Goal: Task Accomplishment & Management: Complete application form

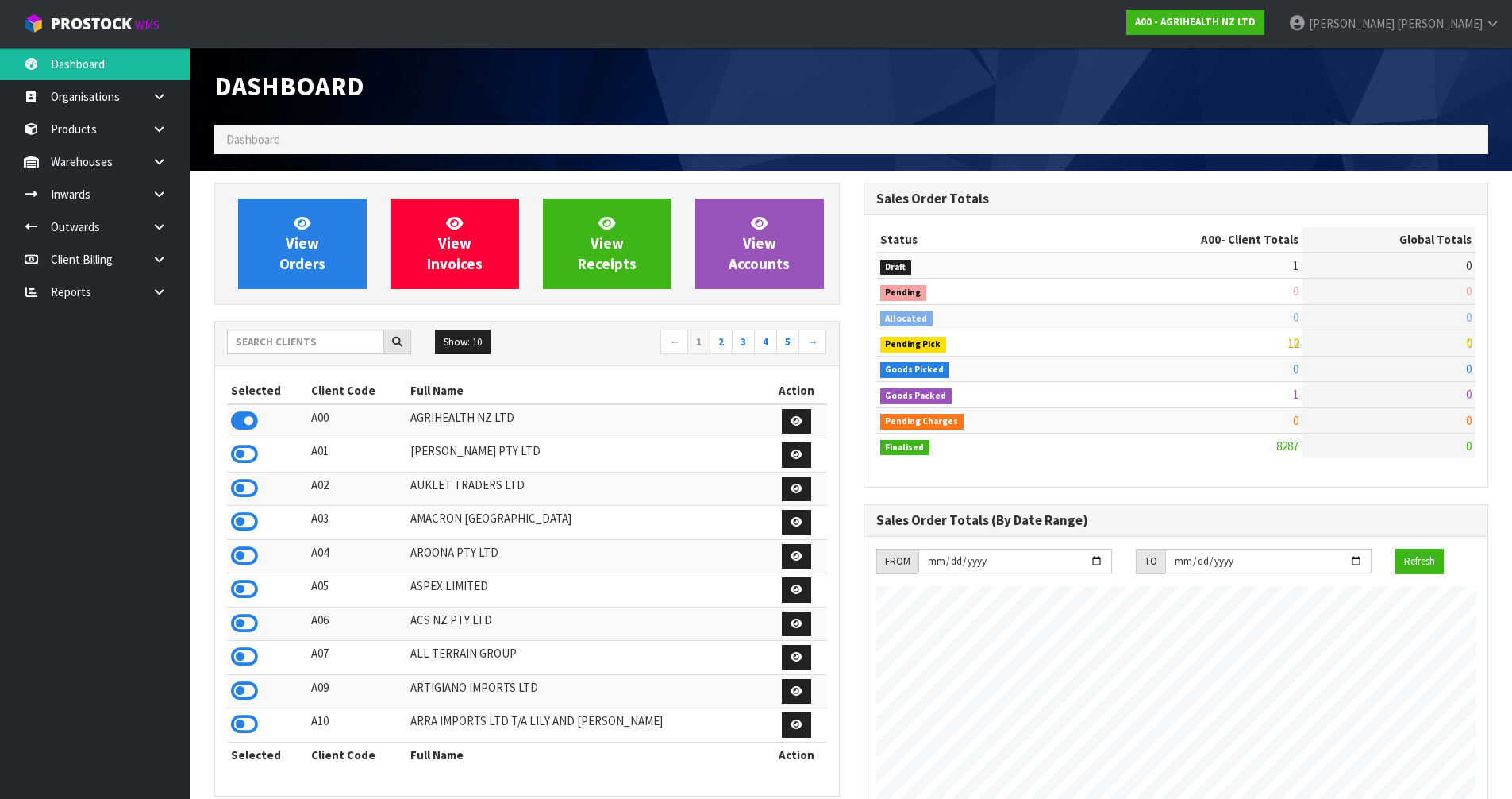
scroll to position [1203, 648]
click at [293, 339] on input "text" at bounding box center [305, 341] width 157 height 24
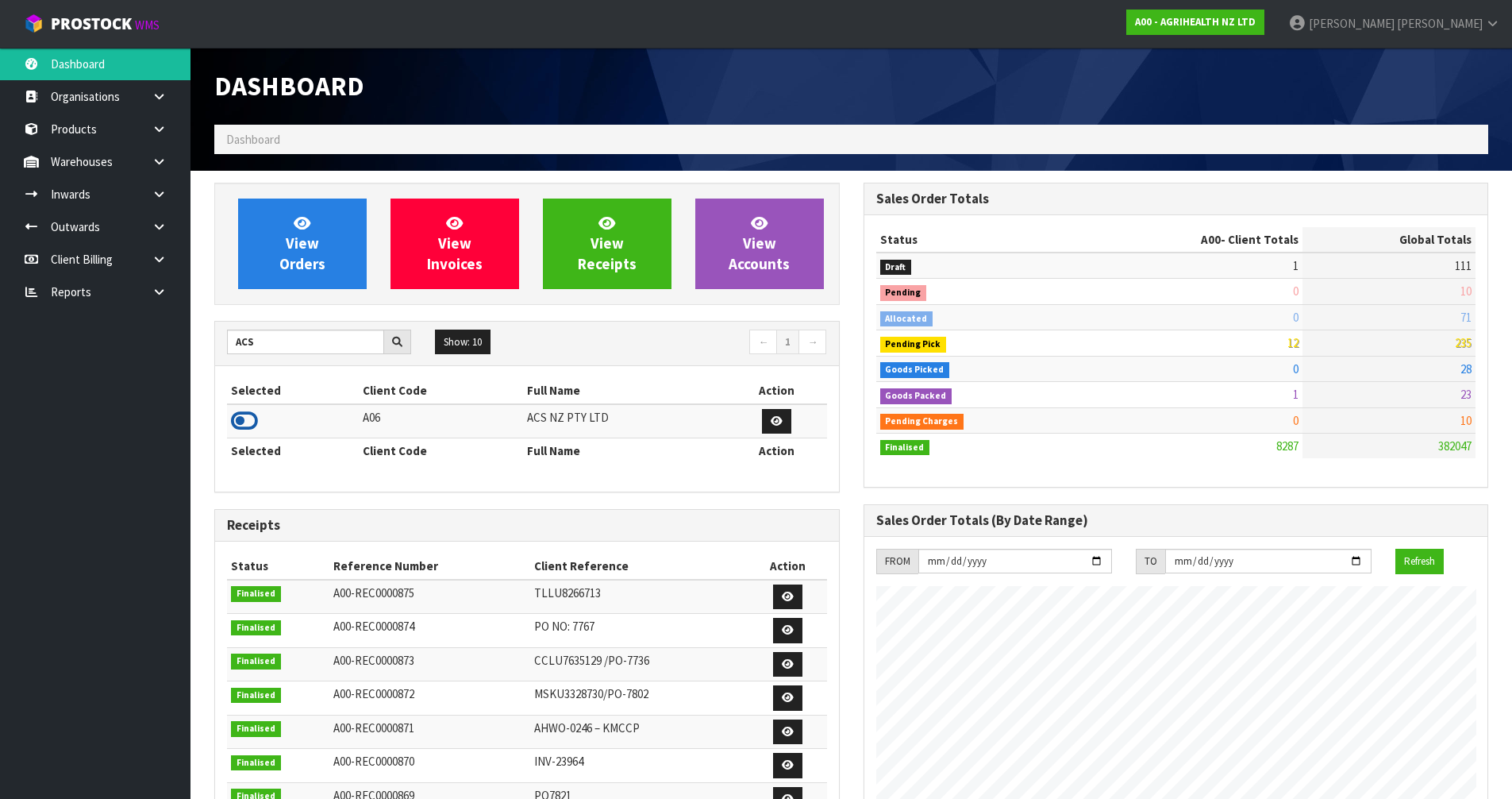
click at [245, 417] on icon at bounding box center [244, 421] width 27 height 24
drag, startPoint x: 270, startPoint y: 333, endPoint x: 89, endPoint y: 393, distance: 190.7
click at [89, 393] on body "Toggle navigation ProStock WMS A06 - ACS NZ PTY LTD [PERSON_NAME] Logout Dashbo…" at bounding box center [756, 399] width 1512 height 799
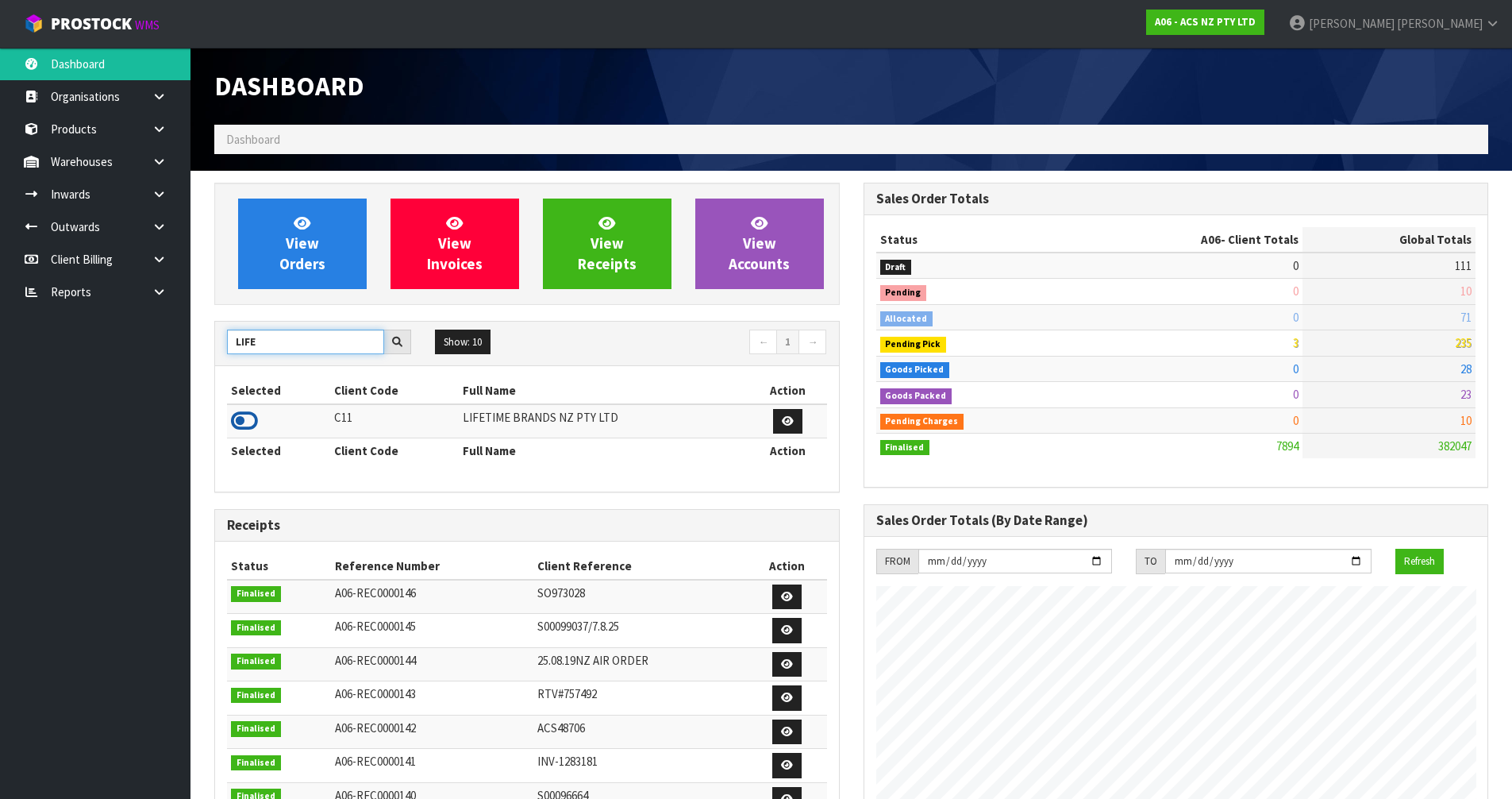
type input "LIFE"
click at [245, 425] on icon at bounding box center [244, 421] width 27 height 24
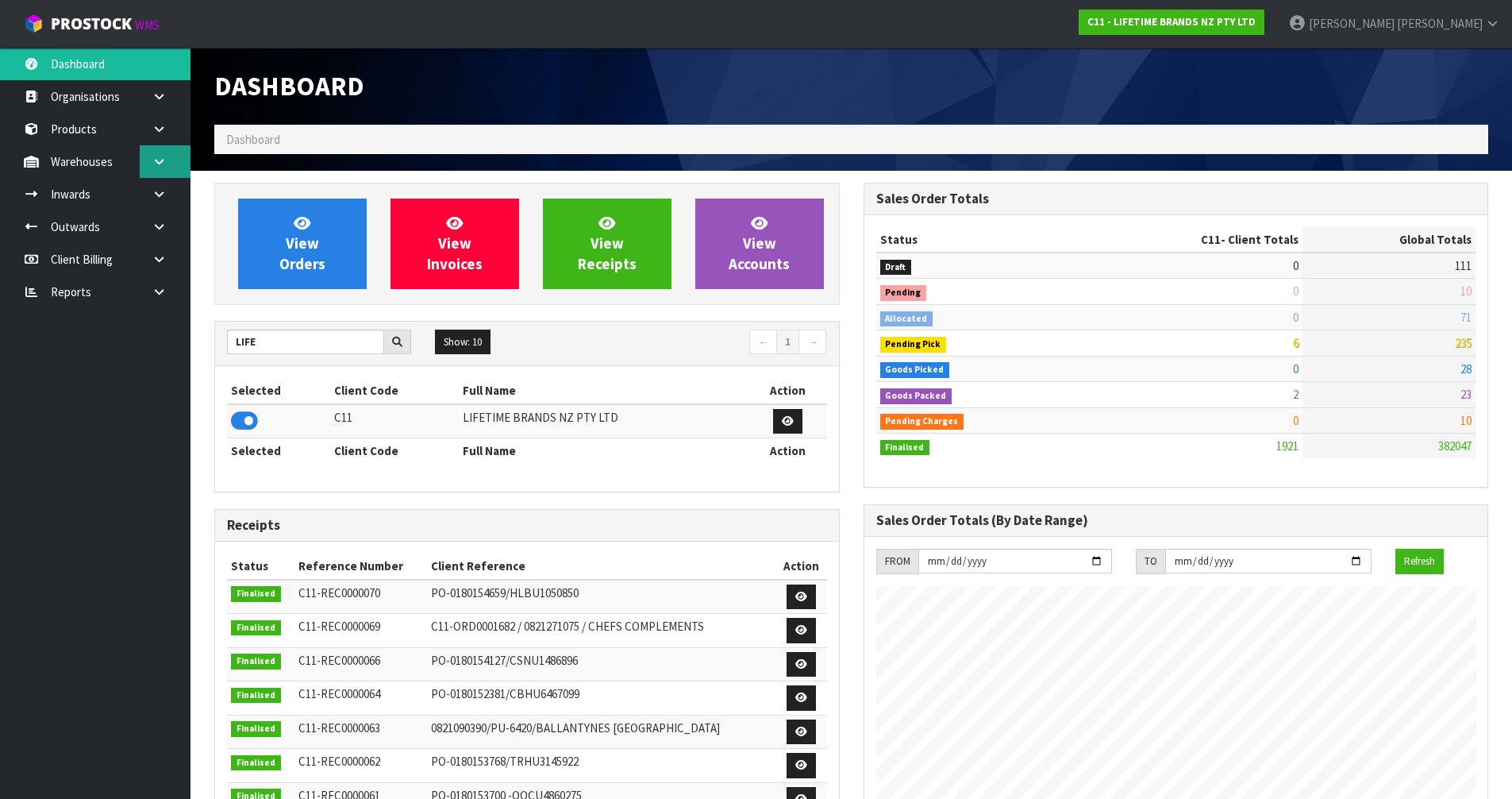
click at [162, 160] on icon at bounding box center [159, 161] width 15 height 12
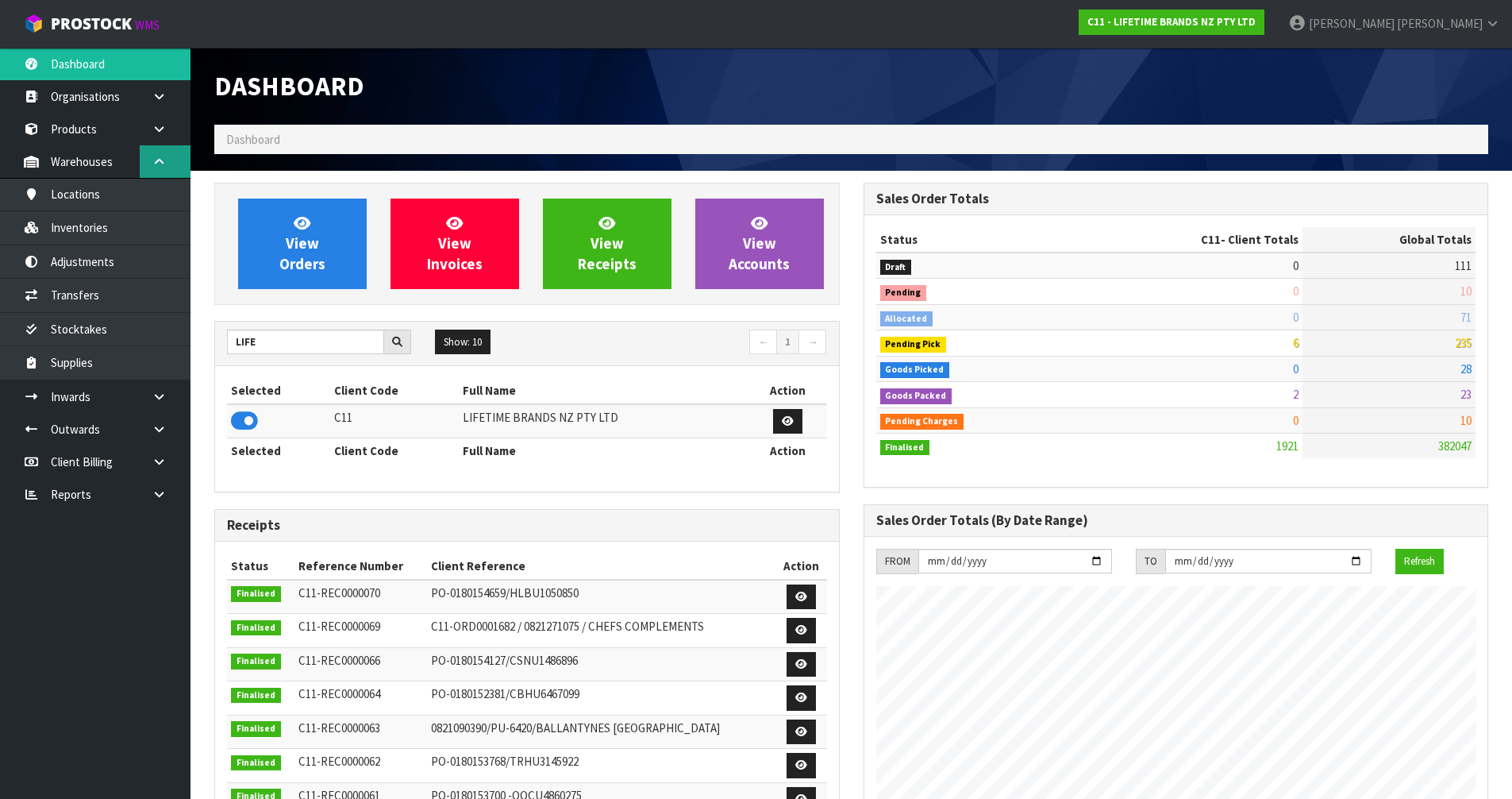
click at [152, 162] on link at bounding box center [165, 161] width 51 height 33
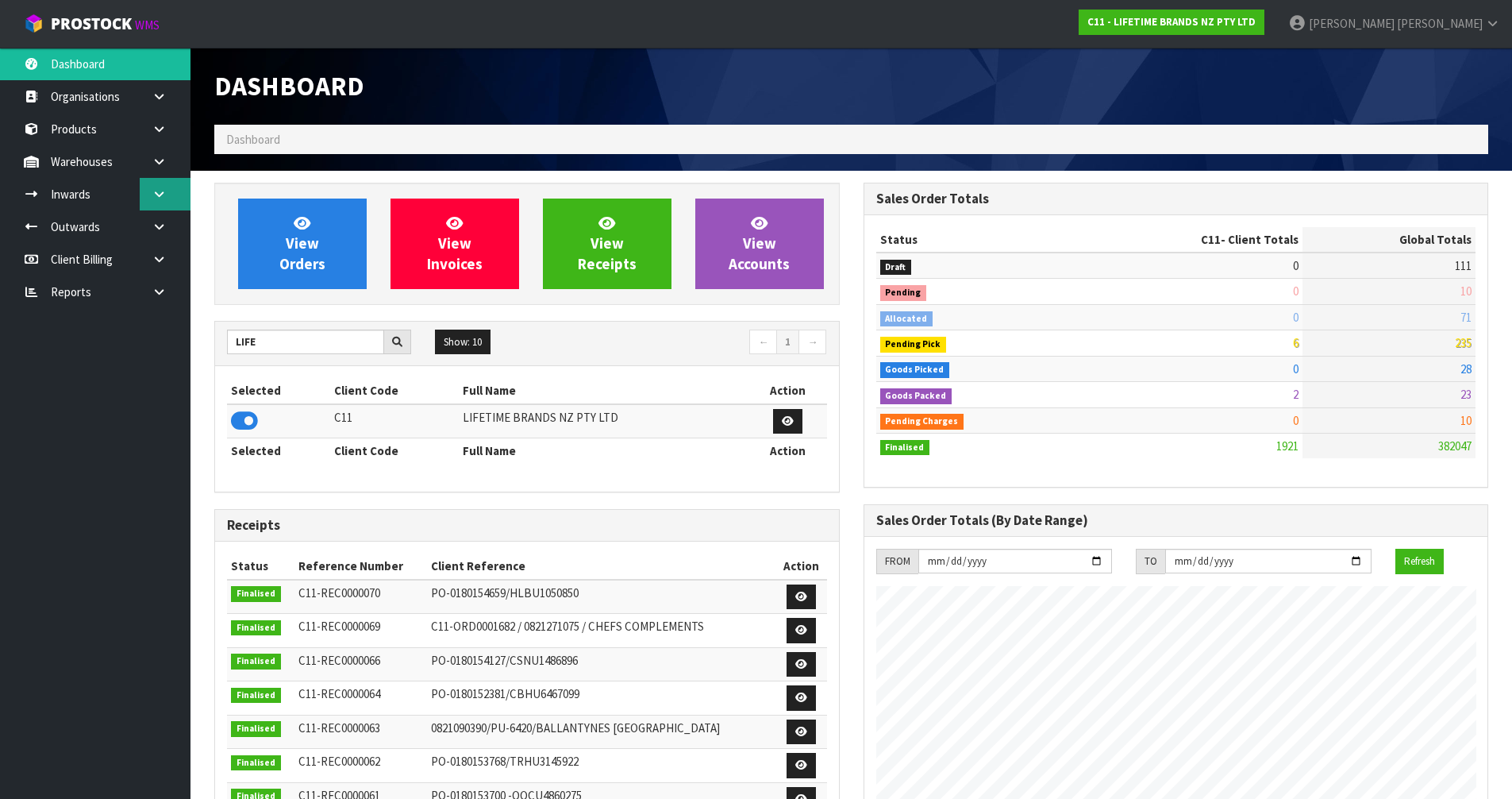
click at [165, 201] on link at bounding box center [165, 193] width 51 height 33
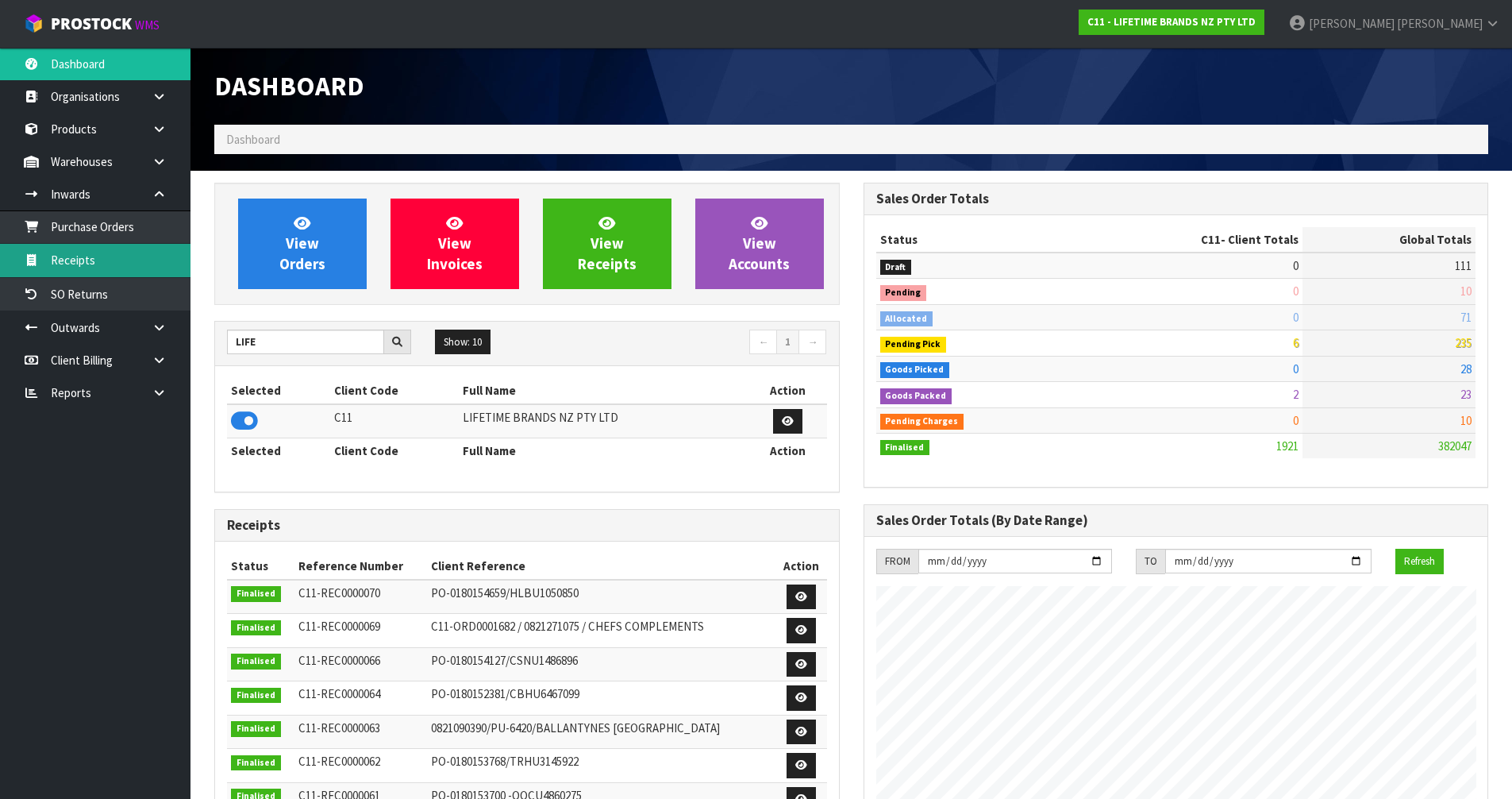
click at [122, 263] on link "Receipts" at bounding box center [95, 260] width 191 height 33
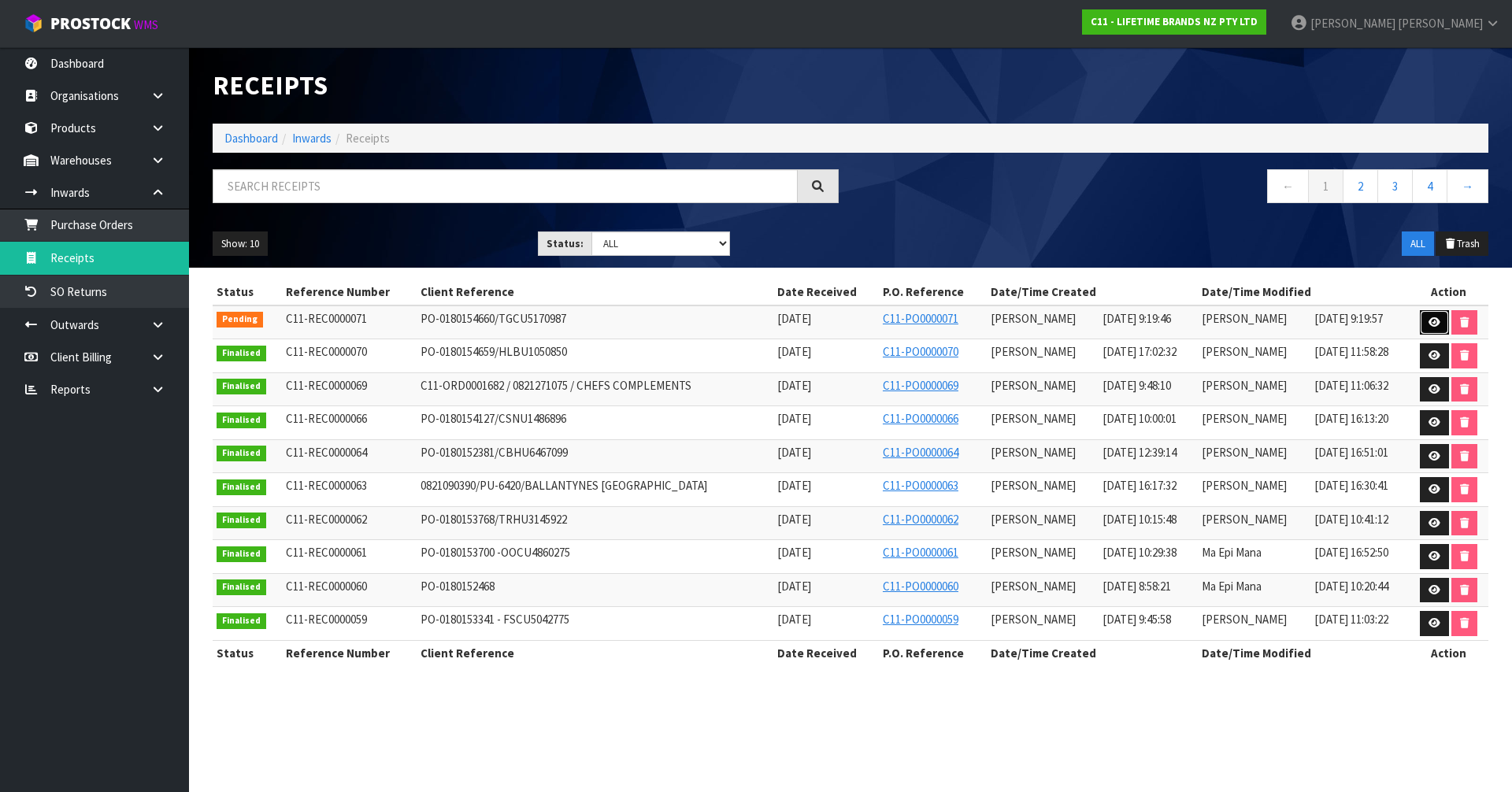
click at [1436, 319] on icon at bounding box center [1434, 322] width 12 height 10
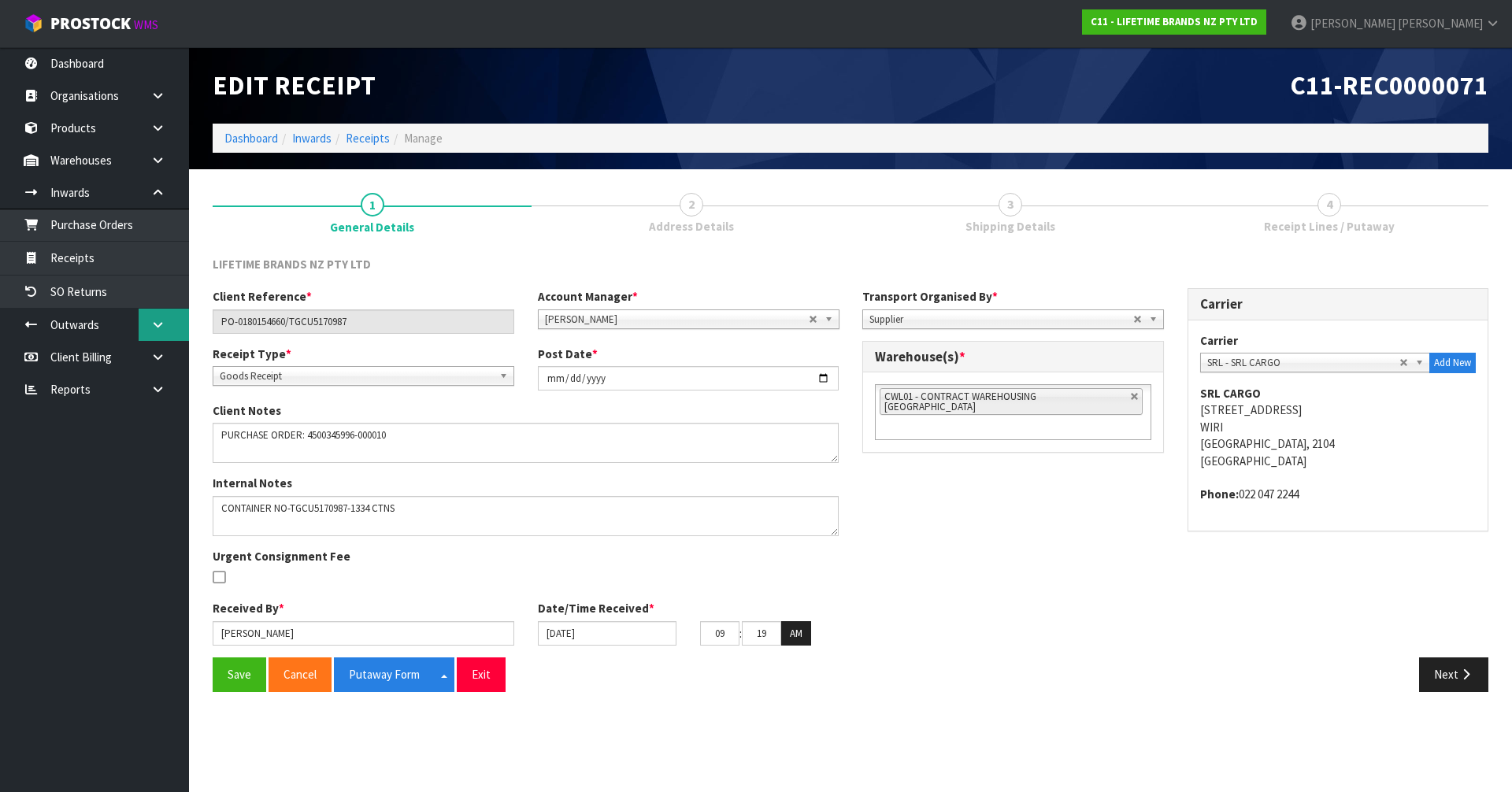
click at [163, 324] on icon at bounding box center [158, 325] width 15 height 12
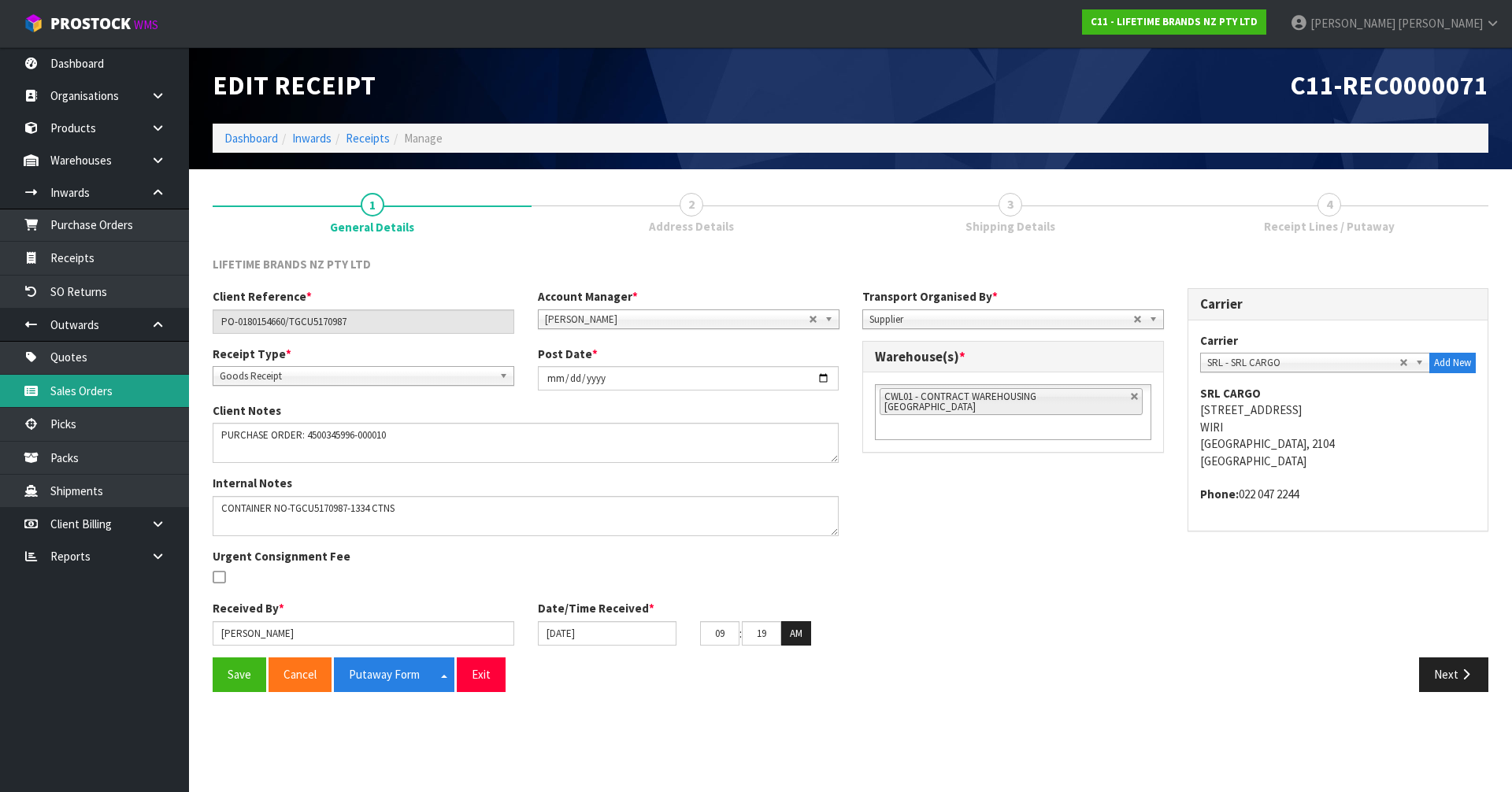
click at [128, 395] on link "Sales Orders" at bounding box center [94, 390] width 189 height 32
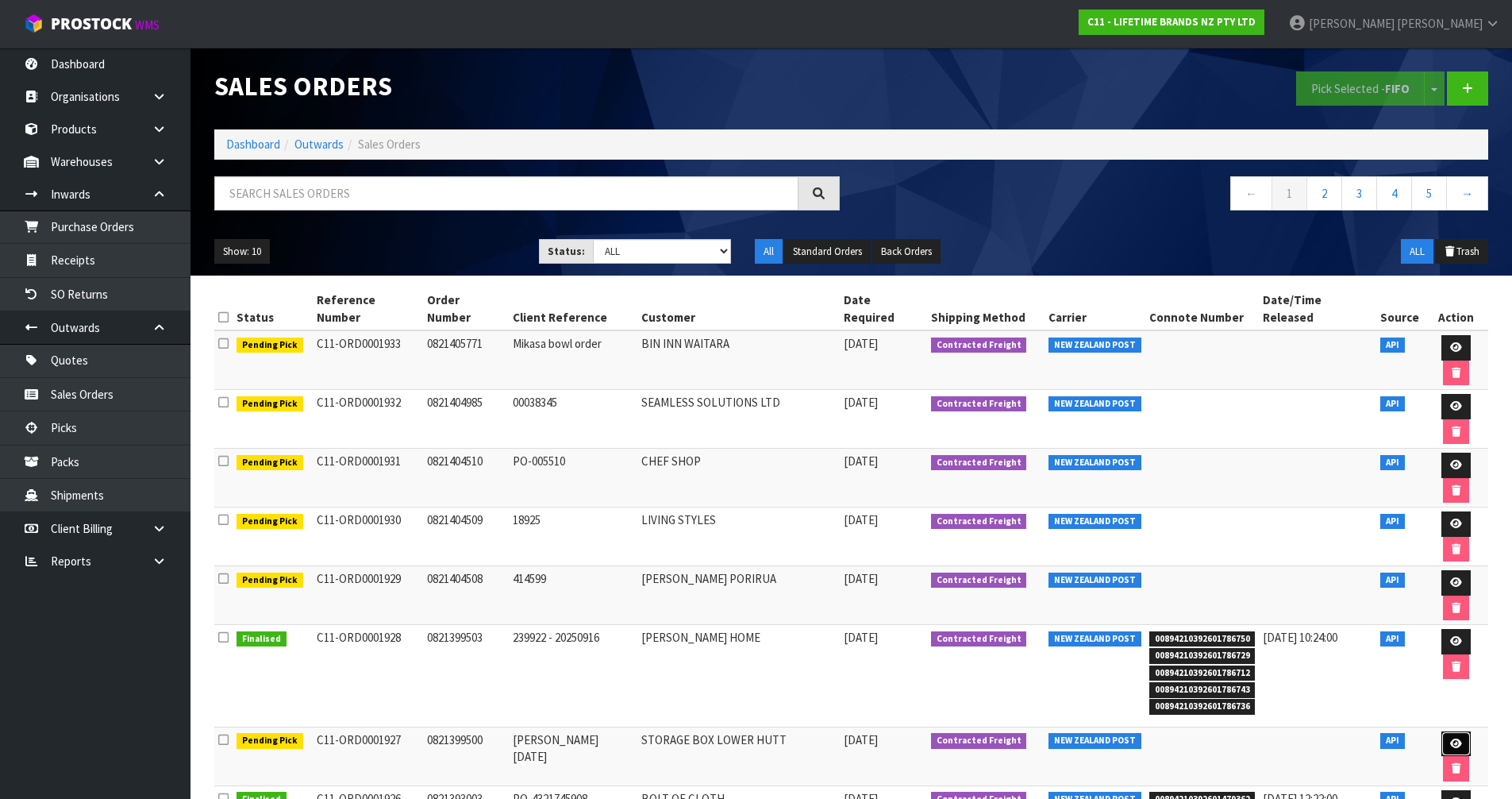
click at [1450, 739] on icon at bounding box center [1455, 743] width 12 height 10
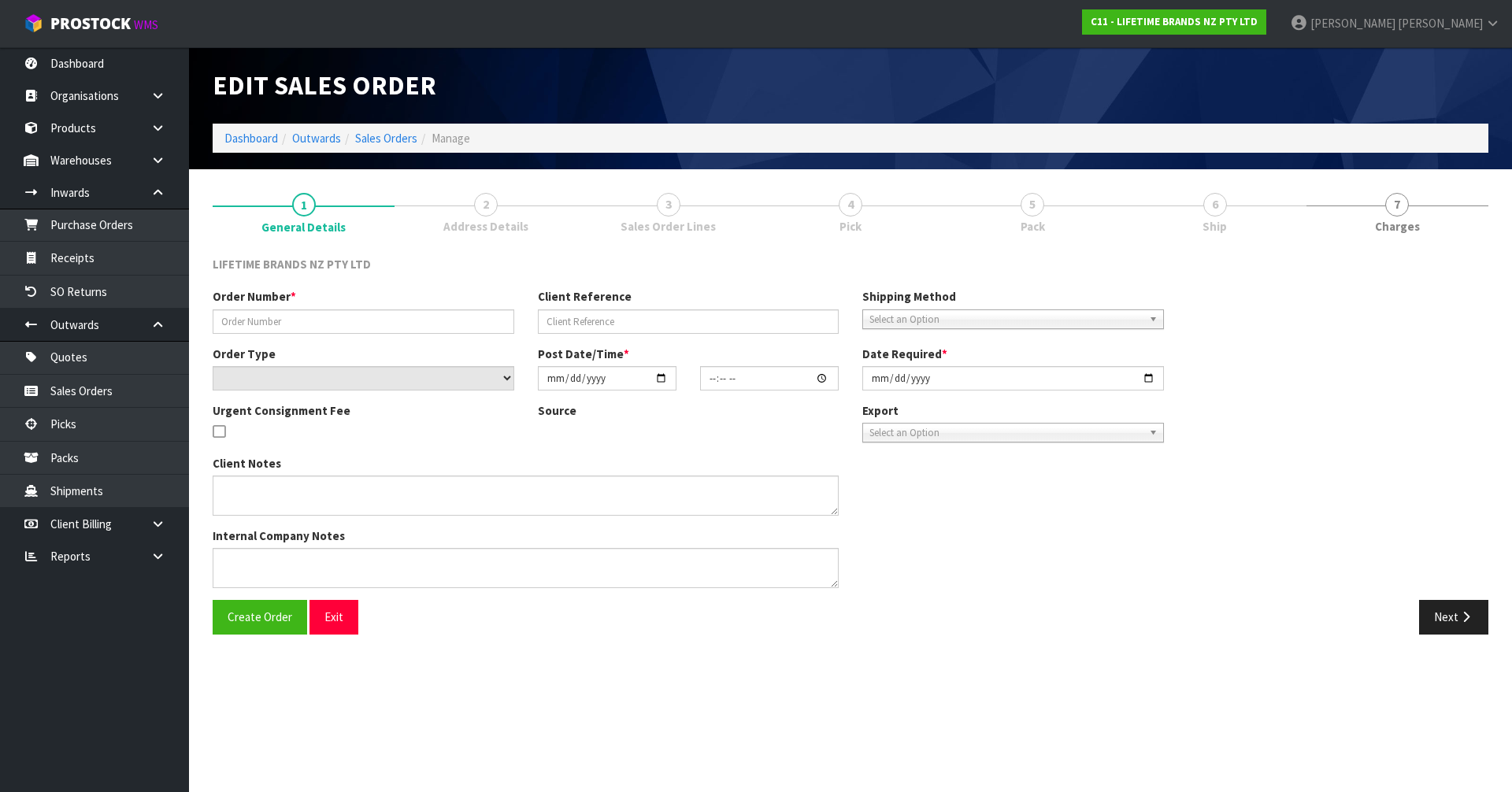
type input "0821399500"
type input "[PERSON_NAME] [DATE]"
select select "number:0"
type input "[DATE]"
type input "08:29:17.000"
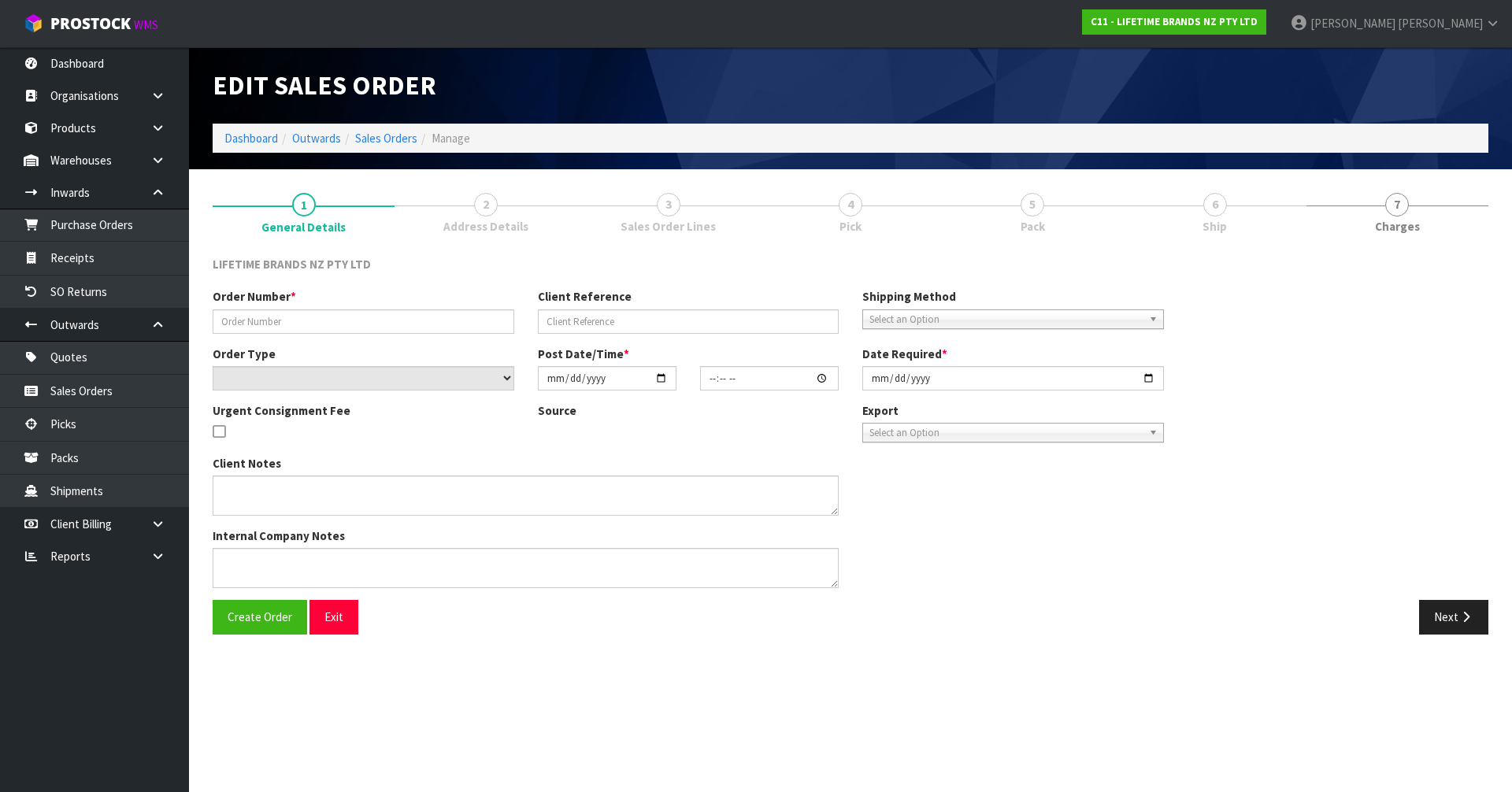
type input "[DATE]"
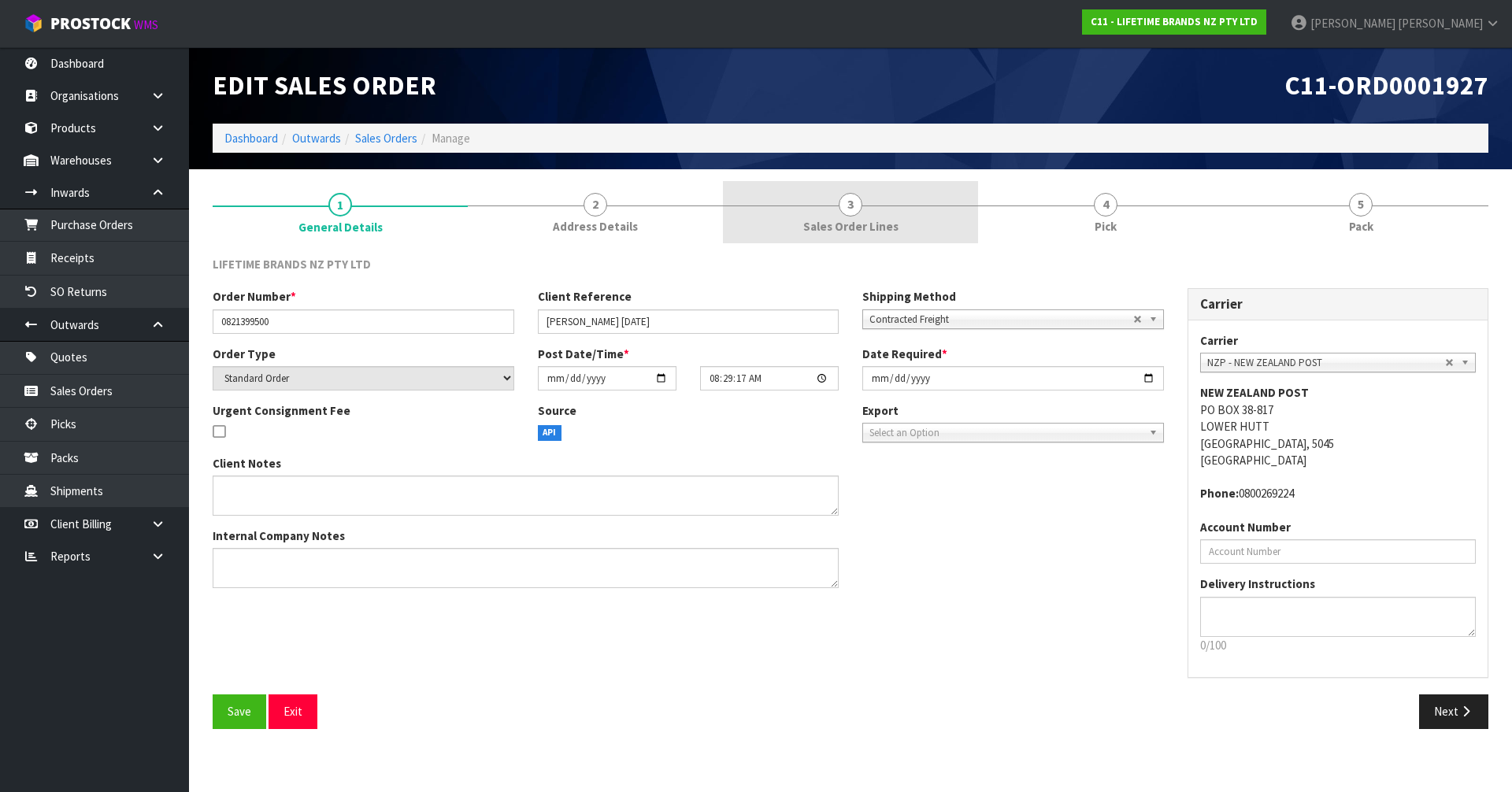
click at [841, 210] on span "3" at bounding box center [851, 205] width 24 height 24
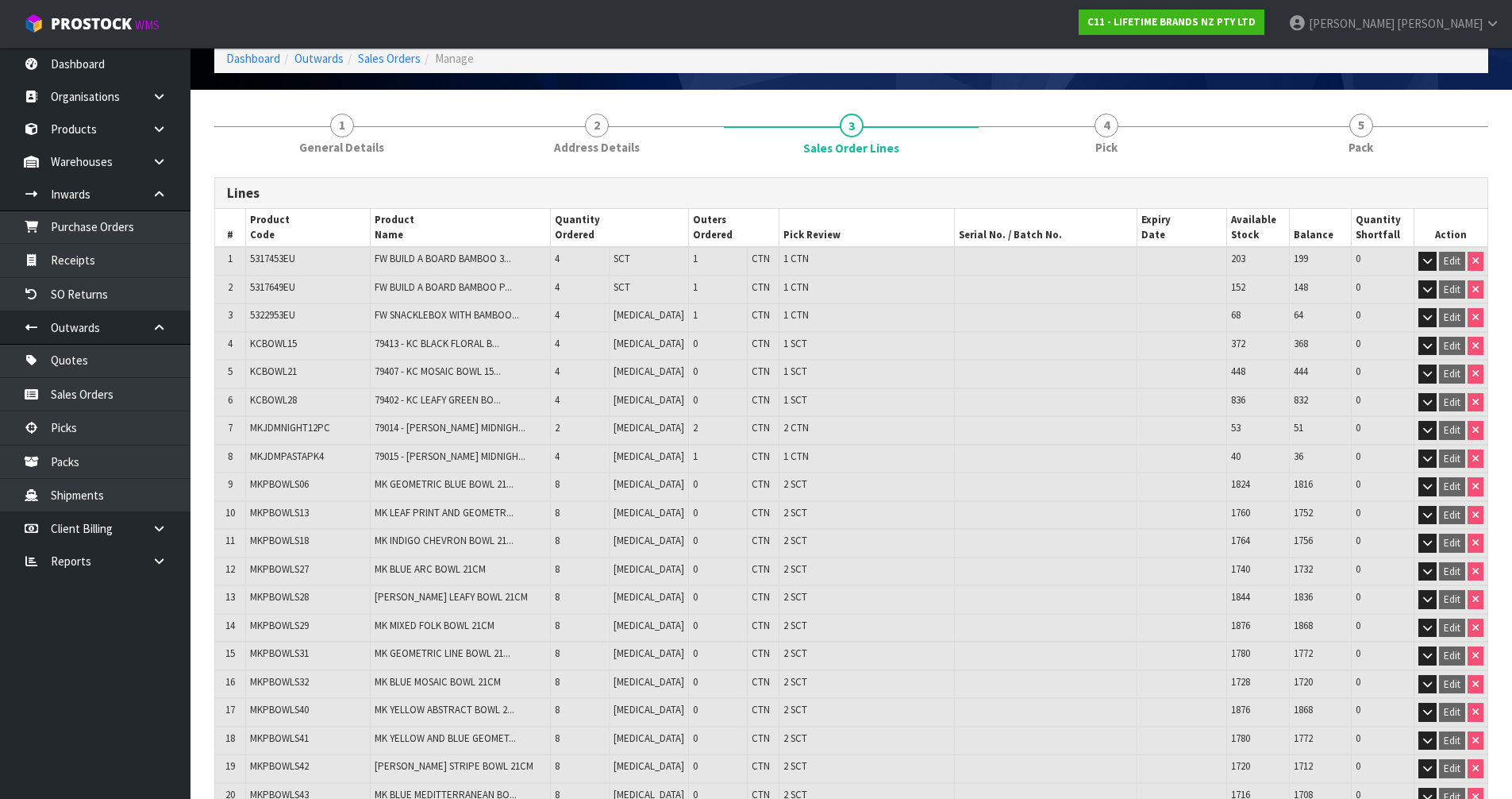
scroll to position [80, 0]
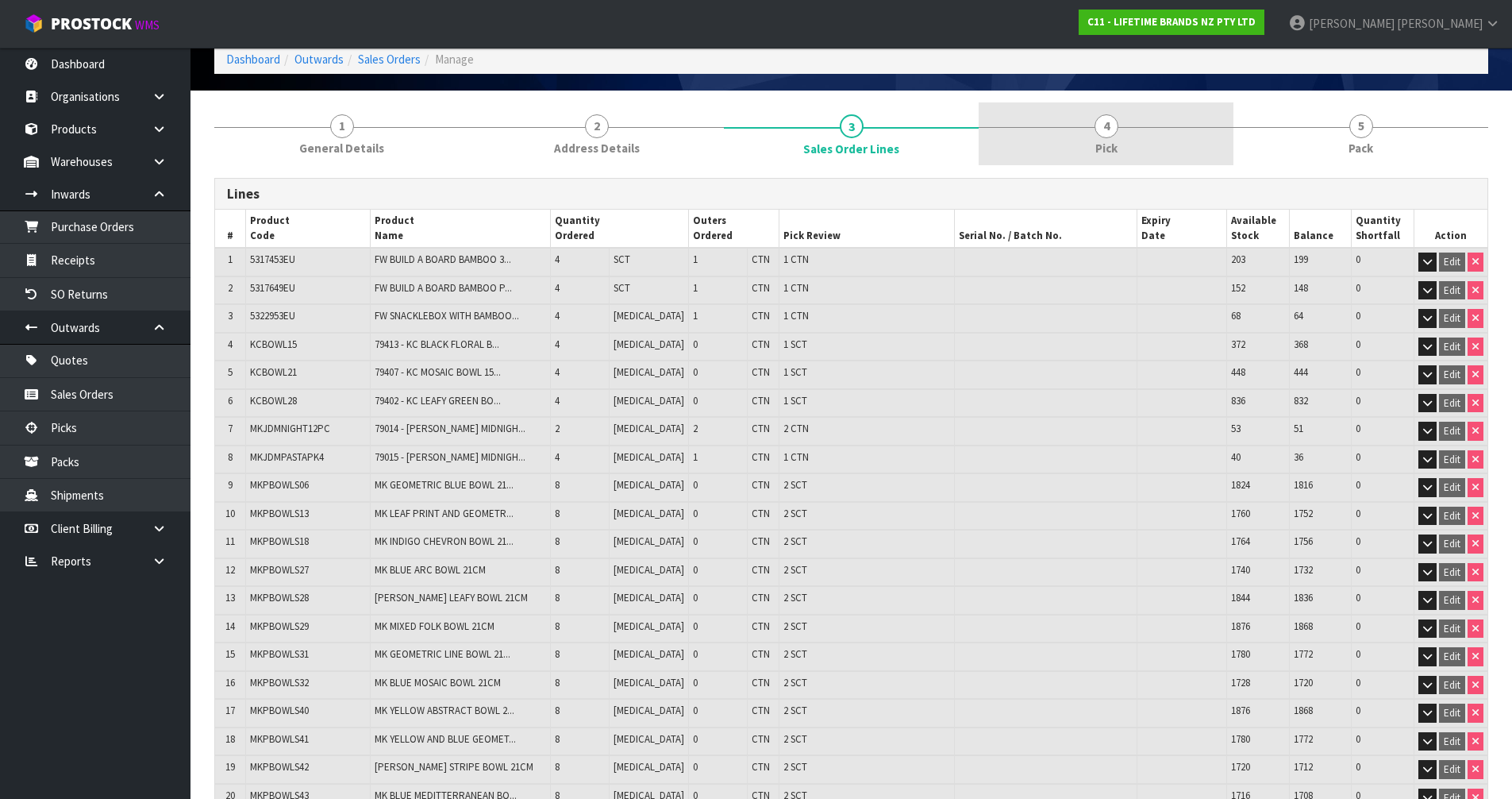
click at [1080, 144] on link "4 Pick" at bounding box center [1106, 133] width 255 height 62
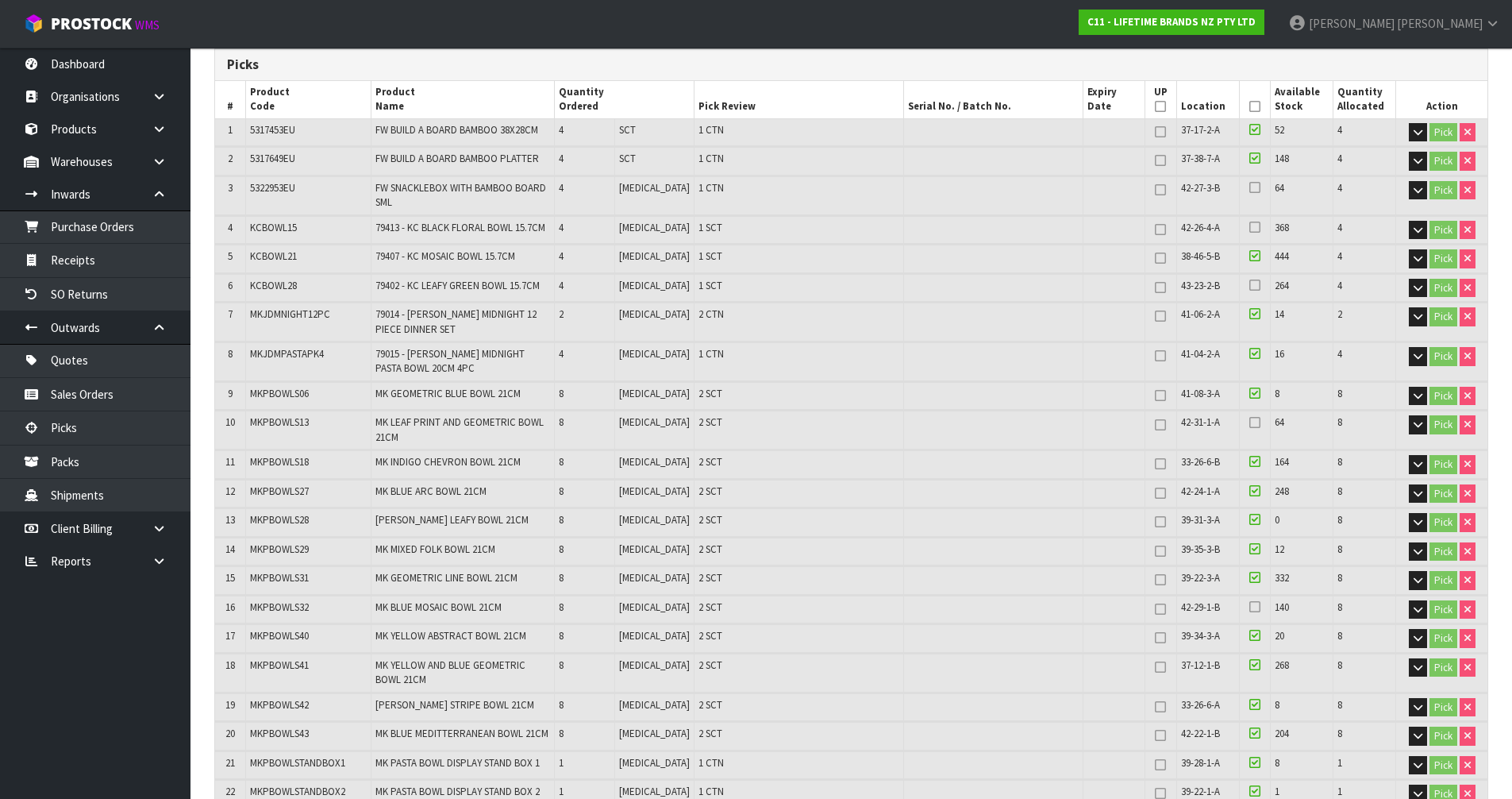
scroll to position [238, 0]
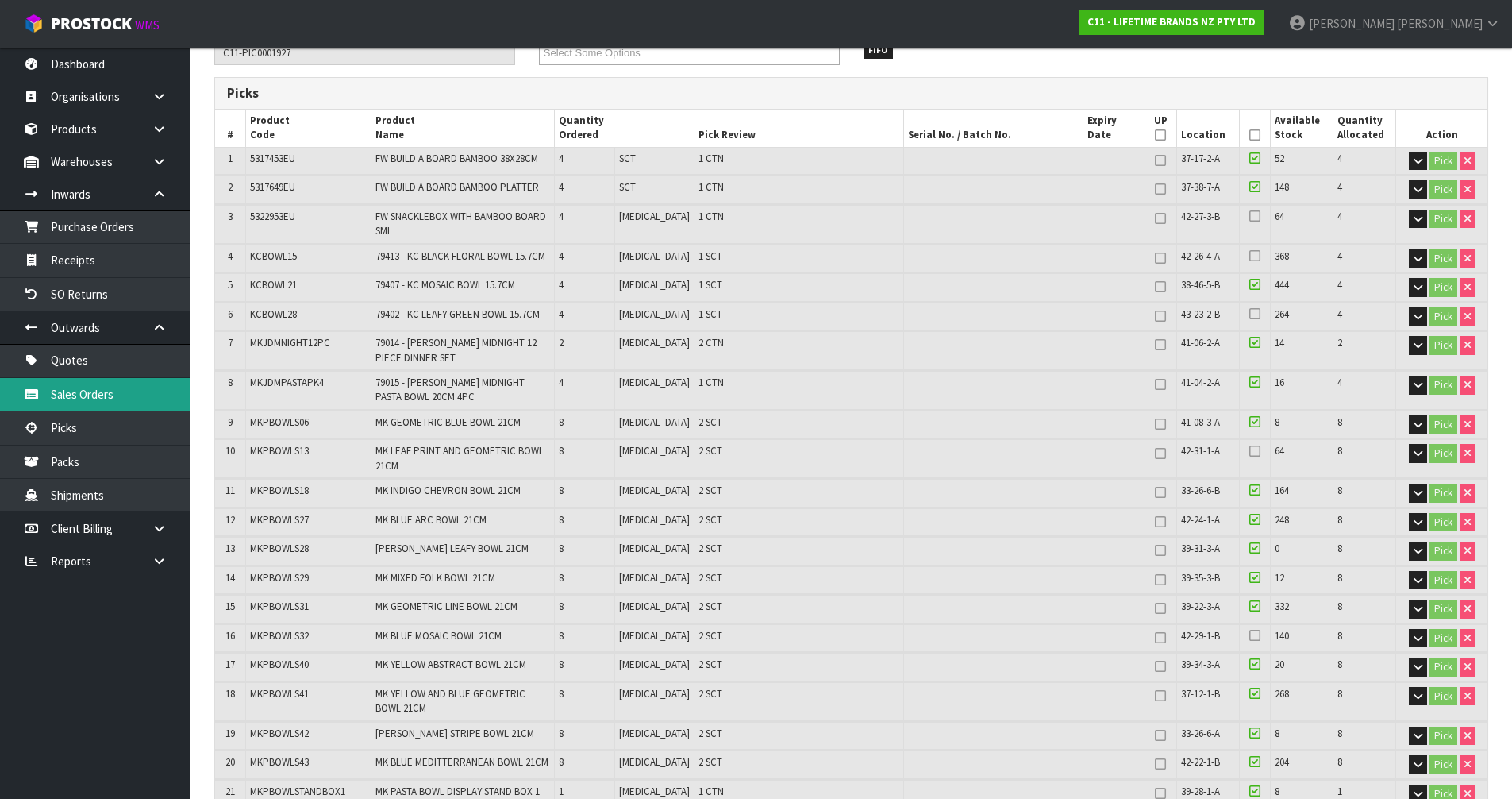
click at [120, 398] on link "Sales Orders" at bounding box center [95, 393] width 191 height 33
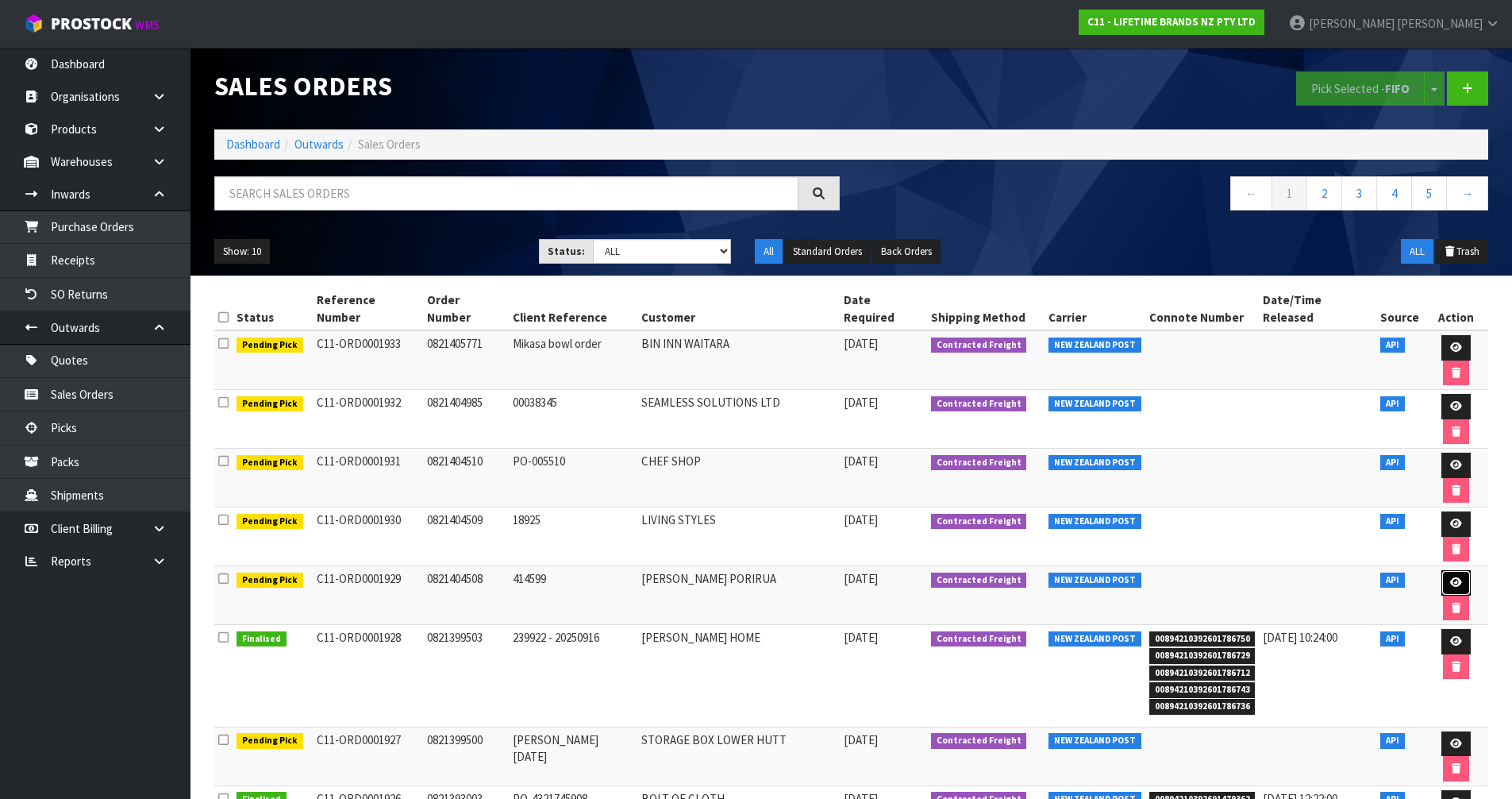
click at [1441, 570] on link at bounding box center [1456, 582] width 30 height 25
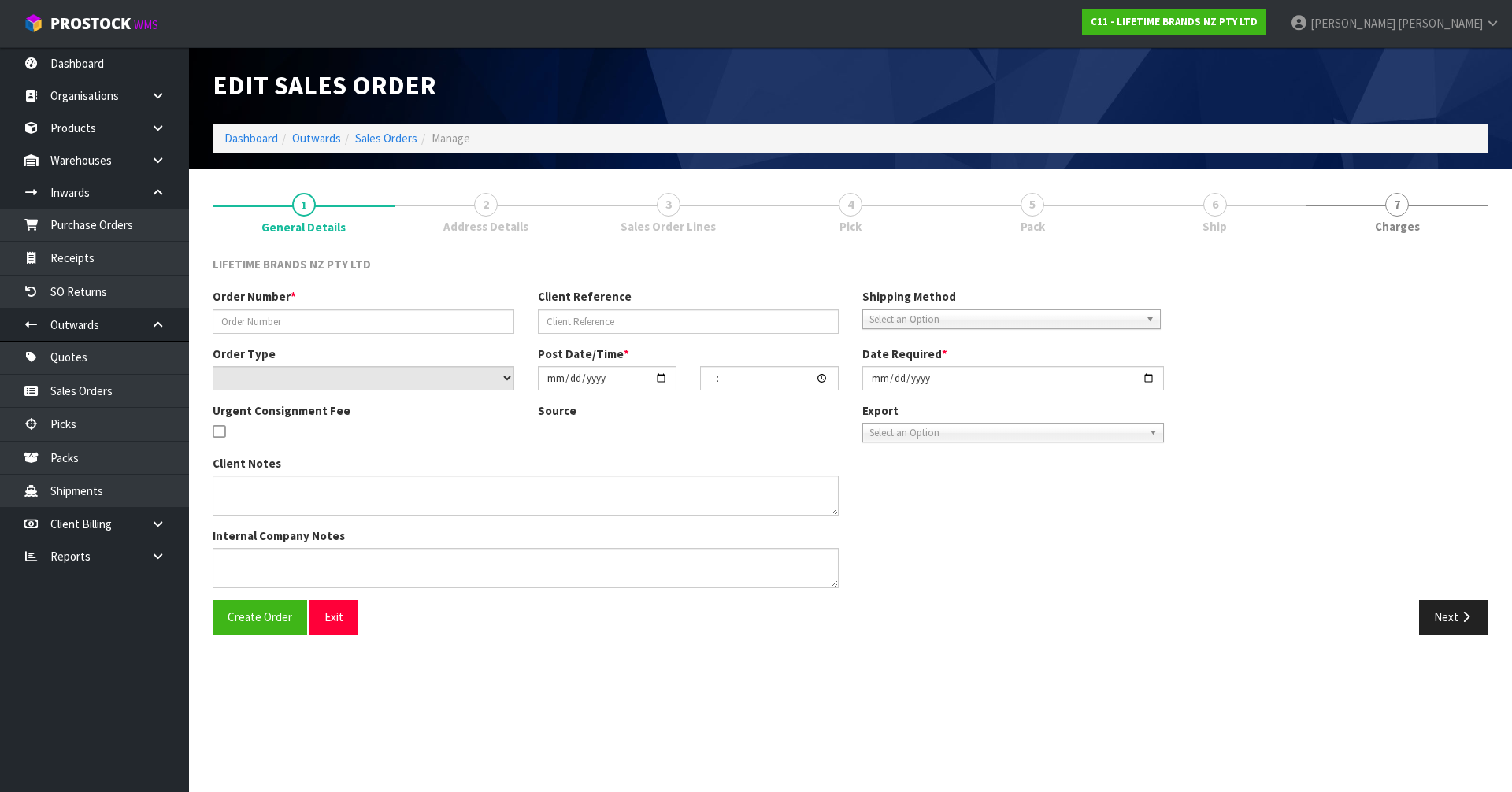
type input "0821404508"
type input "414599"
select select "number:0"
type input "[DATE]"
type input "07:54:09.000"
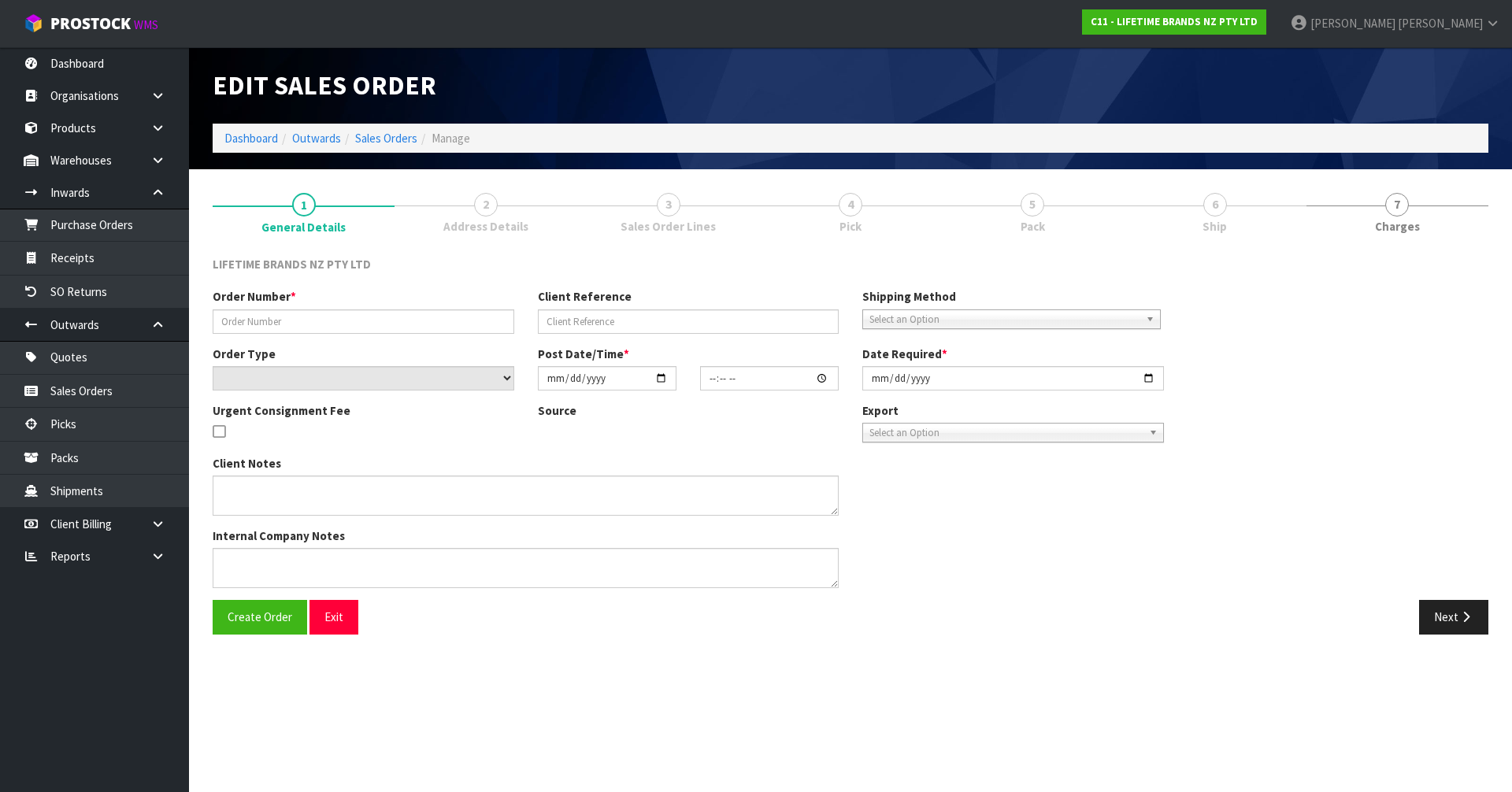
type input "[DATE]"
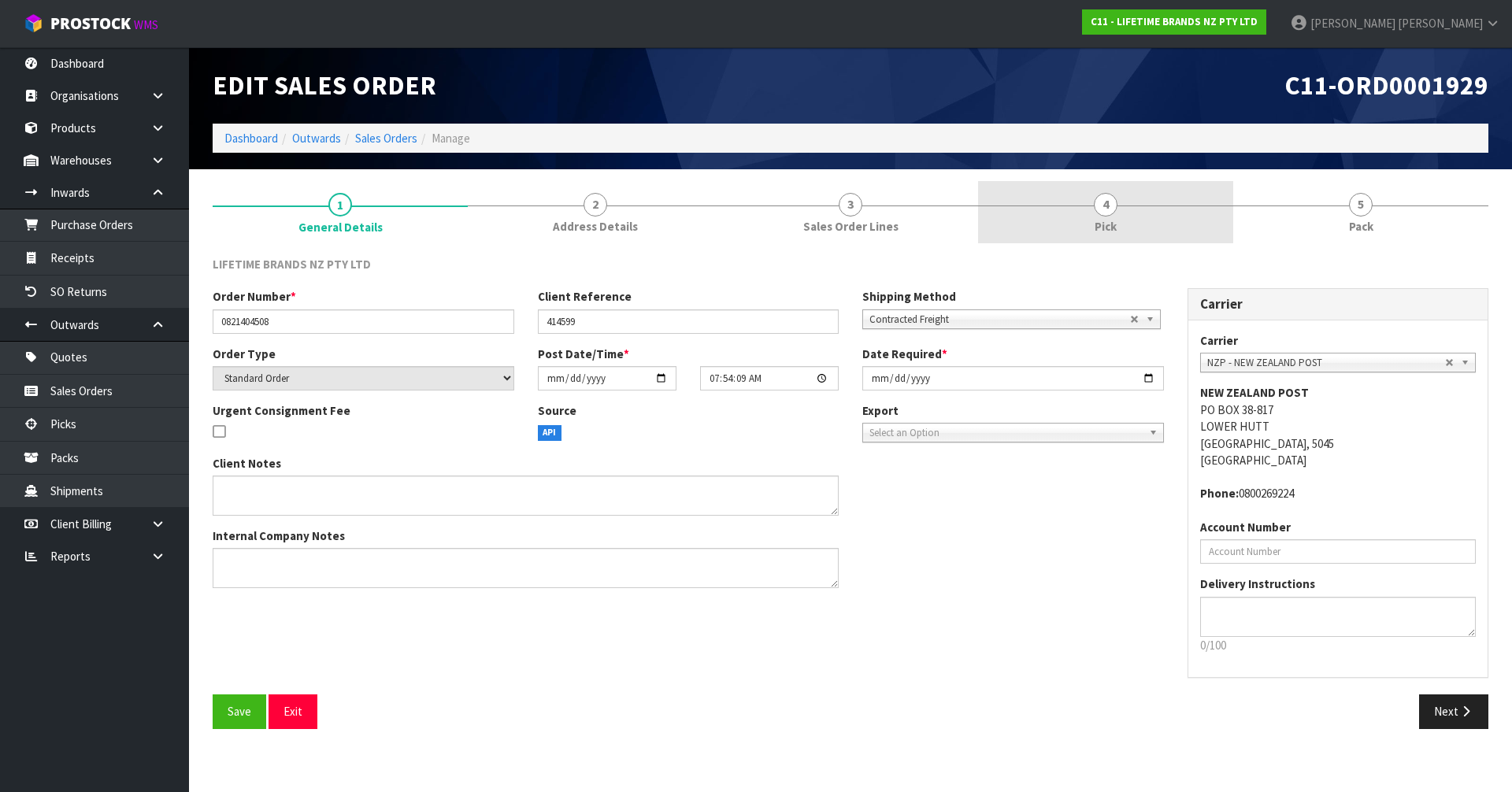
click at [1143, 213] on link "4 Pick" at bounding box center [1105, 211] width 256 height 62
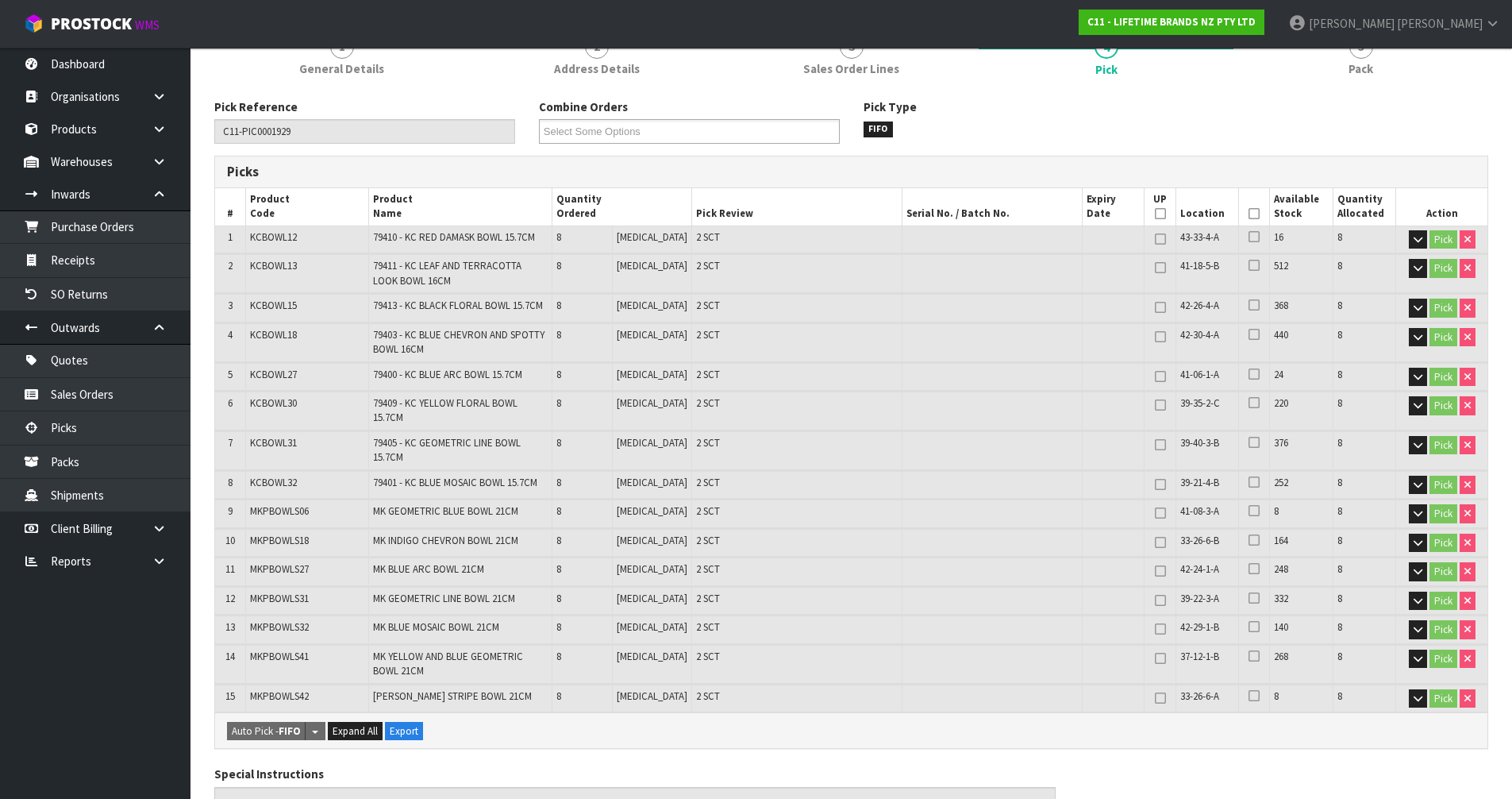
scroll to position [159, 0]
click at [150, 380] on link "Sales Orders" at bounding box center [95, 393] width 191 height 33
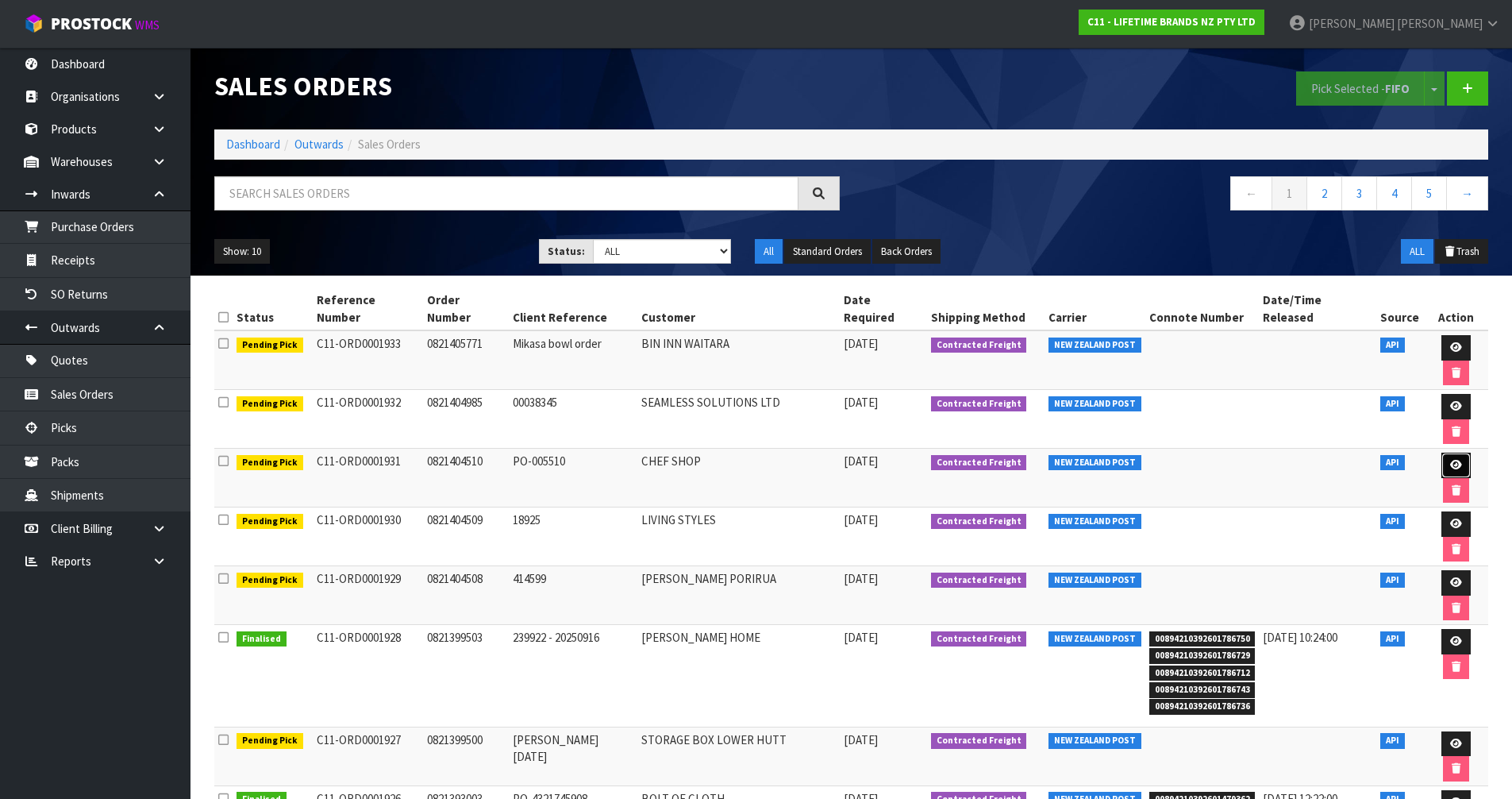
click at [1441, 452] on link at bounding box center [1456, 464] width 30 height 25
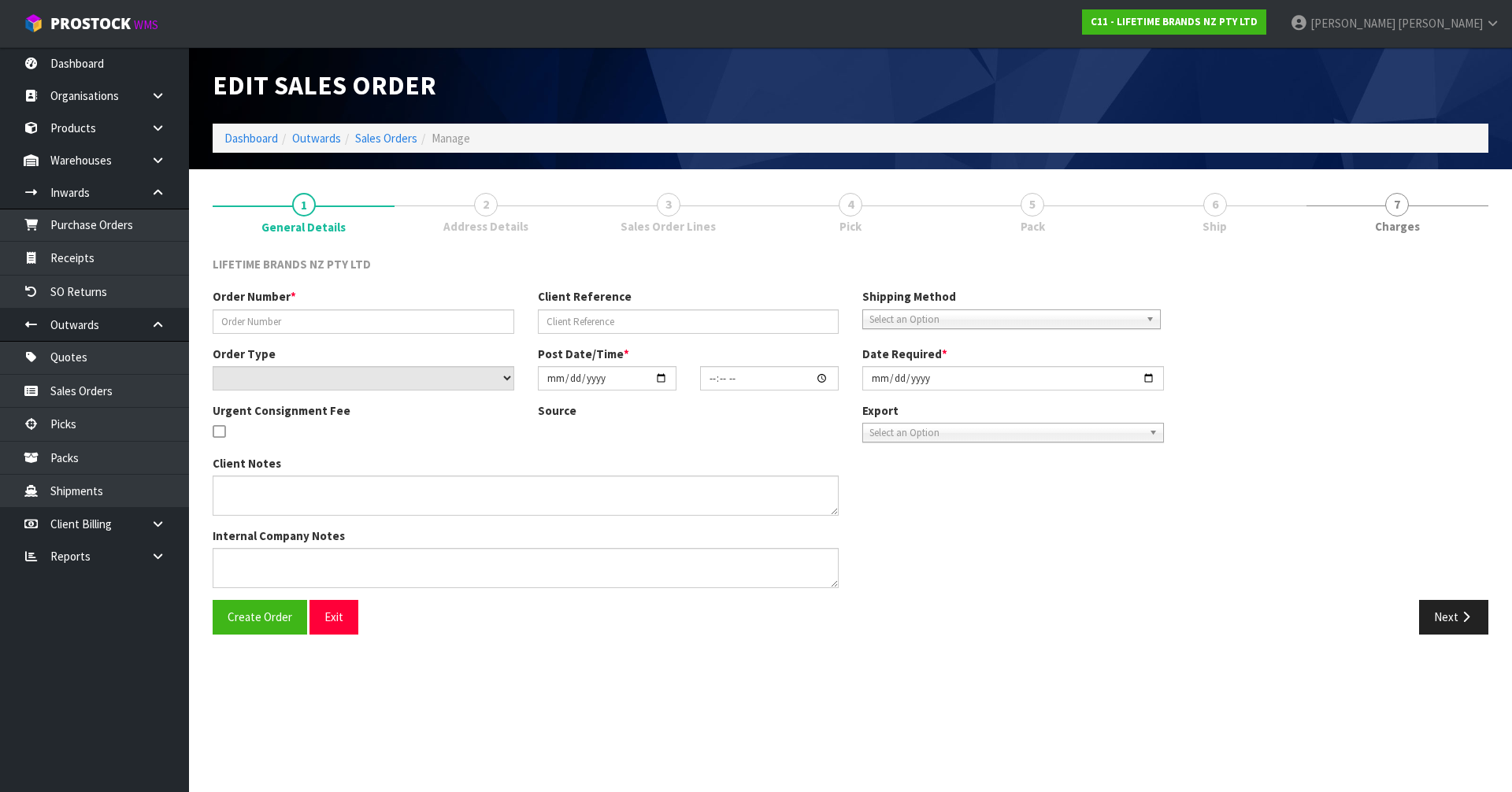
type input "0821404510"
type input "PO-005510"
select select "number:0"
type input "[DATE]"
type input "07:54:12.000"
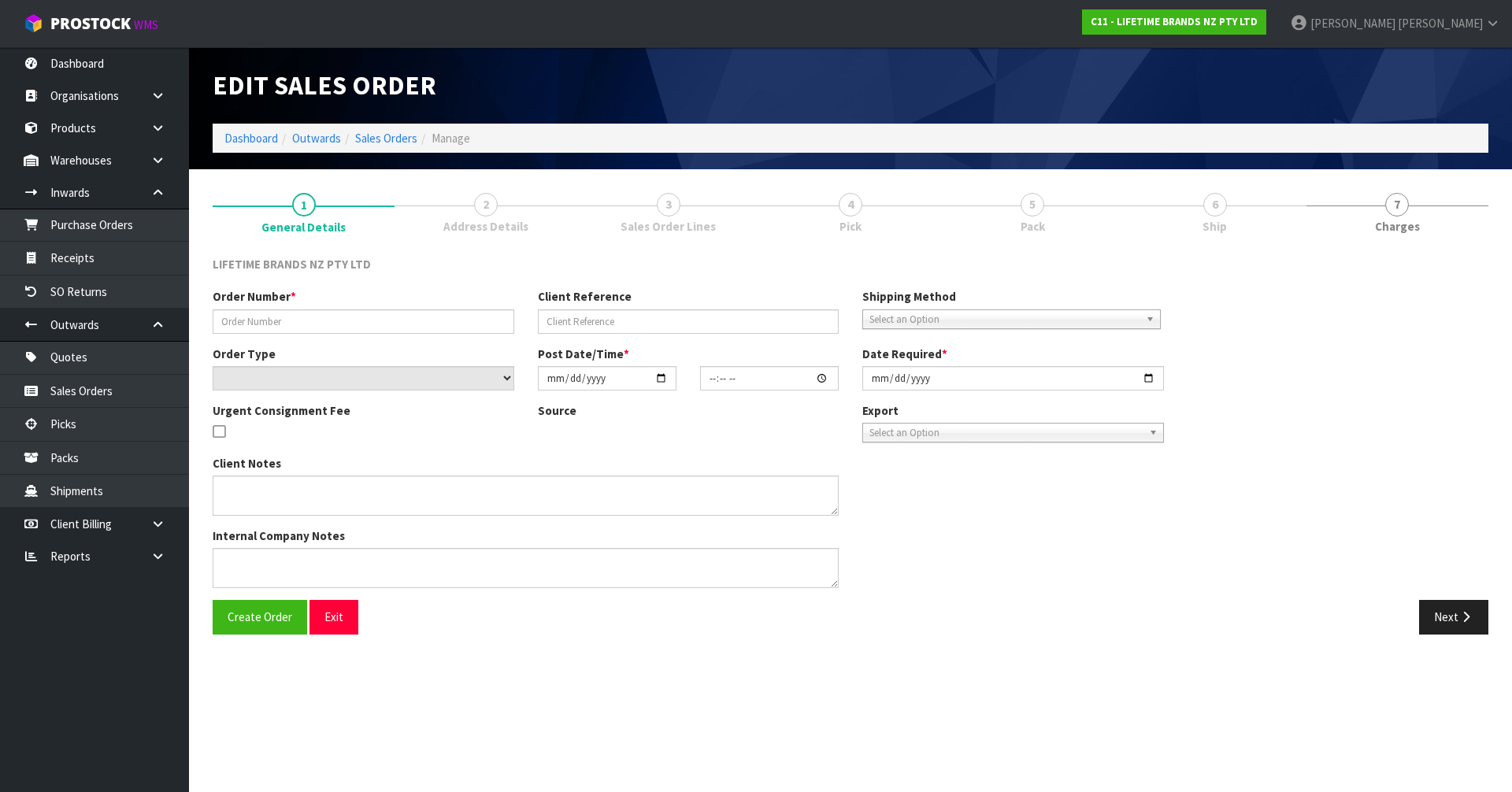
type input "[DATE]"
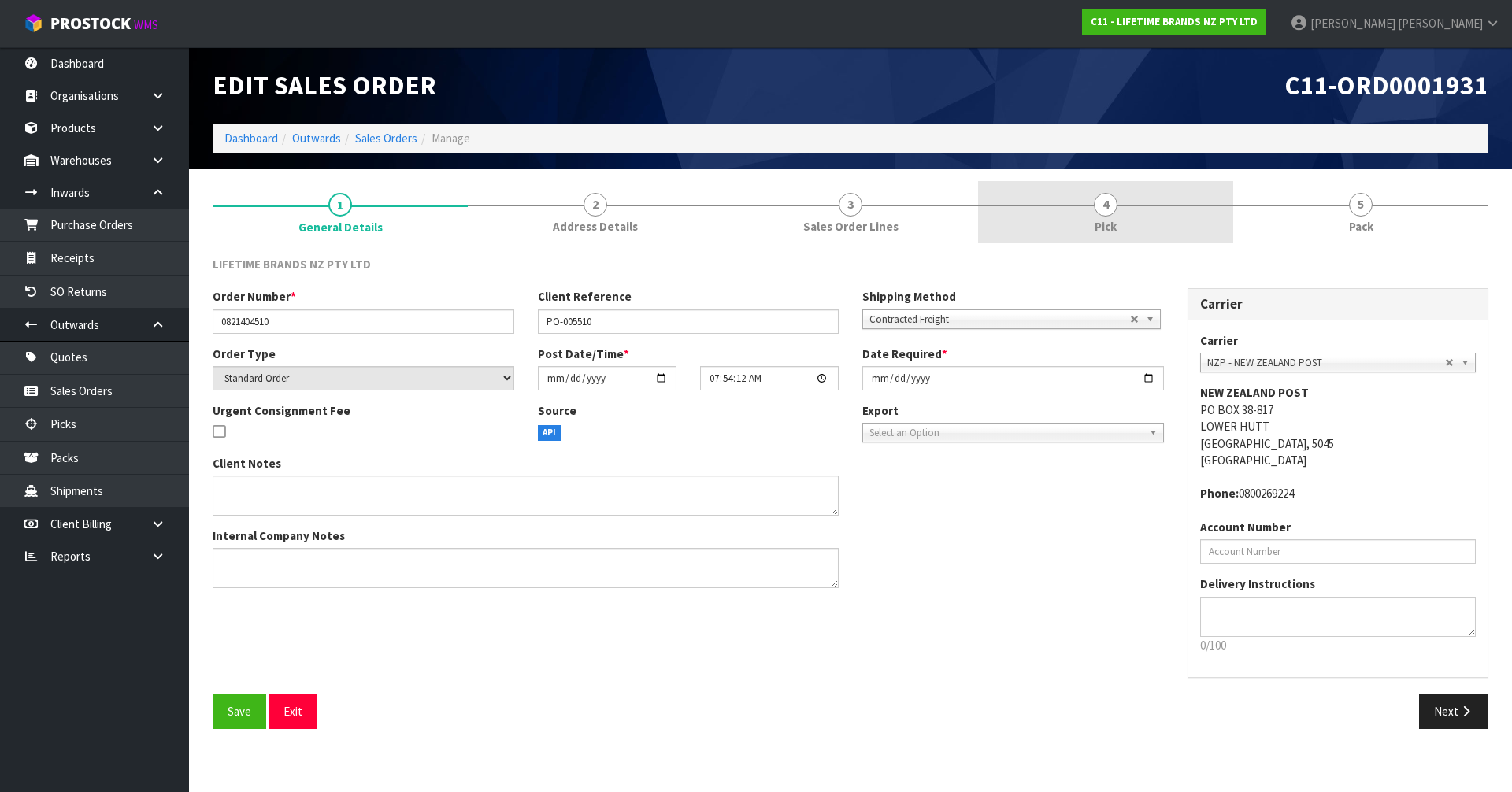
click at [1092, 219] on link "4 Pick" at bounding box center [1105, 211] width 256 height 62
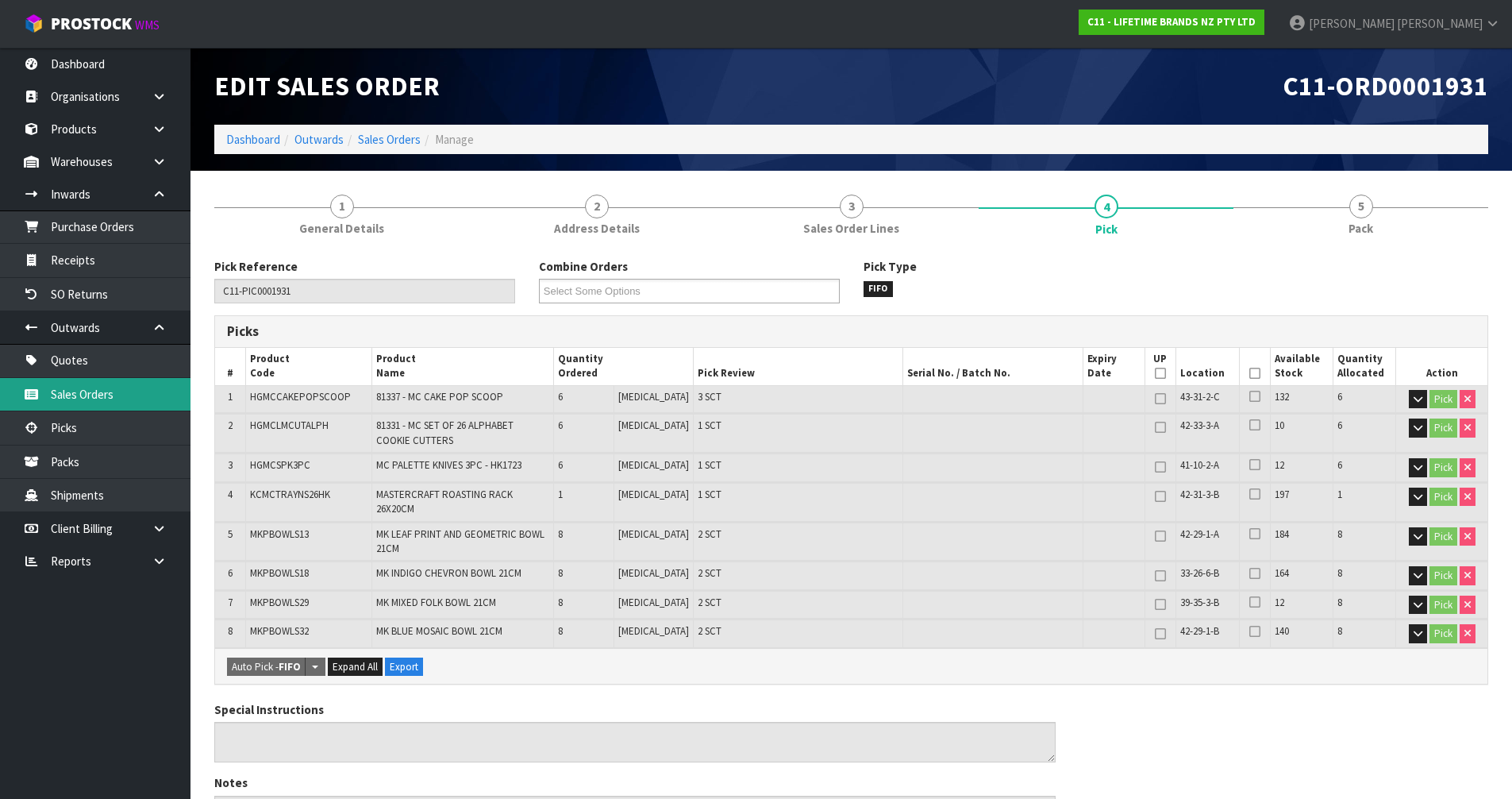
click at [105, 401] on link "Sales Orders" at bounding box center [95, 393] width 191 height 33
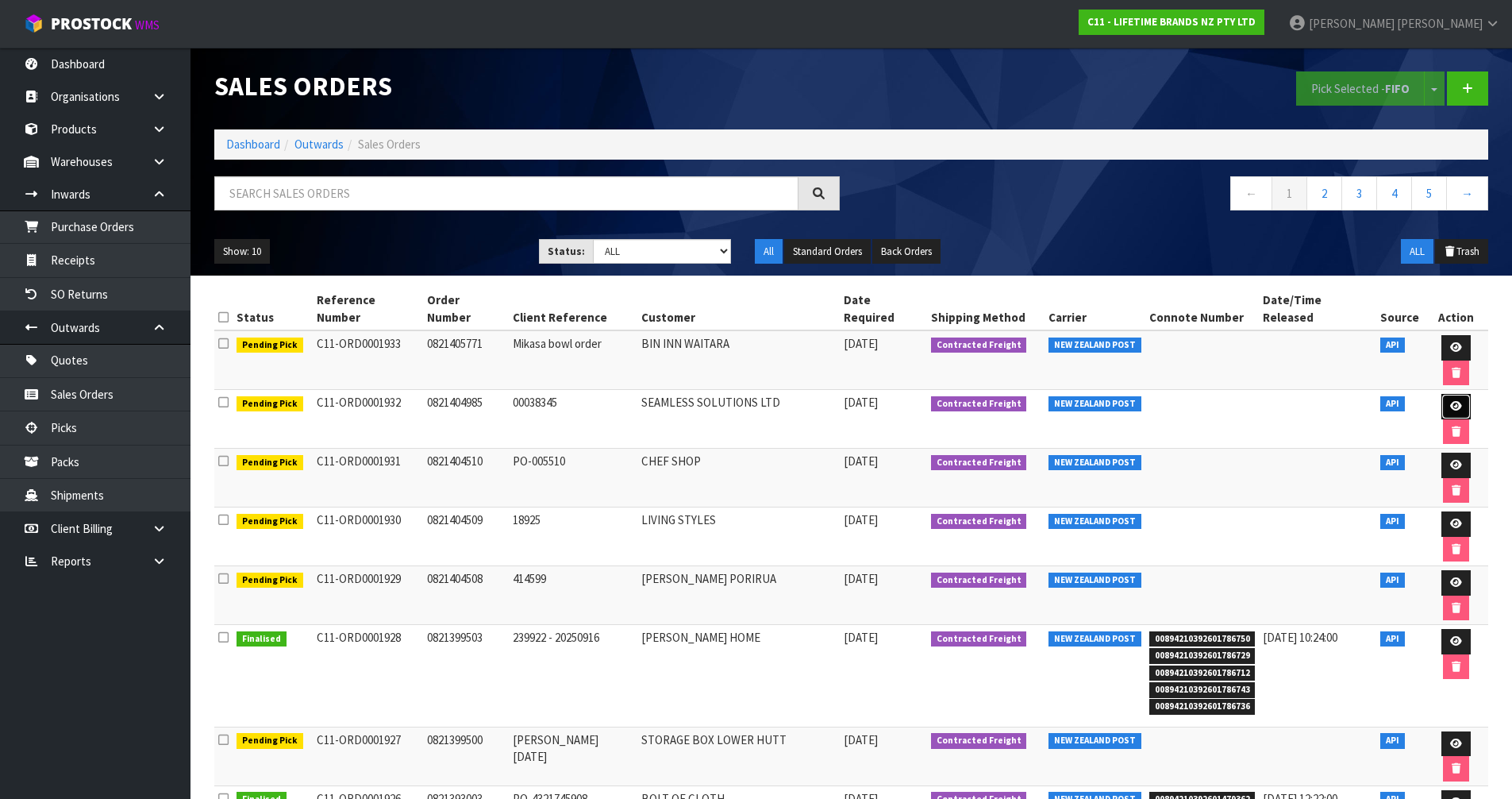
click at [1450, 401] on icon at bounding box center [1455, 406] width 12 height 10
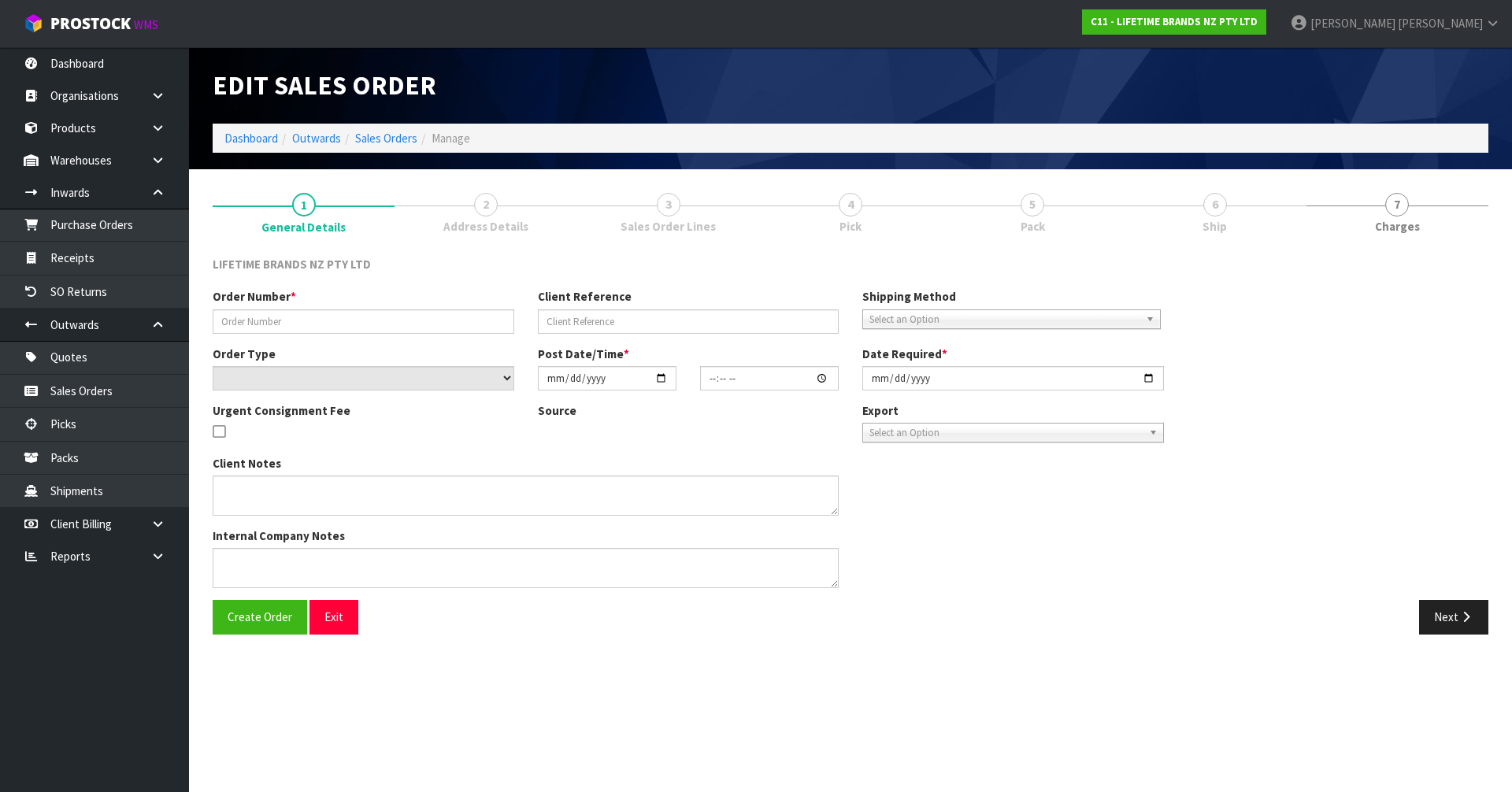
type input "0821404985"
type input "00038345"
select select "number:0"
type input "[DATE]"
type input "11:39:14.000"
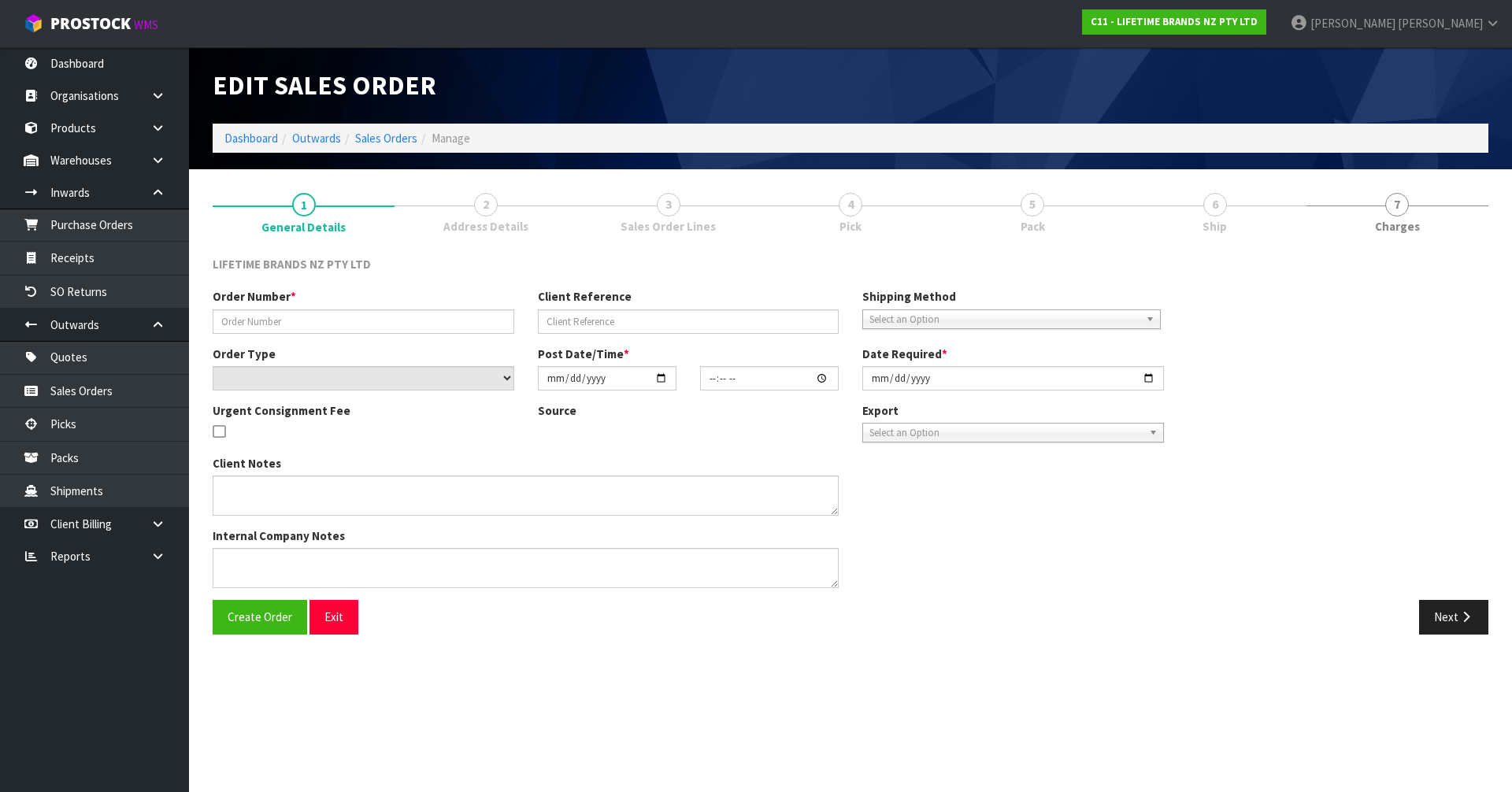
type input "[DATE]"
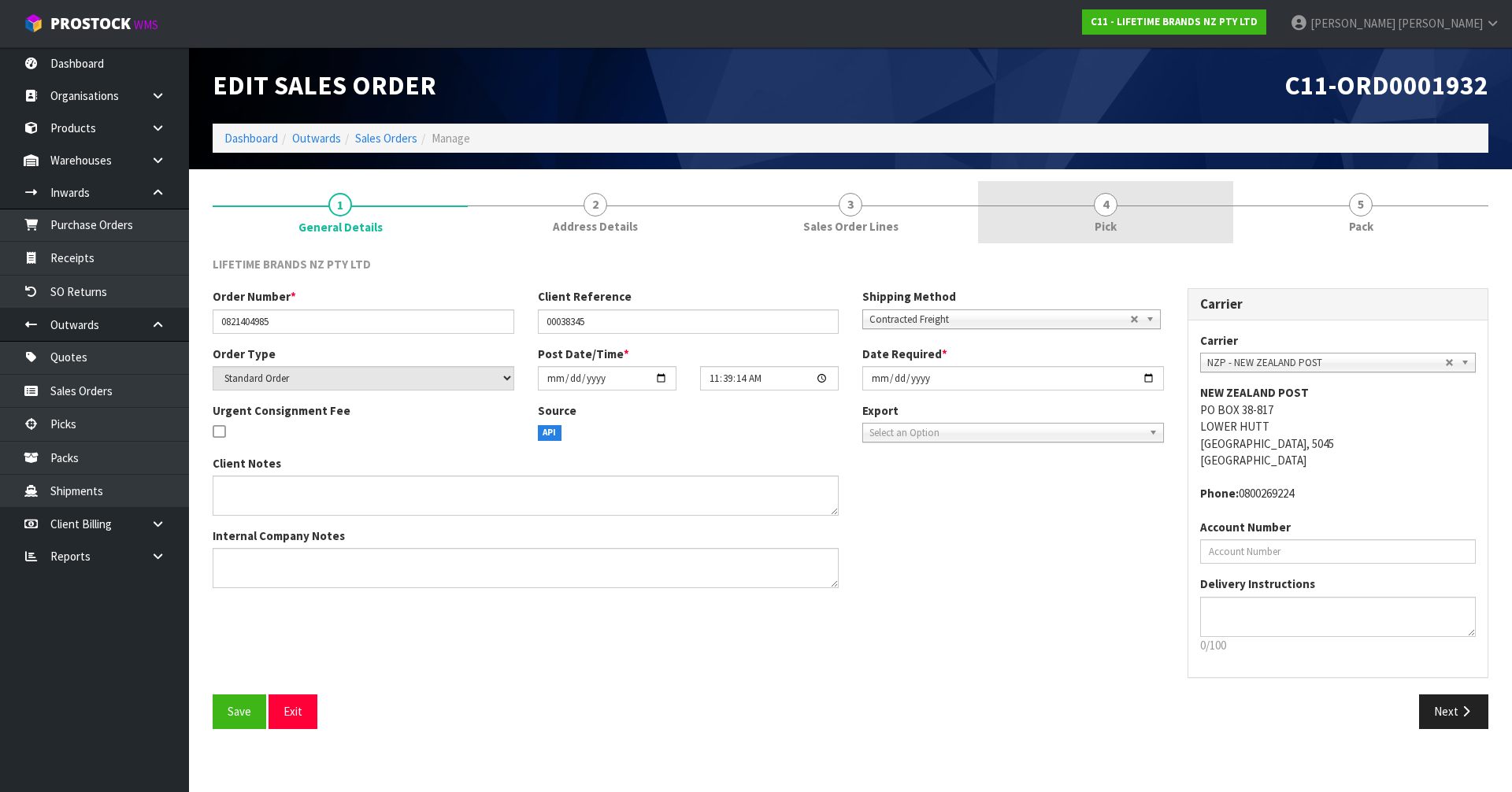
click at [1173, 187] on link "4 Pick" at bounding box center [1105, 211] width 256 height 62
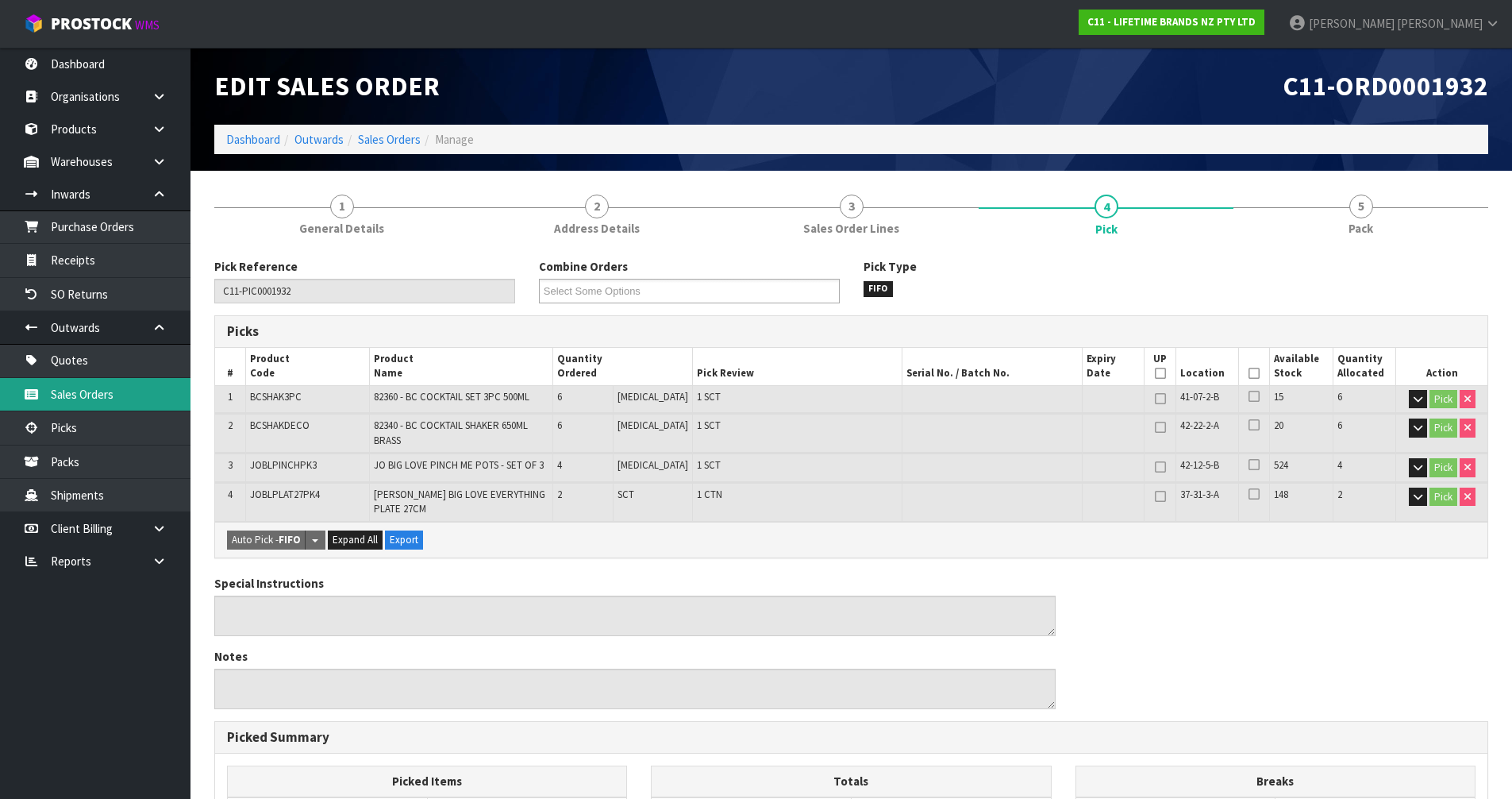
click at [123, 391] on link "Sales Orders" at bounding box center [95, 393] width 191 height 33
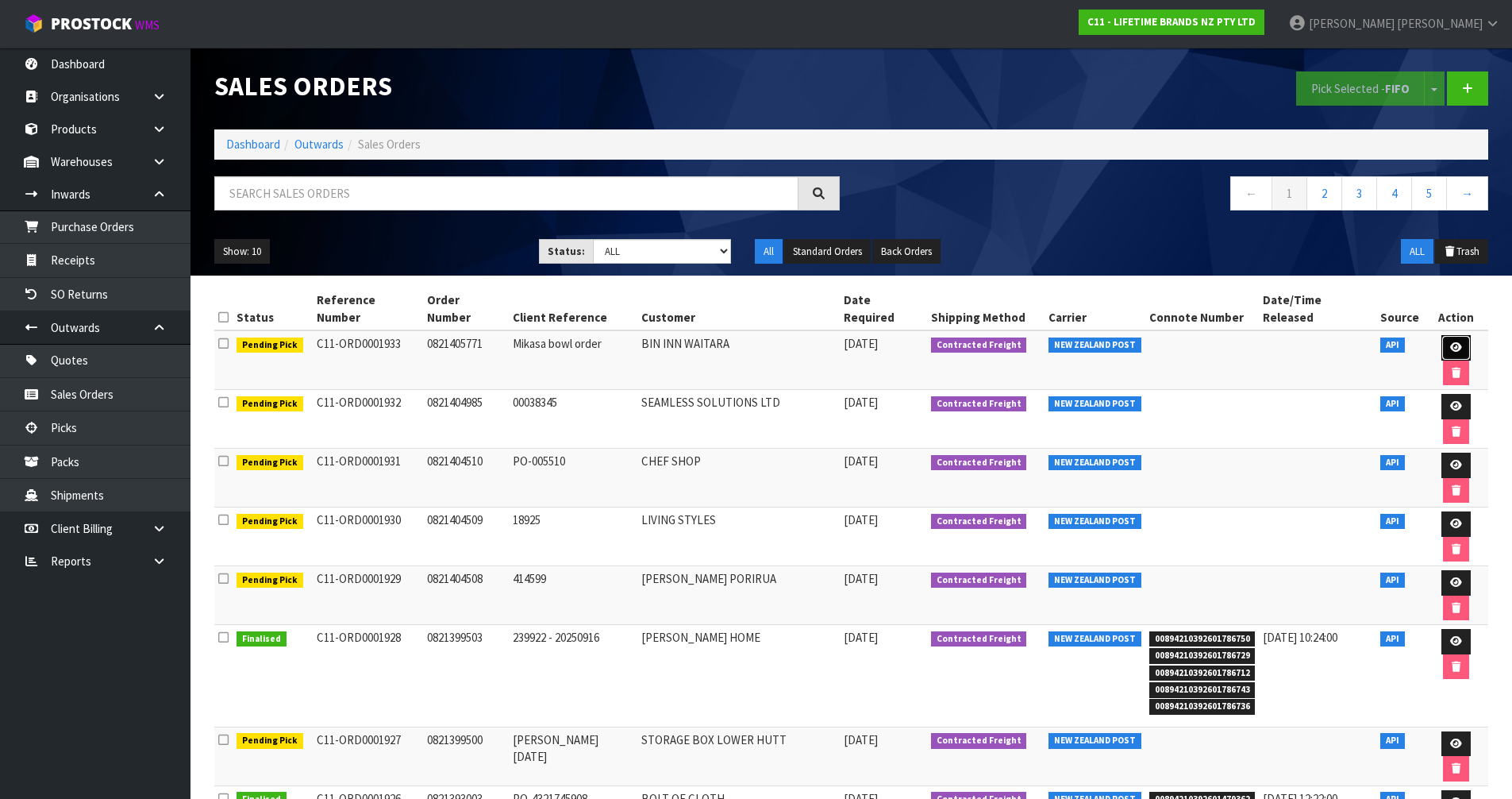
click at [1450, 342] on icon at bounding box center [1455, 347] width 12 height 10
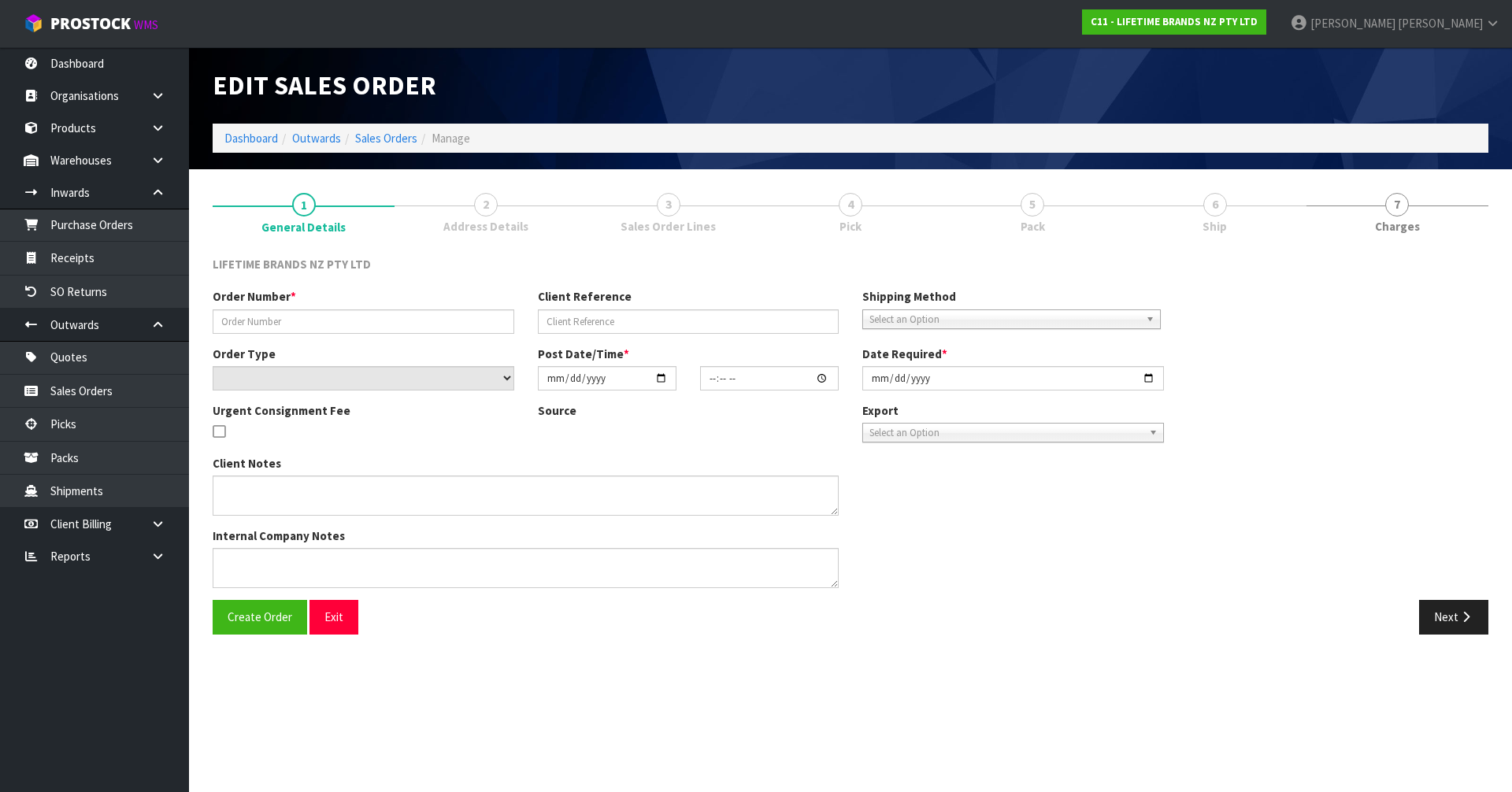
type input "0821405771"
type input "Mikasa bowl order"
select select "number:0"
type input "[DATE]"
type input "15:39:15.000"
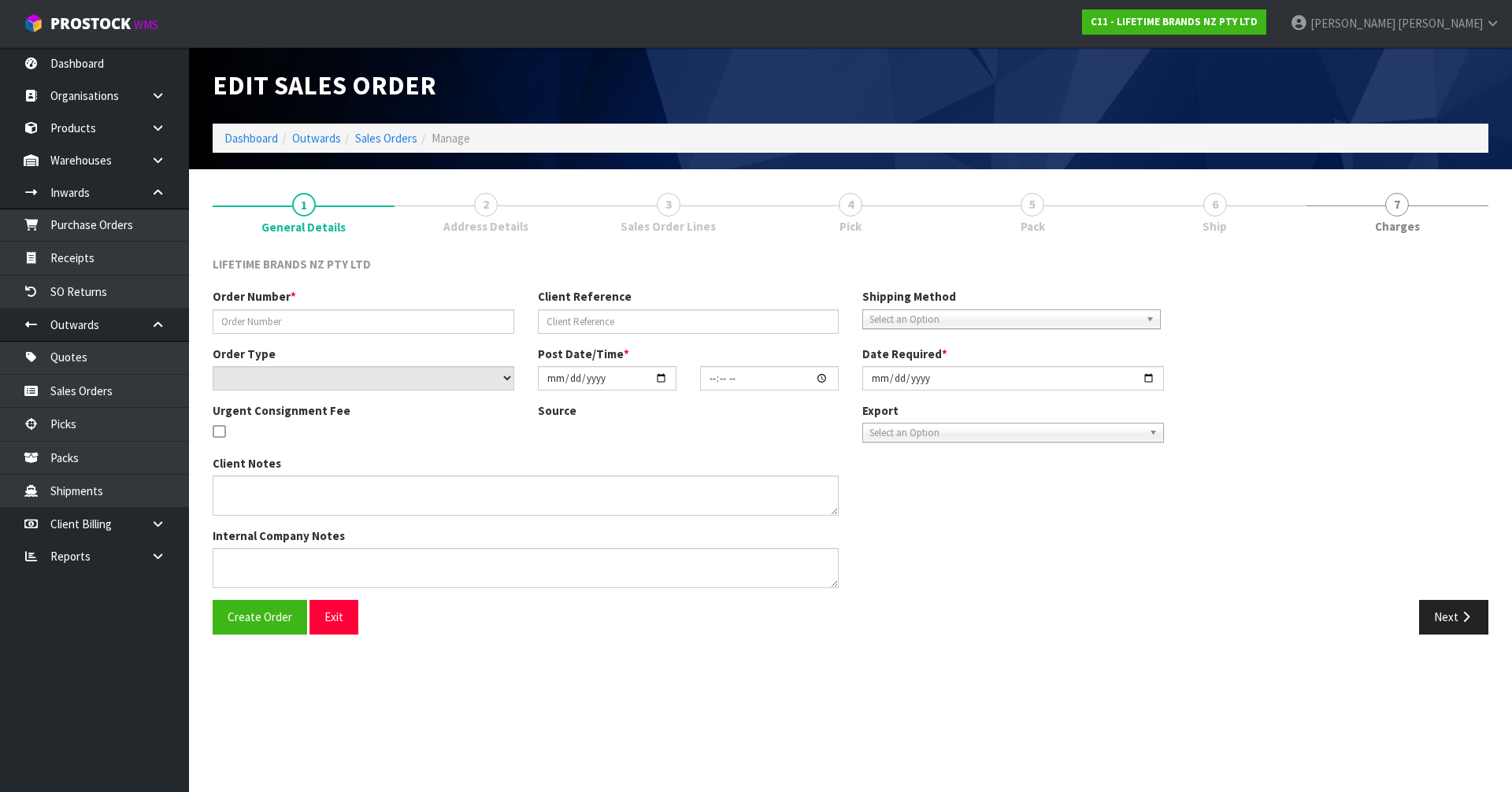
type input "[DATE]"
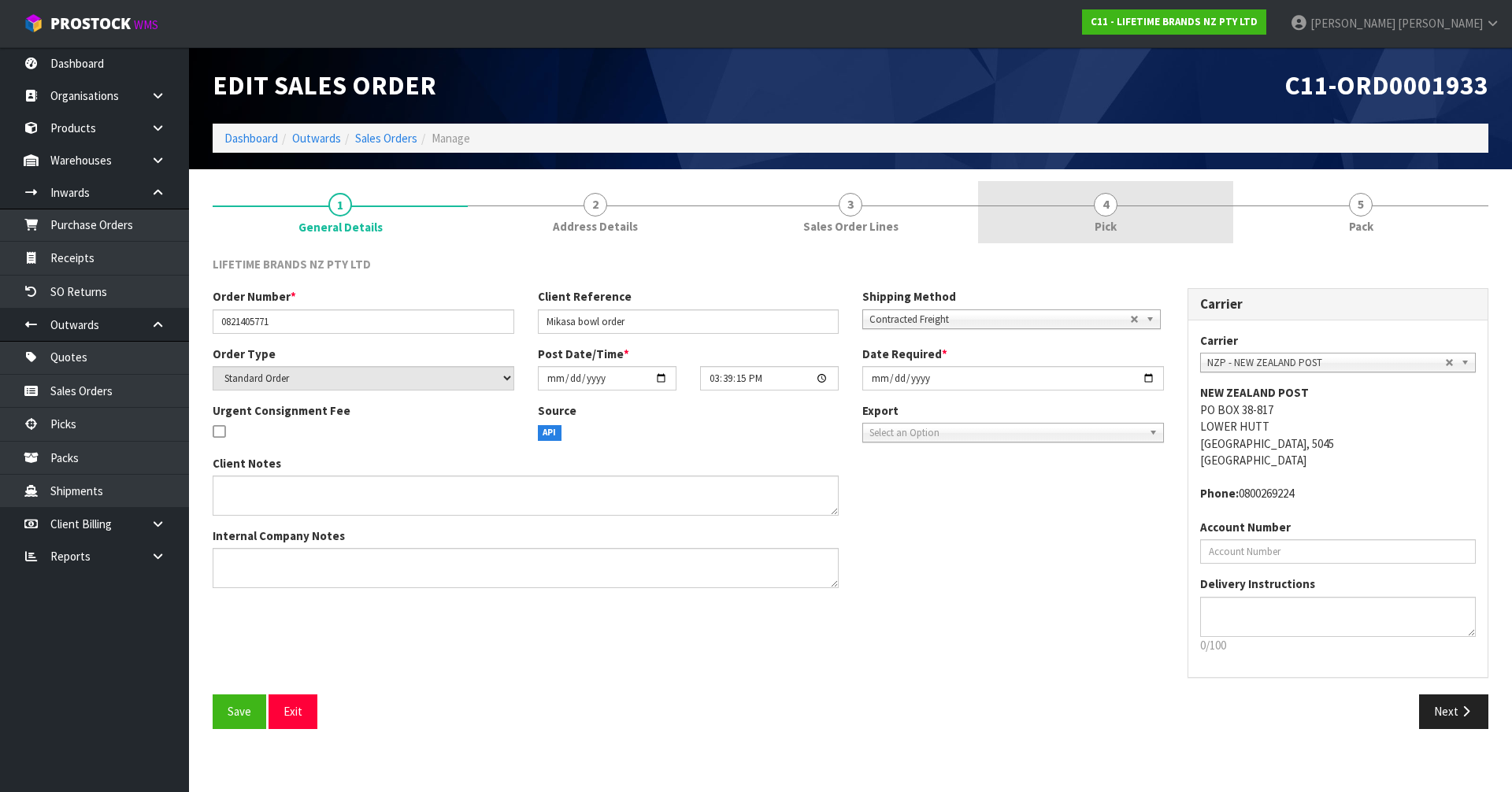
click at [1131, 222] on link "4 Pick" at bounding box center [1105, 211] width 256 height 62
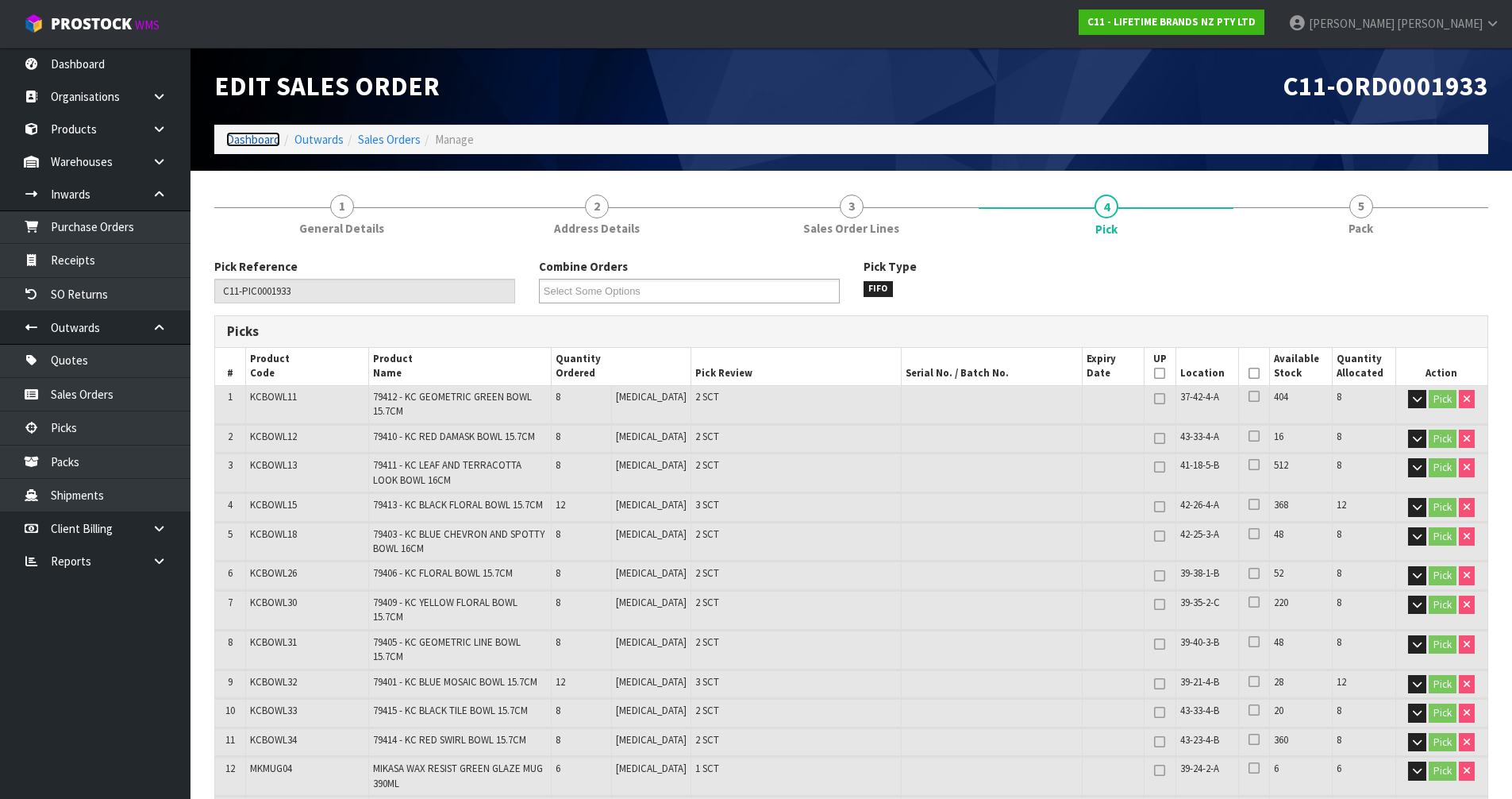
click at [267, 140] on link "Dashboard" at bounding box center [253, 140] width 54 height 15
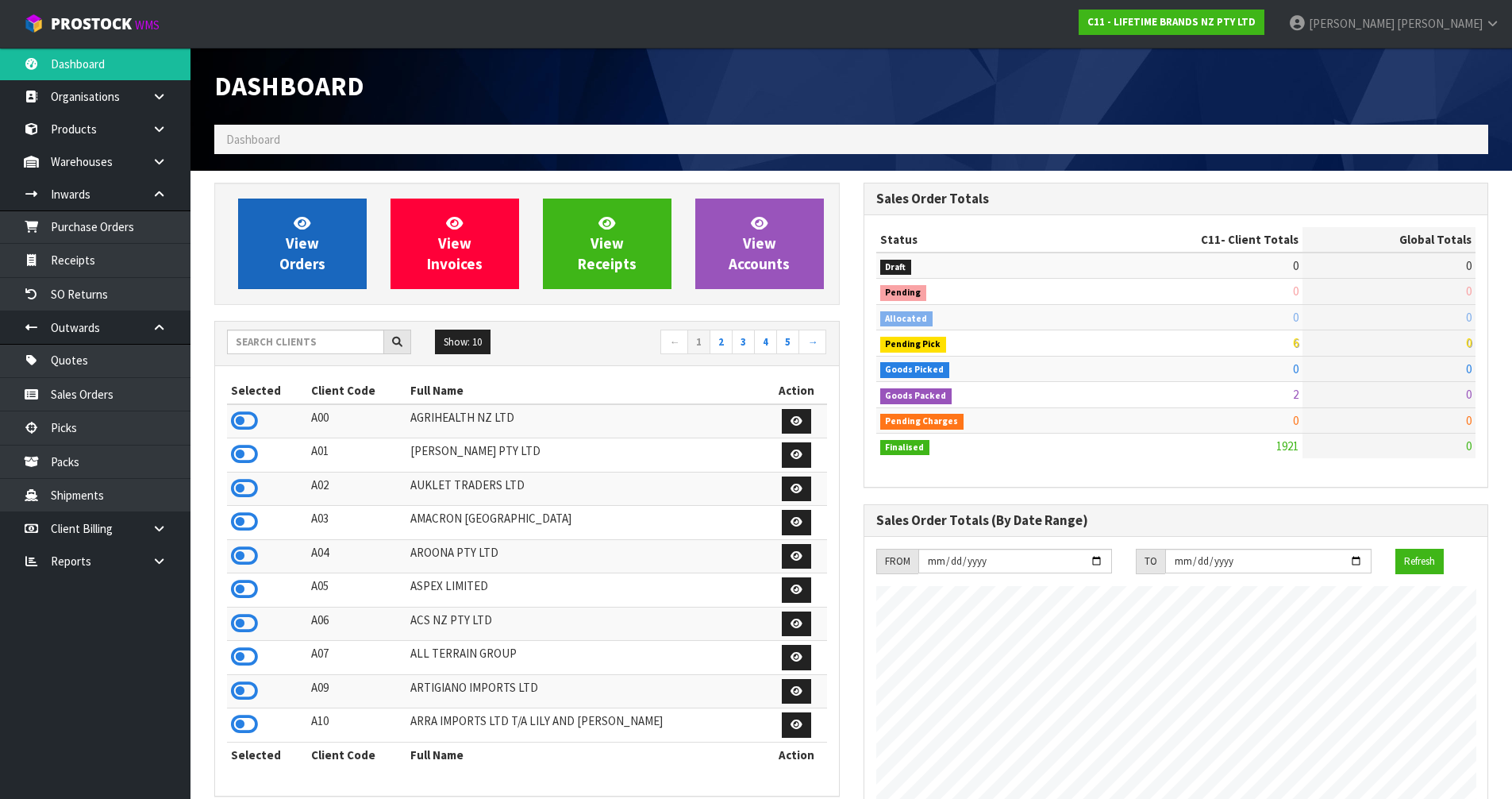
scroll to position [1203, 648]
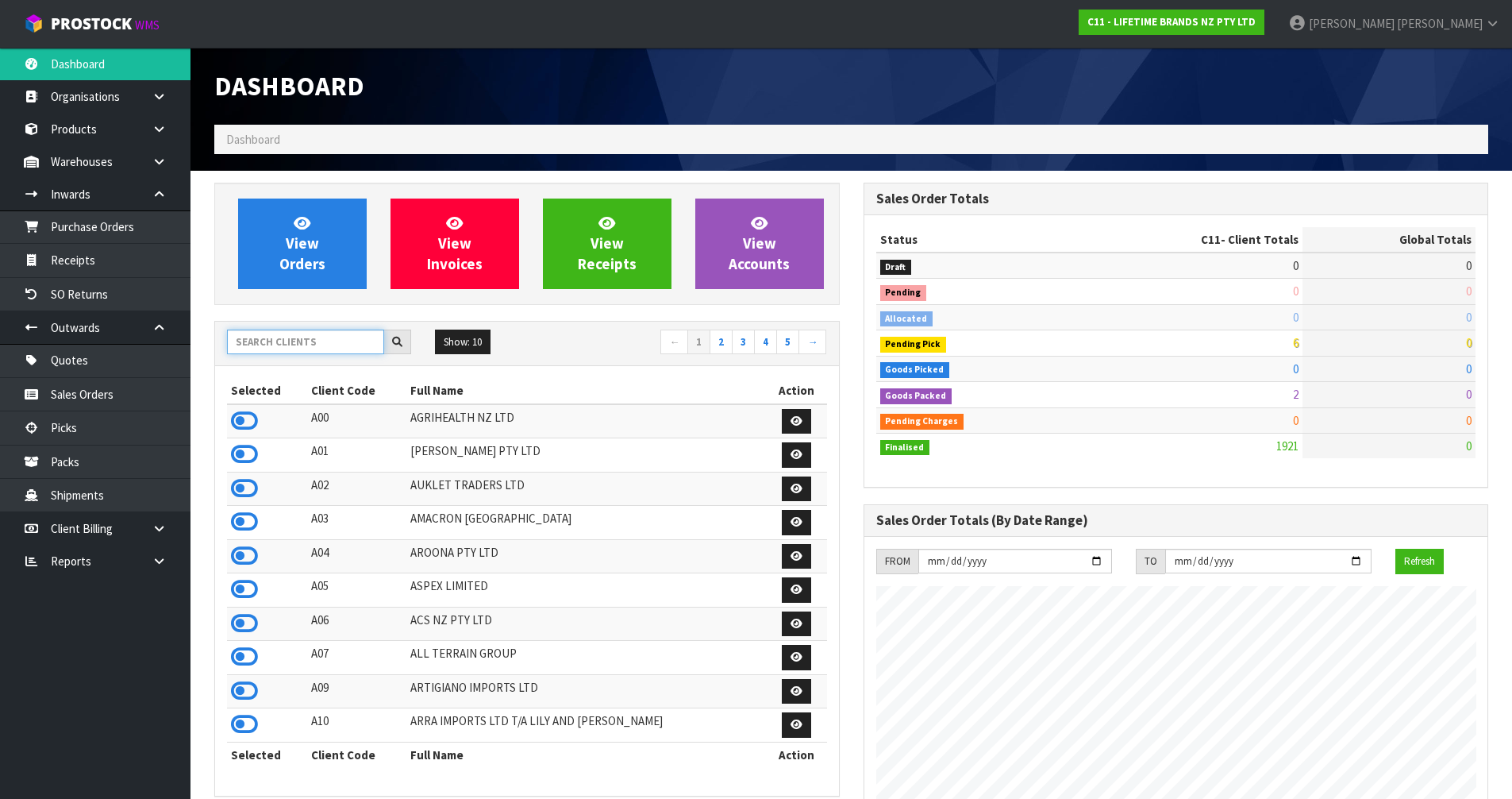
click at [295, 336] on input "text" at bounding box center [305, 341] width 157 height 24
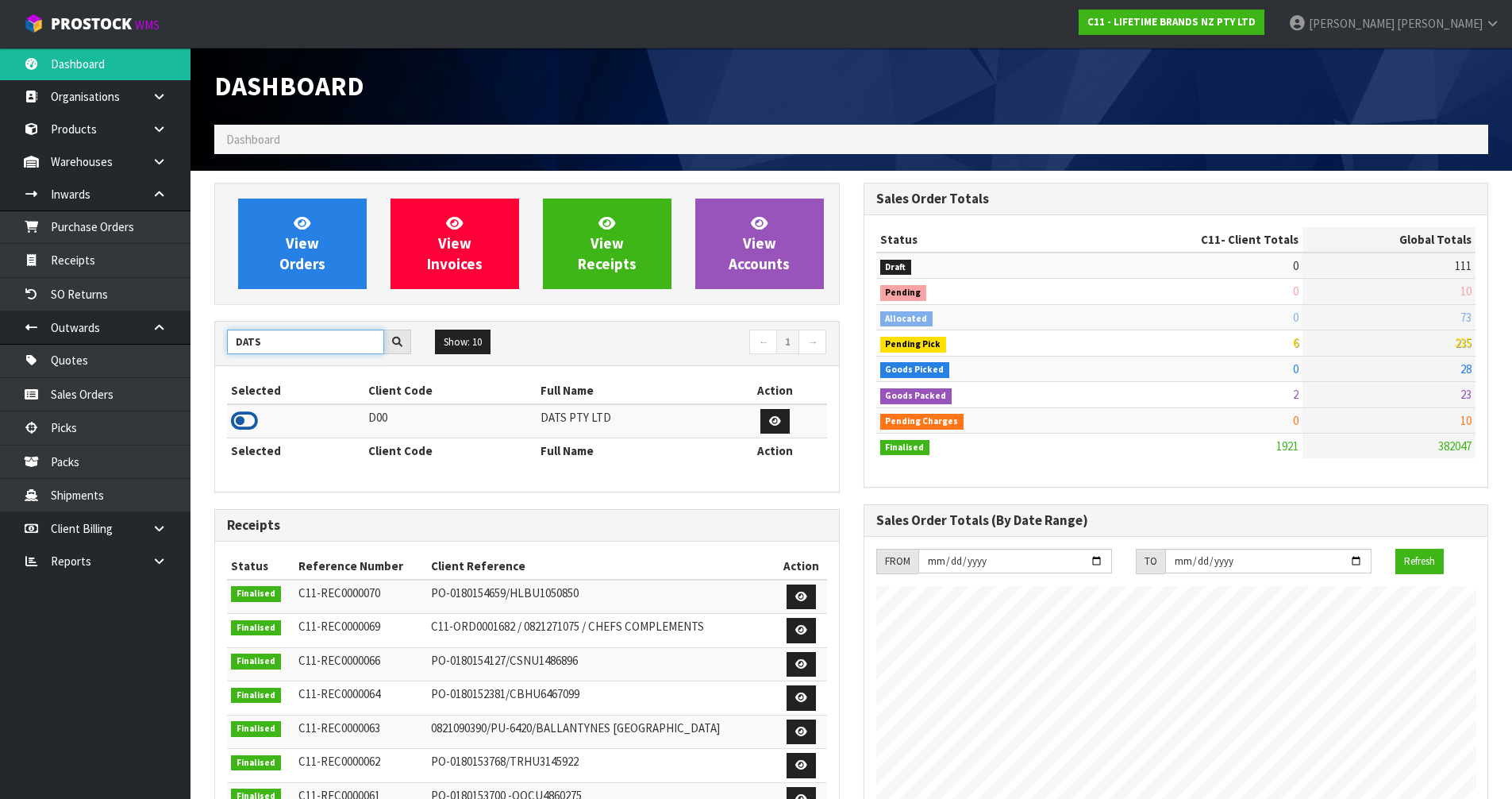
type input "DATS"
click at [240, 421] on icon at bounding box center [244, 421] width 27 height 24
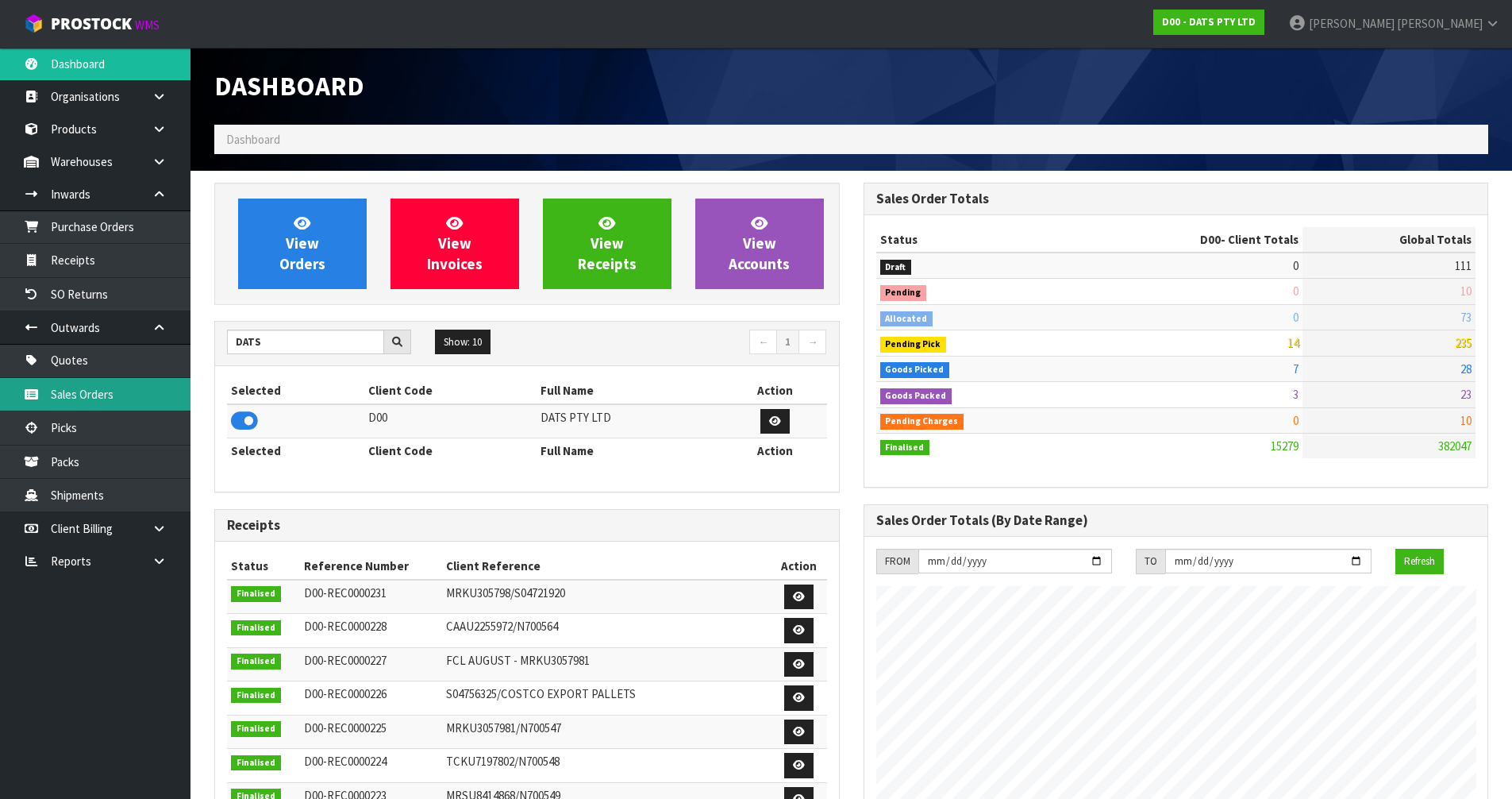
click at [91, 382] on link "Sales Orders" at bounding box center [95, 393] width 191 height 33
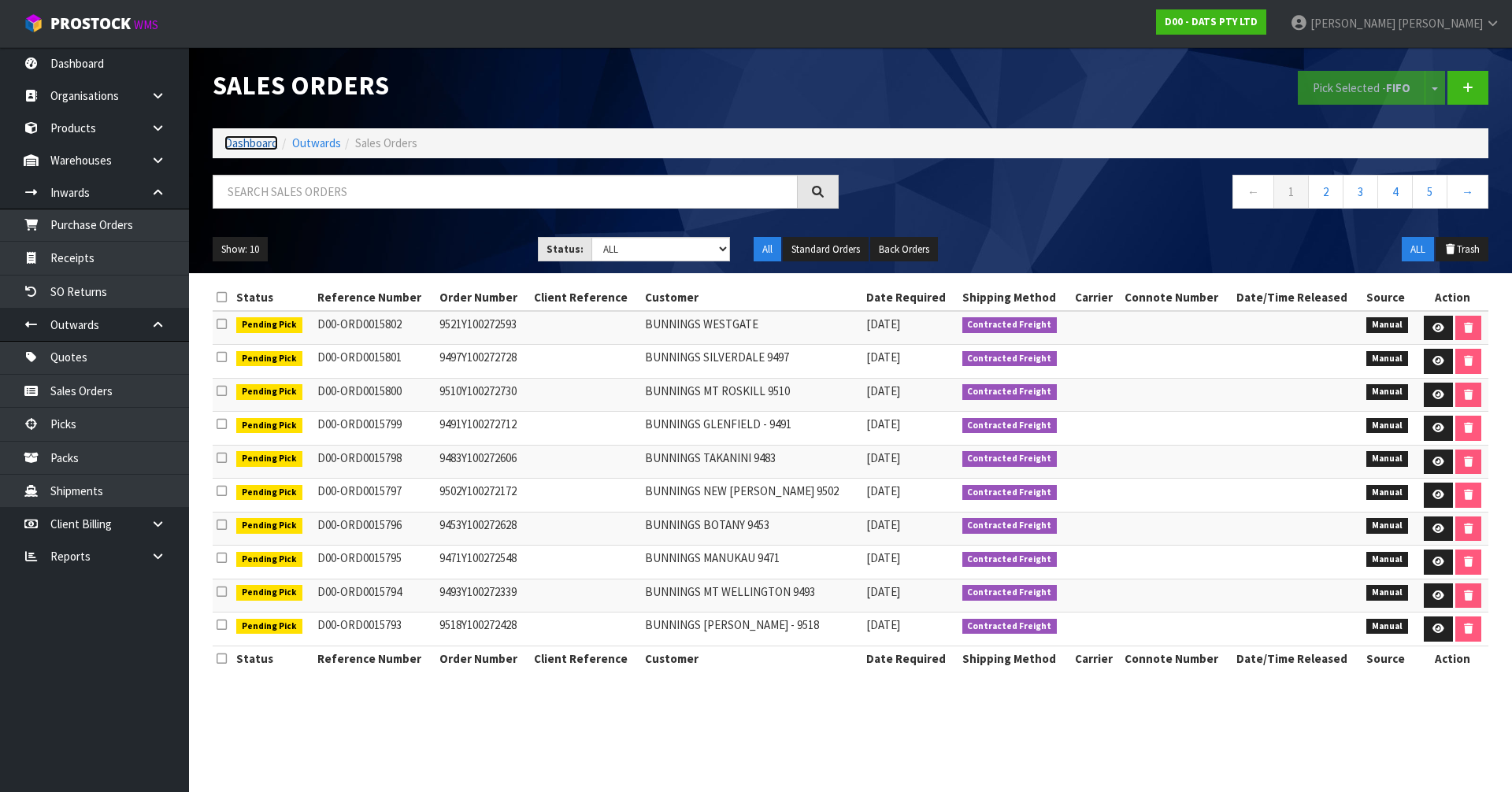
click at [273, 140] on link "Dashboard" at bounding box center [251, 143] width 54 height 15
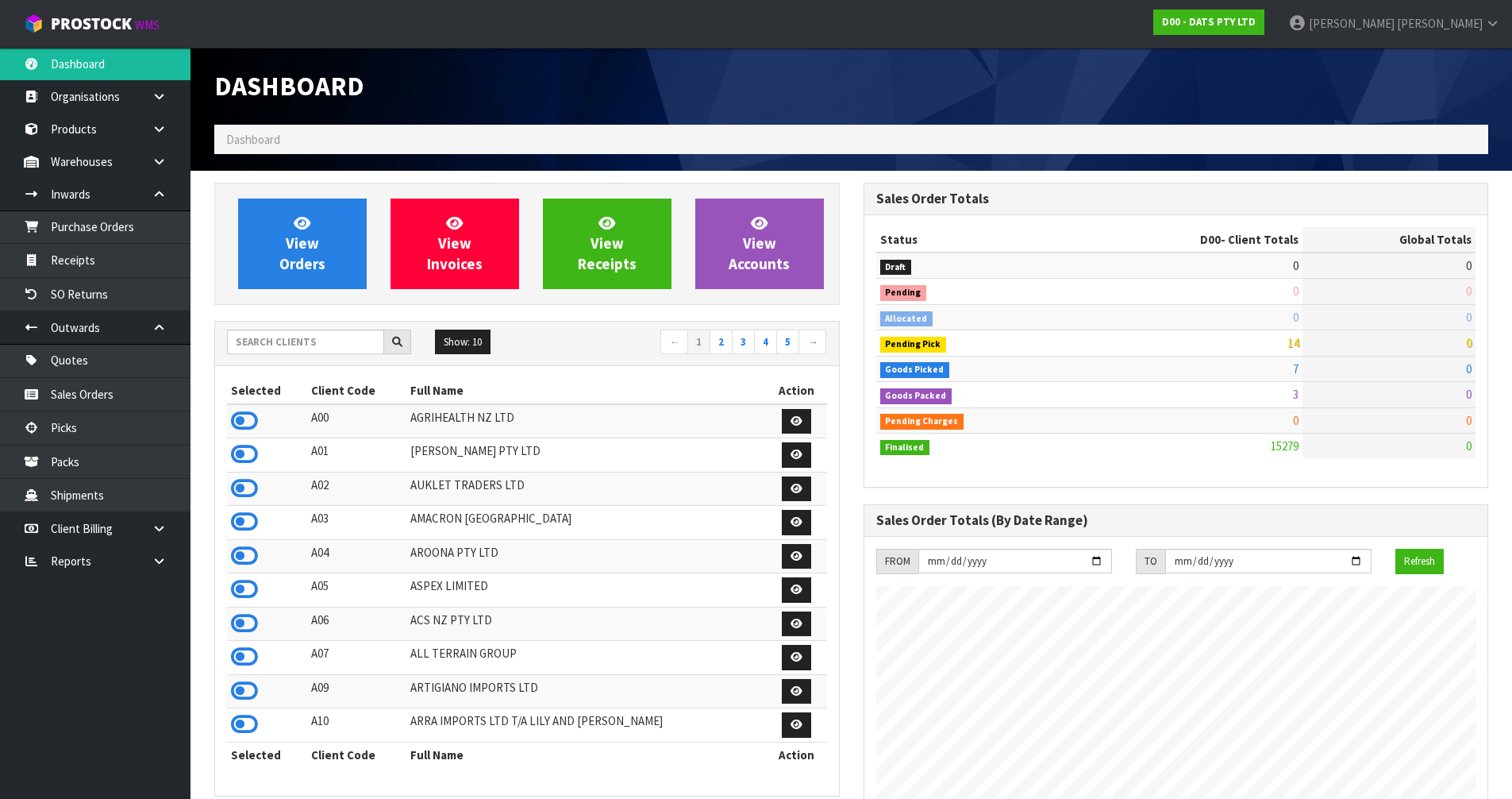
scroll to position [1203, 648]
click at [287, 335] on input "text" at bounding box center [305, 341] width 157 height 24
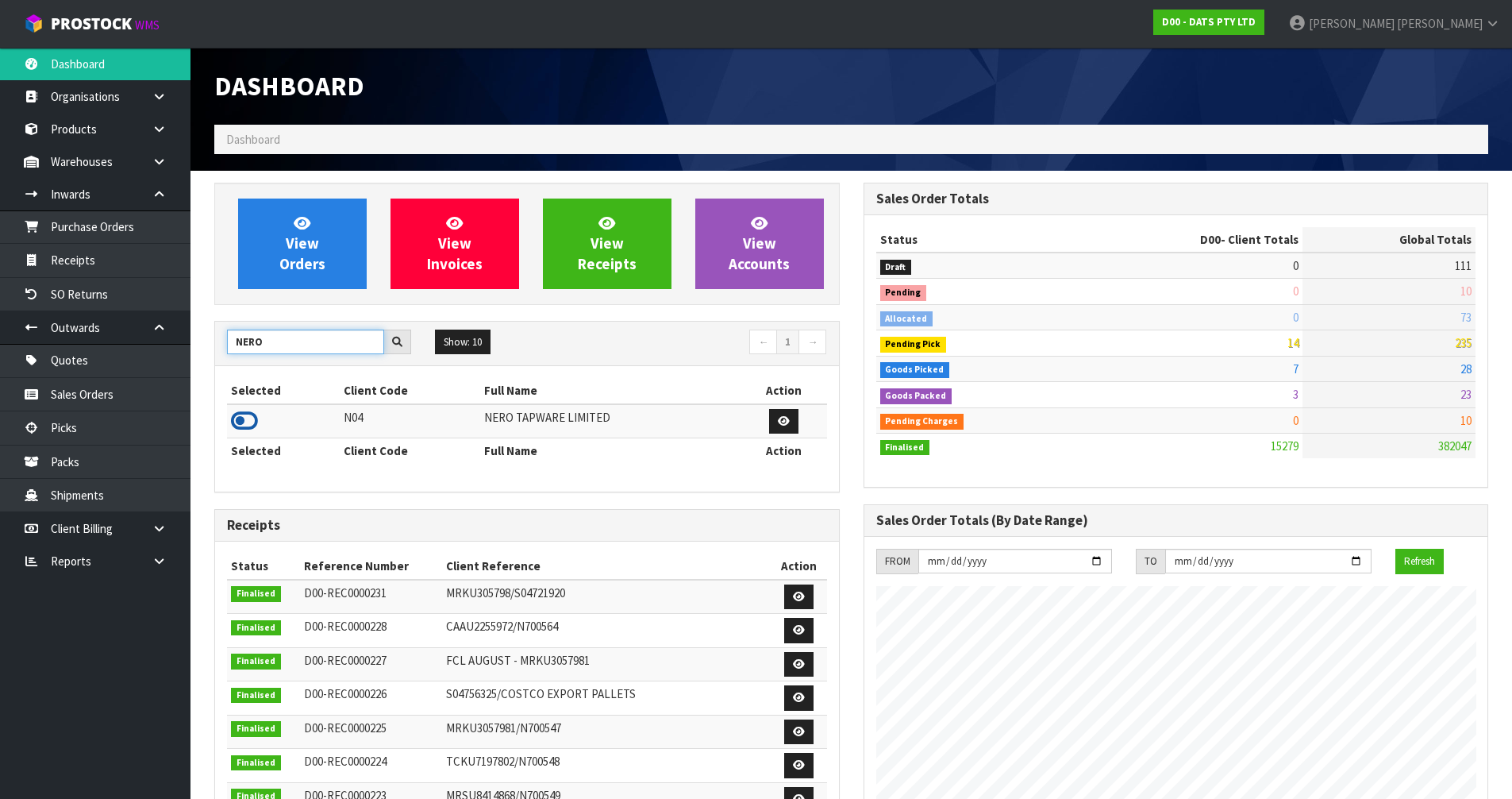
type input "NERO"
click at [238, 426] on icon at bounding box center [244, 421] width 27 height 24
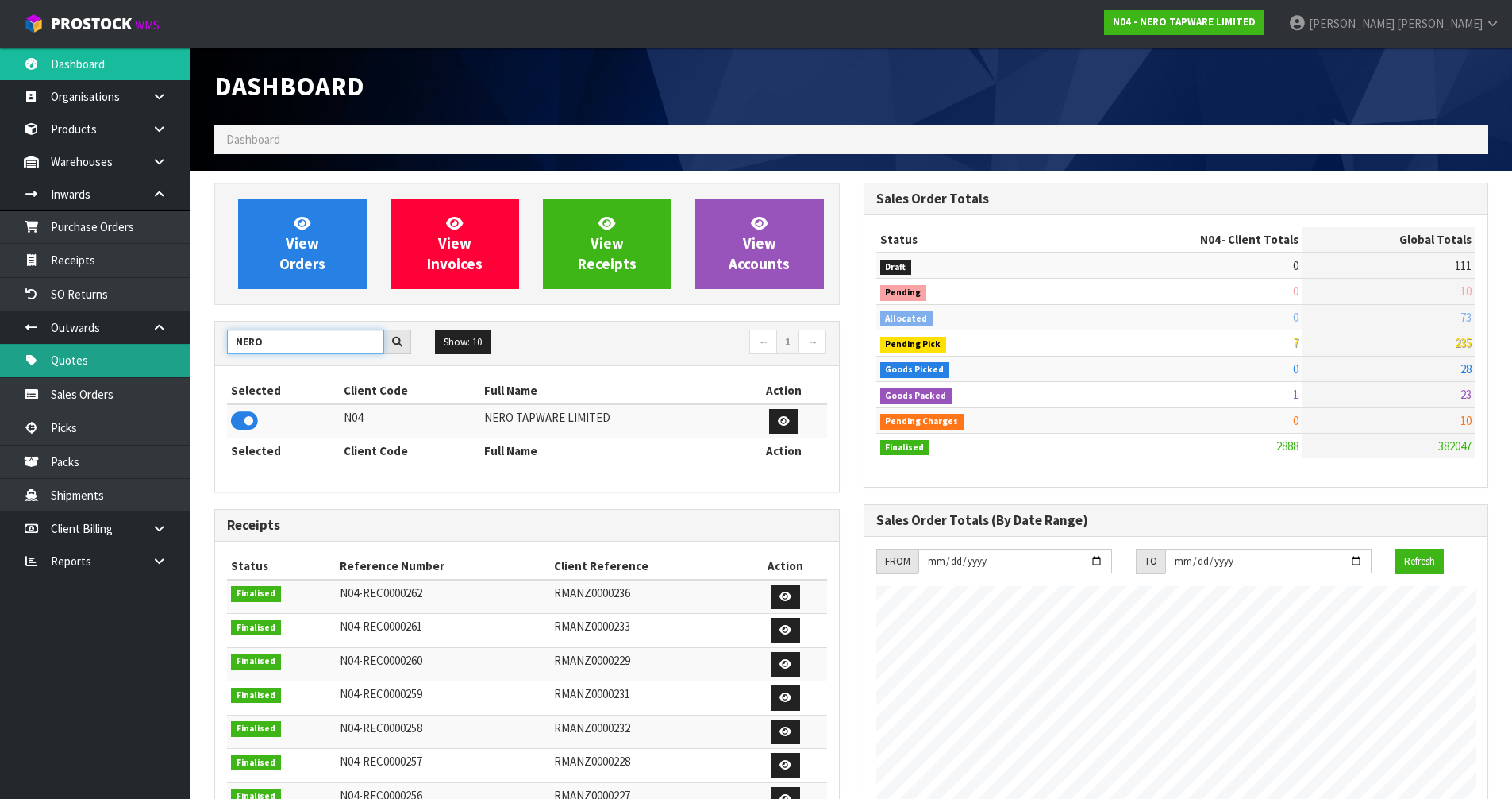
drag, startPoint x: 305, startPoint y: 343, endPoint x: 138, endPoint y: 366, distance: 168.6
click at [138, 366] on body "Toggle navigation ProStock WMS N04 - NERO TAPWARE LIMITED [PERSON_NAME] Logout …" at bounding box center [756, 399] width 1512 height 799
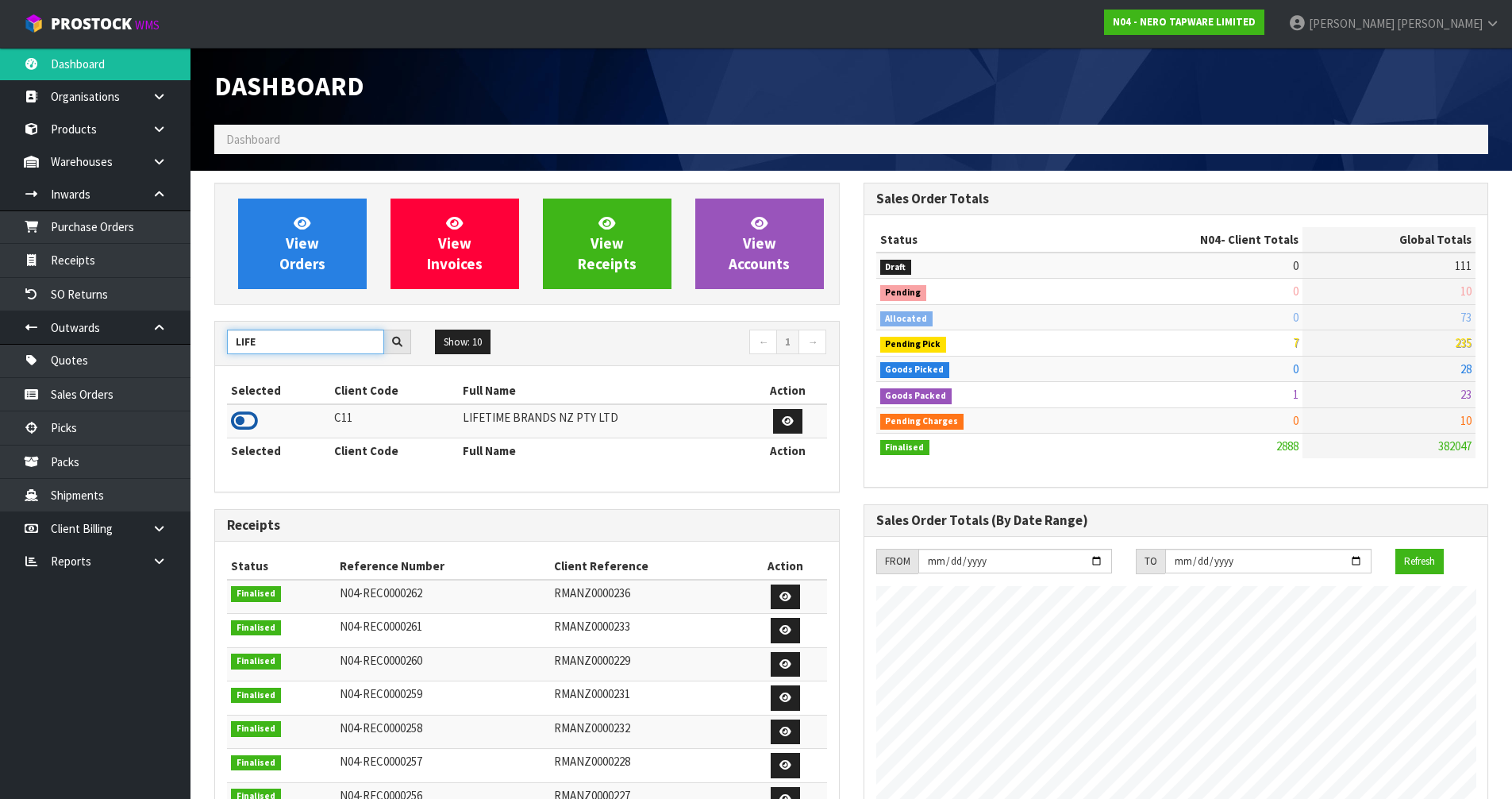
type input "LIFE"
click at [248, 420] on icon at bounding box center [244, 421] width 27 height 24
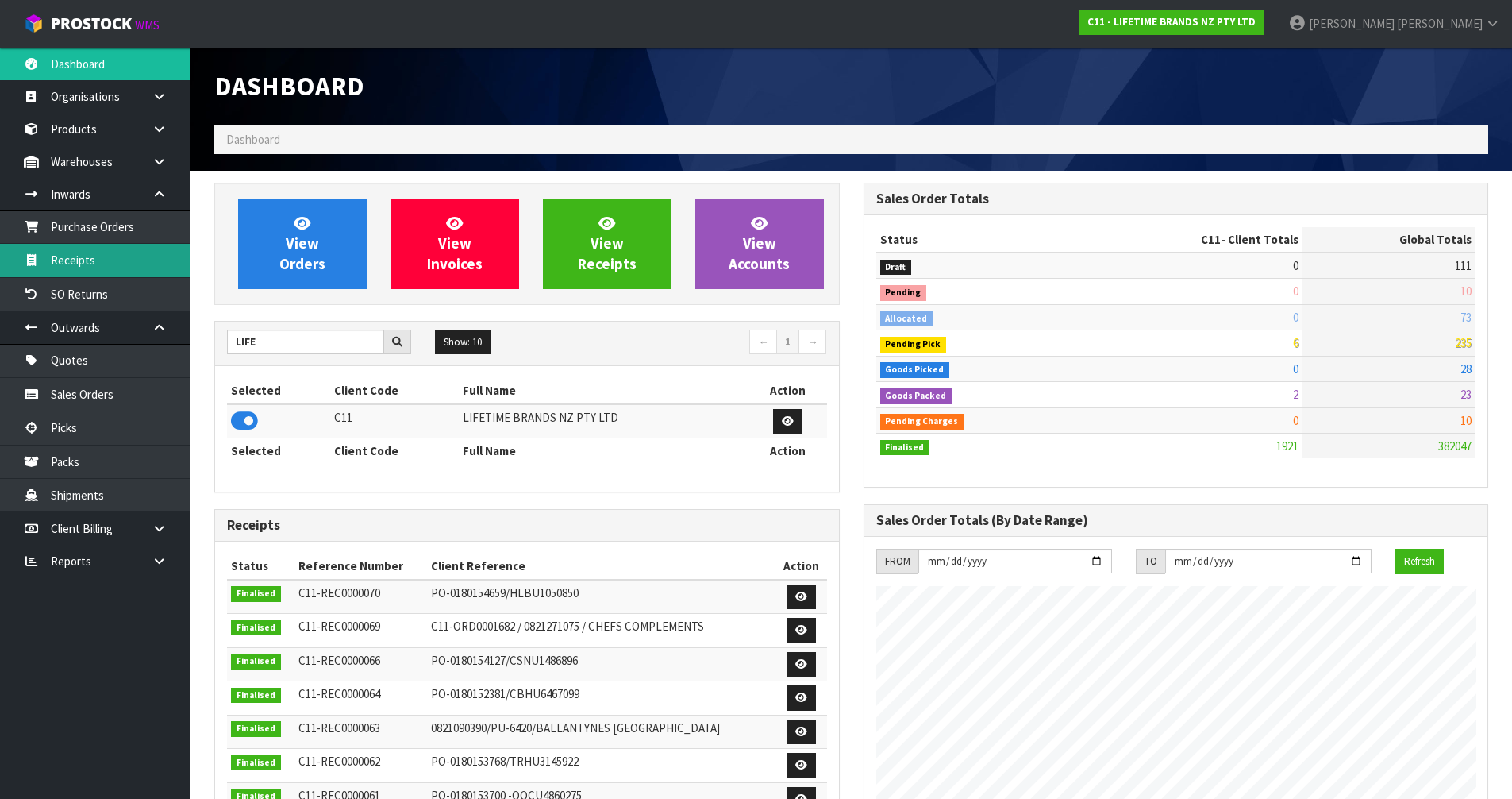
click at [127, 264] on link "Receipts" at bounding box center [95, 260] width 191 height 33
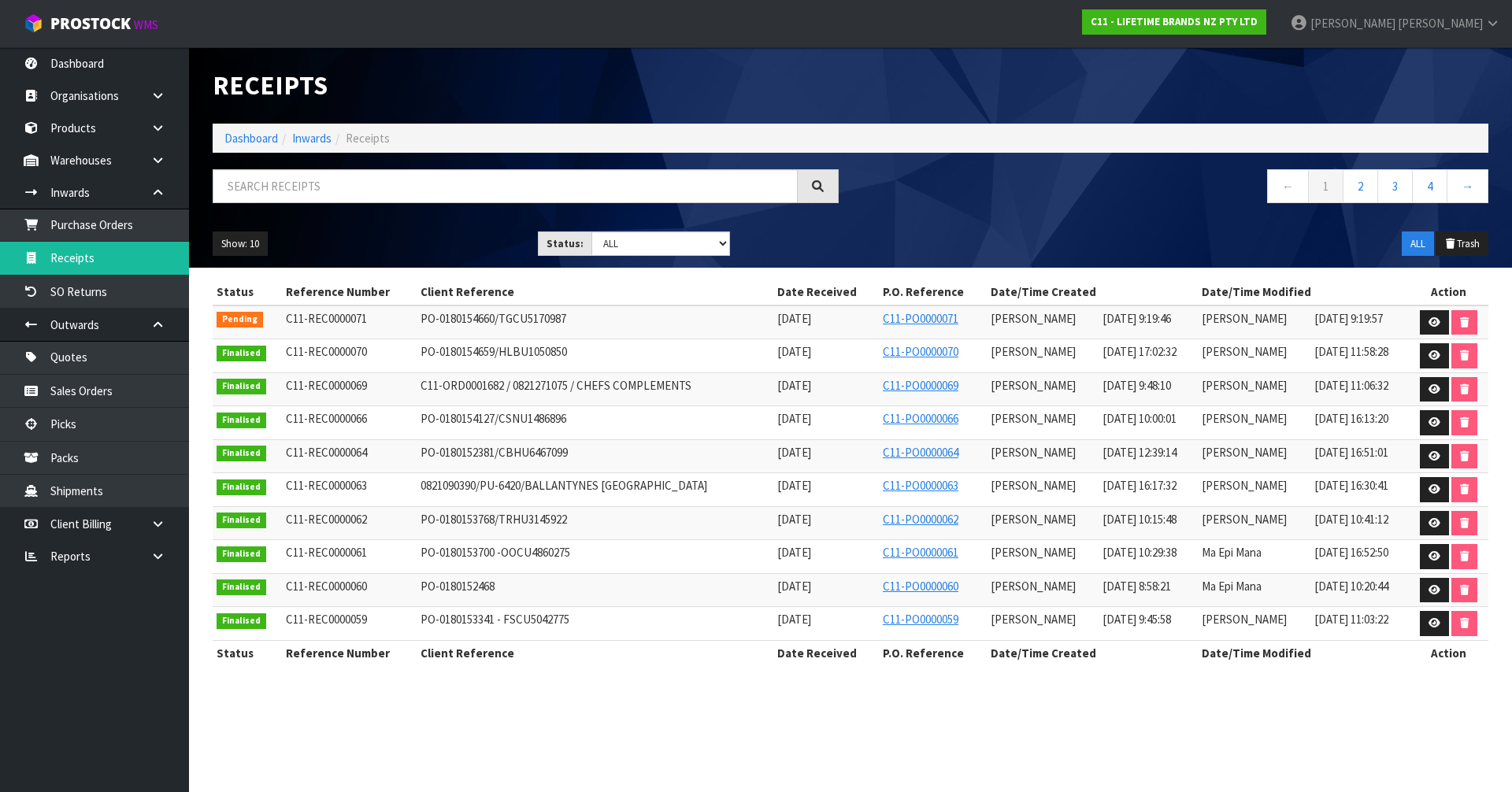
click at [494, 247] on ul "Show: 10 5 10 25 50" at bounding box center [363, 243] width 302 height 25
click at [170, 186] on link at bounding box center [163, 192] width 51 height 32
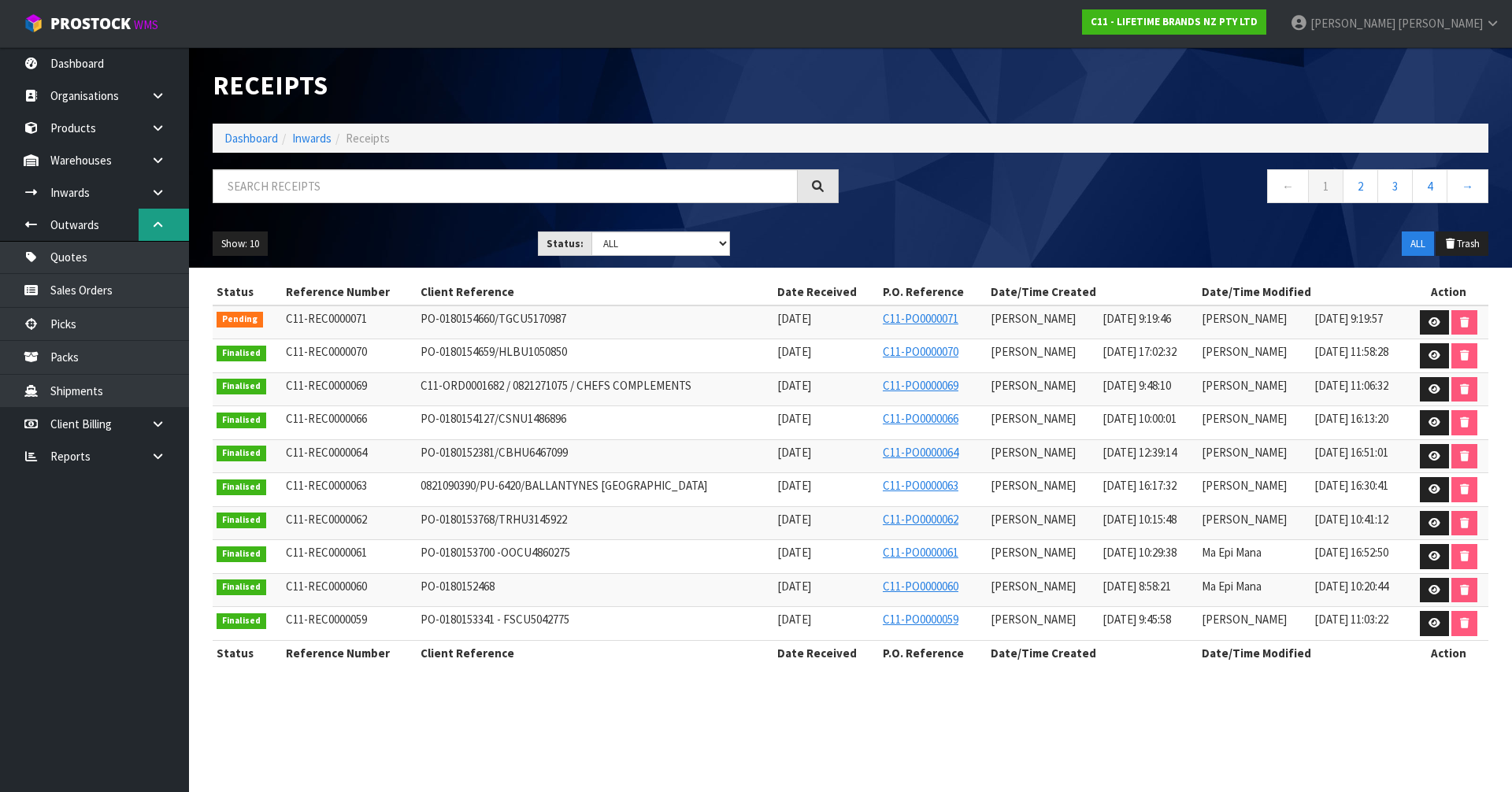
click at [165, 218] on link at bounding box center [163, 224] width 51 height 32
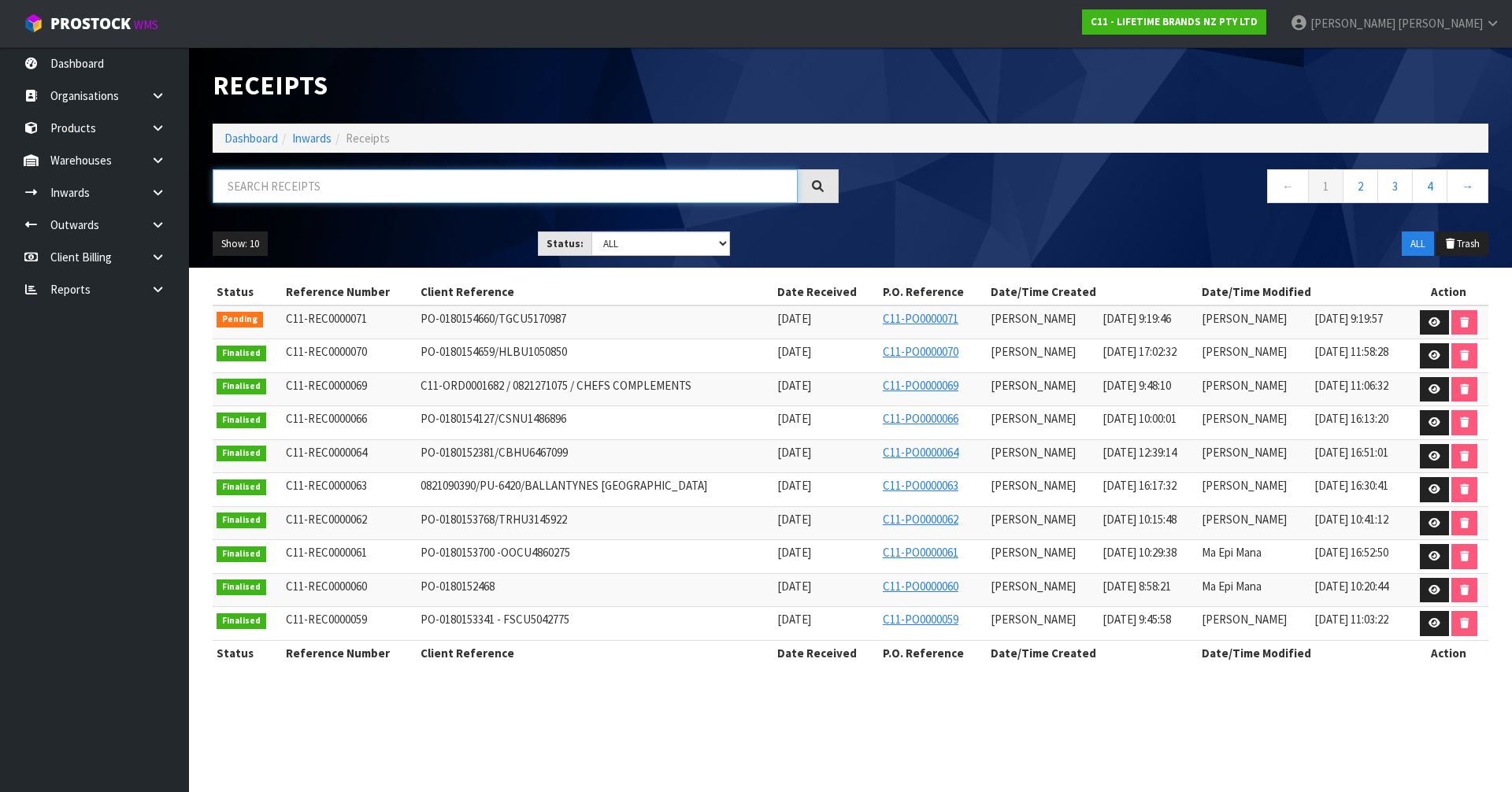
click at [441, 185] on input "text" at bounding box center [505, 186] width 585 height 34
click at [247, 136] on link "Dashboard" at bounding box center [251, 138] width 54 height 15
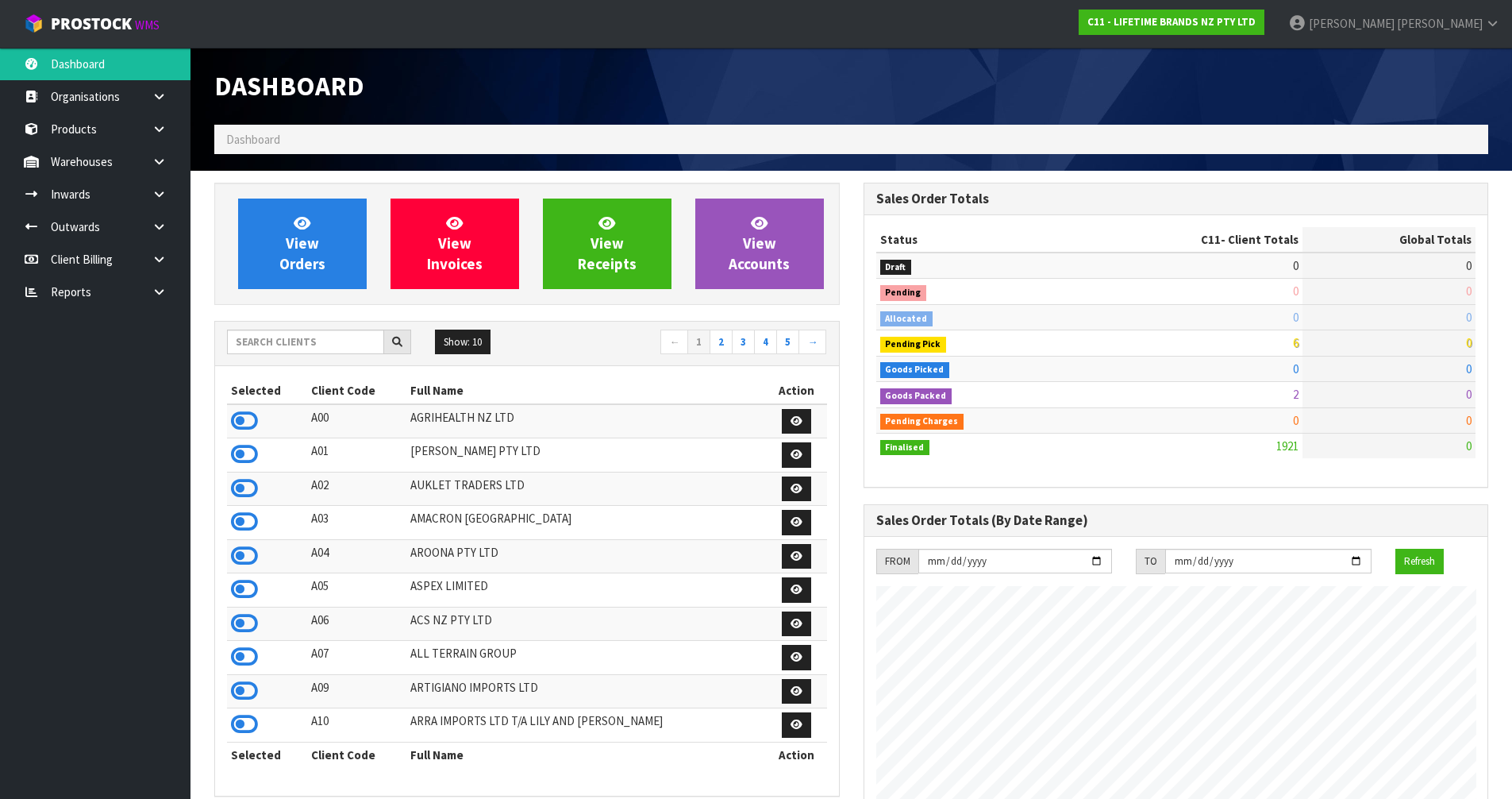
scroll to position [1203, 648]
click at [345, 333] on input "text" at bounding box center [305, 341] width 157 height 24
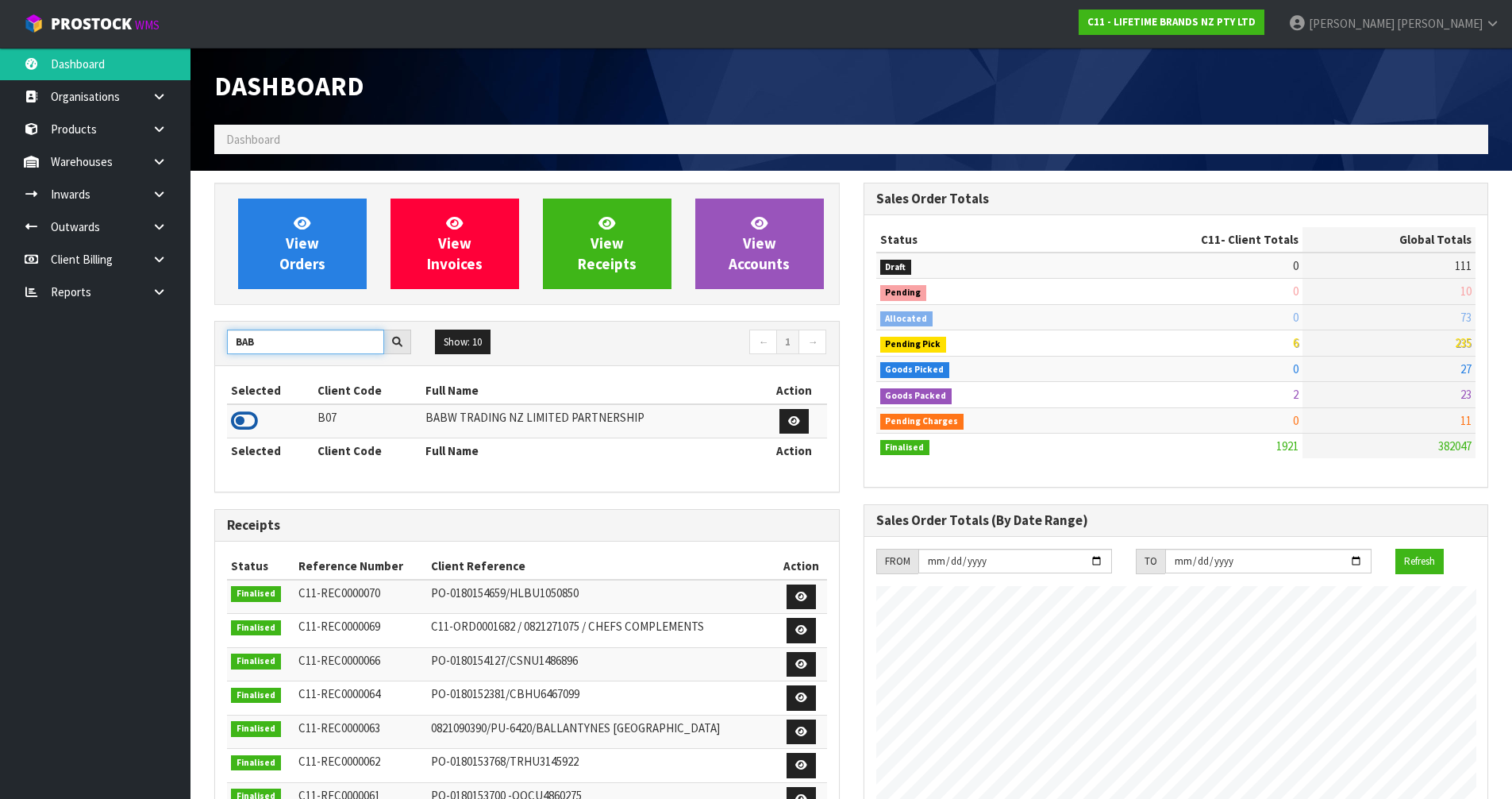
type input "BAB"
click at [242, 426] on icon at bounding box center [244, 421] width 27 height 24
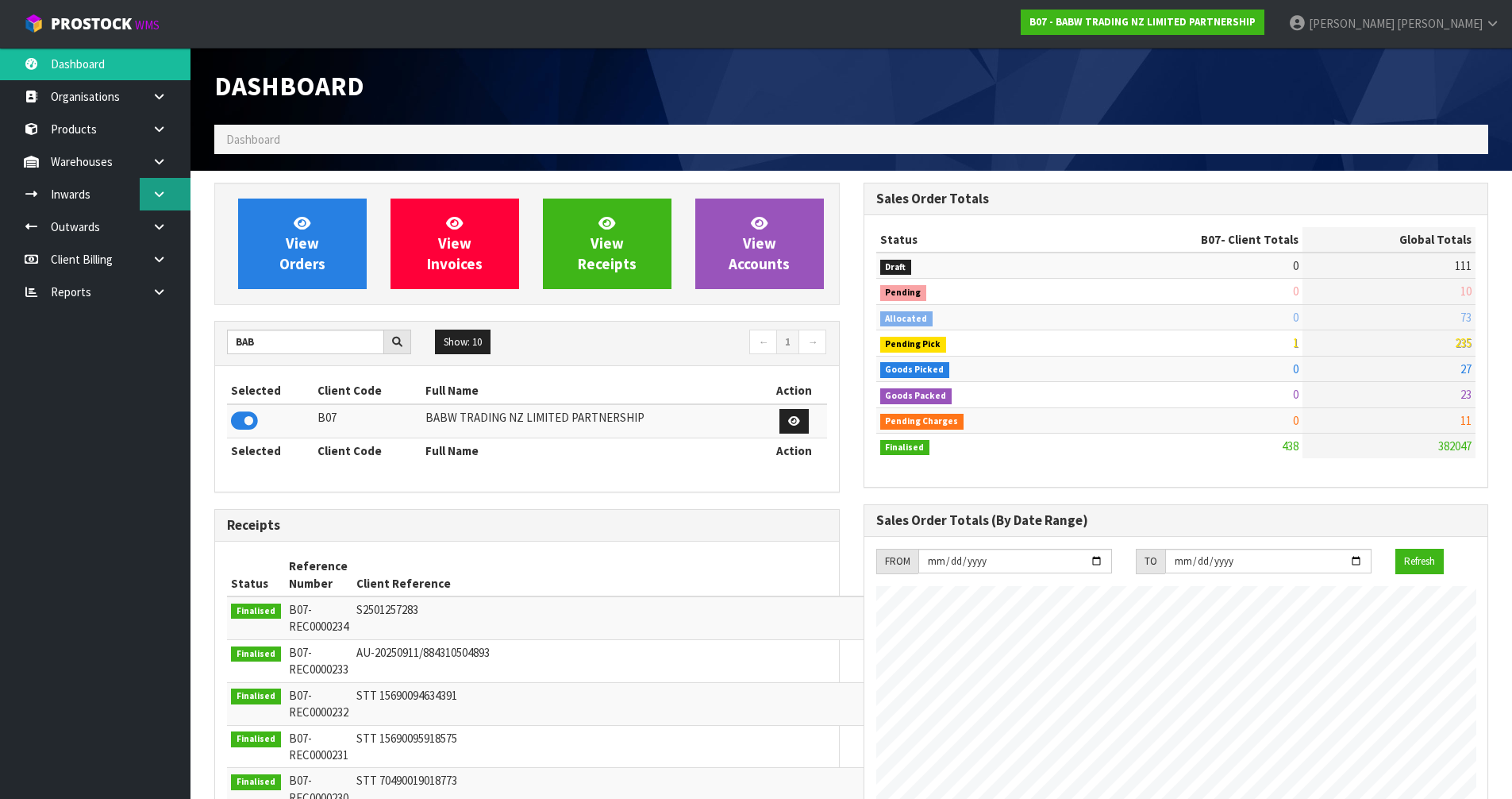
click at [170, 190] on link at bounding box center [165, 193] width 51 height 33
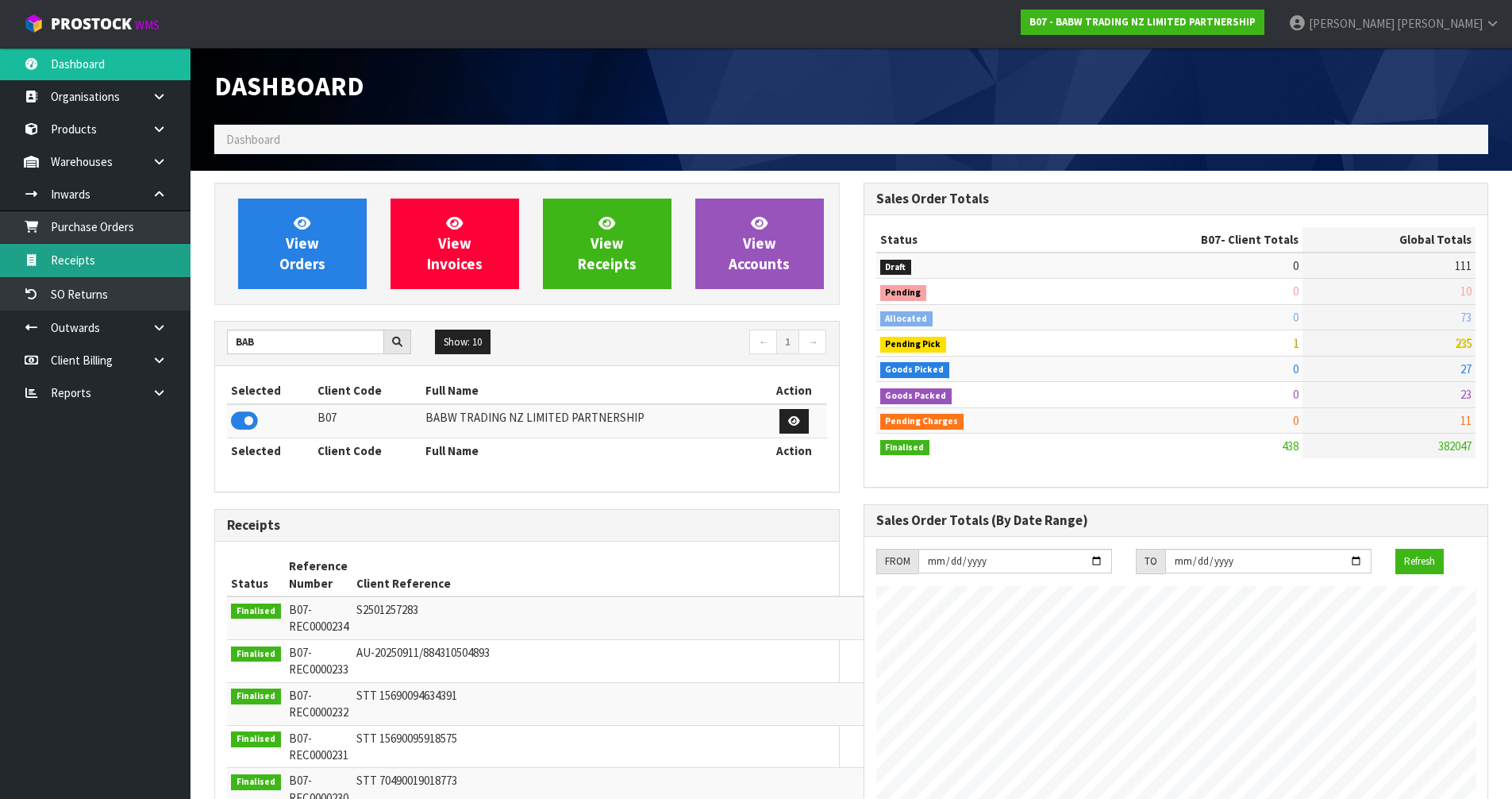
click at [125, 267] on link "Receipts" at bounding box center [95, 260] width 191 height 33
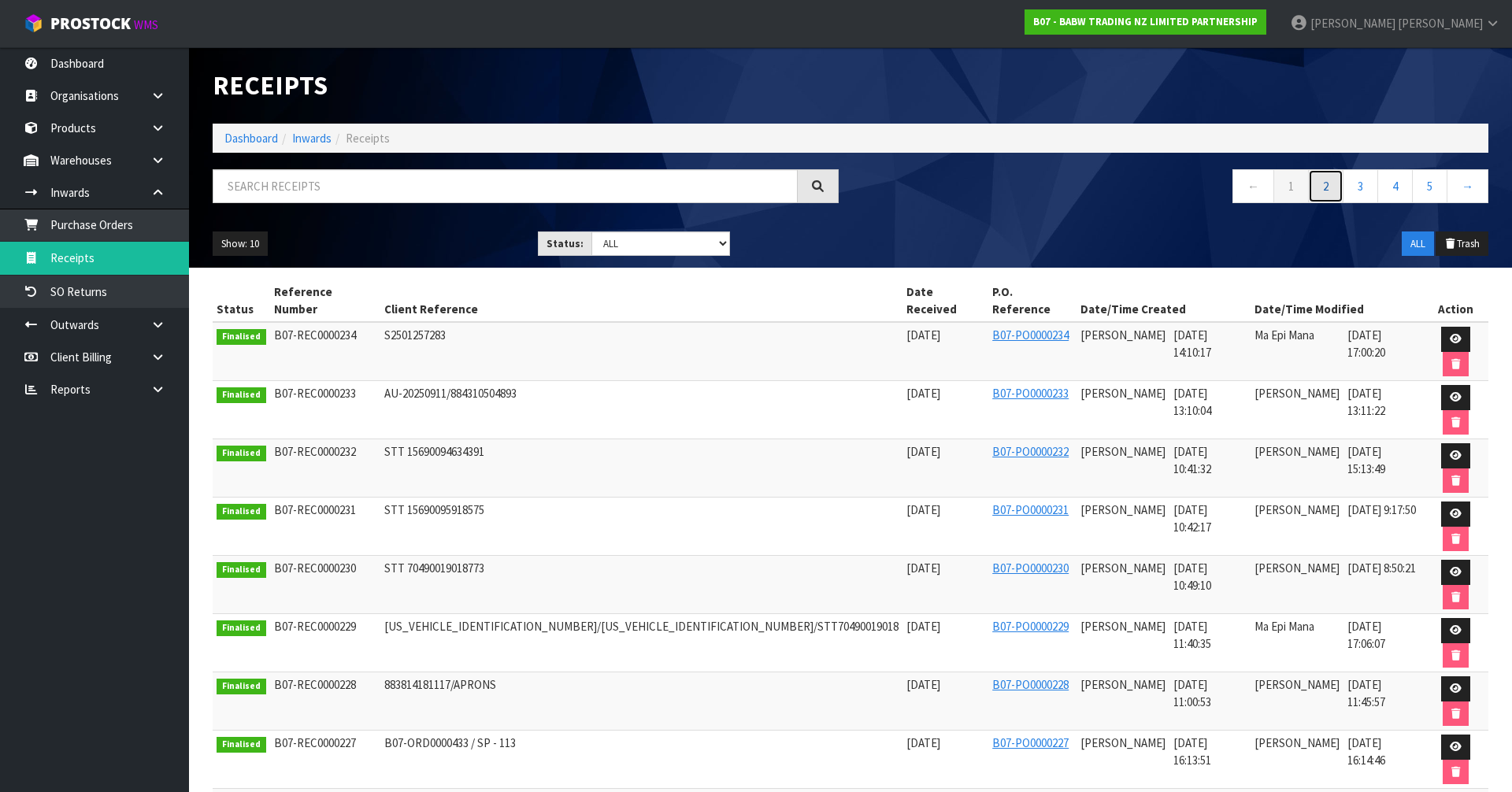
click at [1328, 188] on link "2" at bounding box center [1326, 186] width 35 height 34
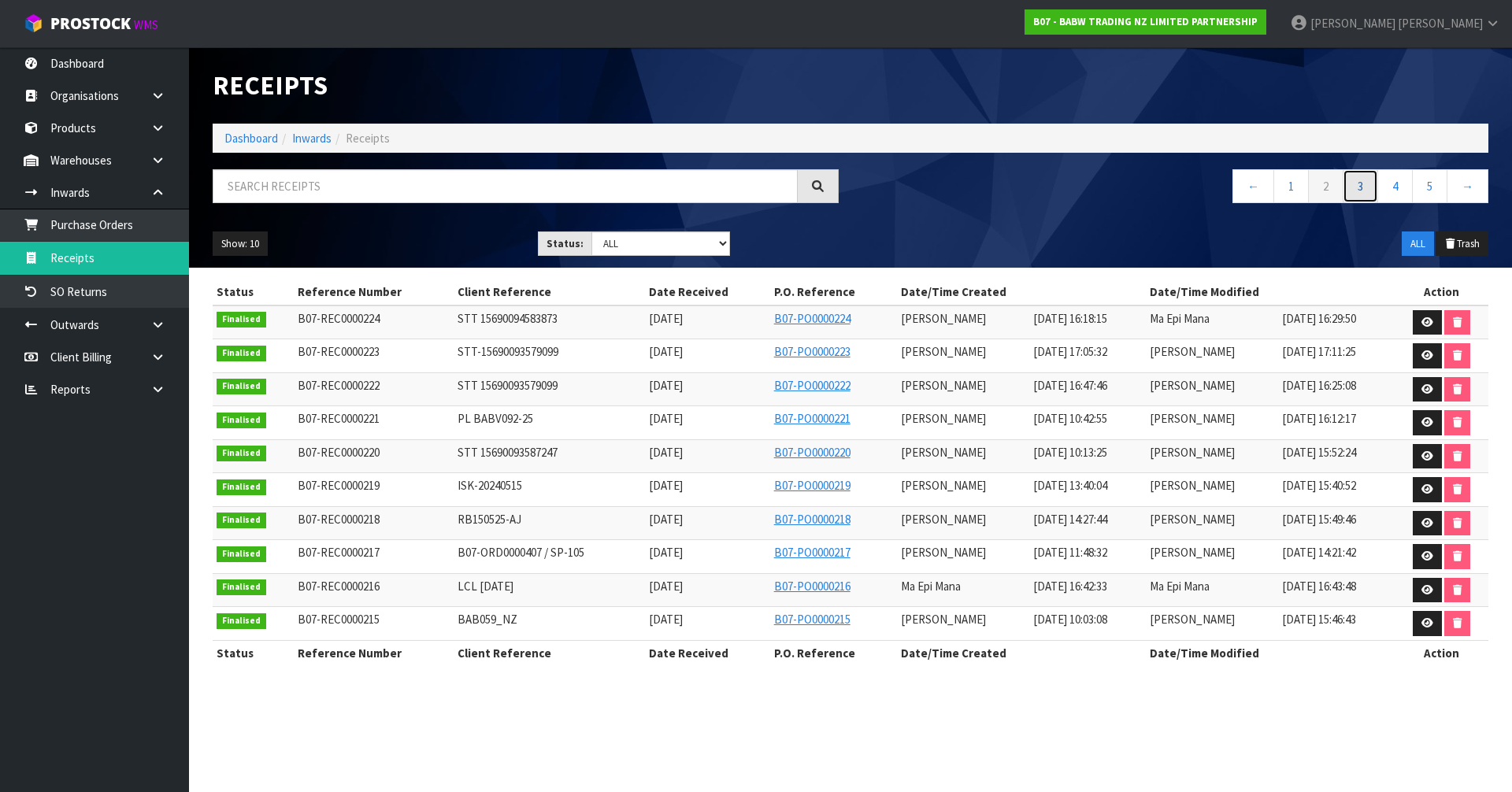
click at [1362, 182] on link "3" at bounding box center [1360, 186] width 35 height 34
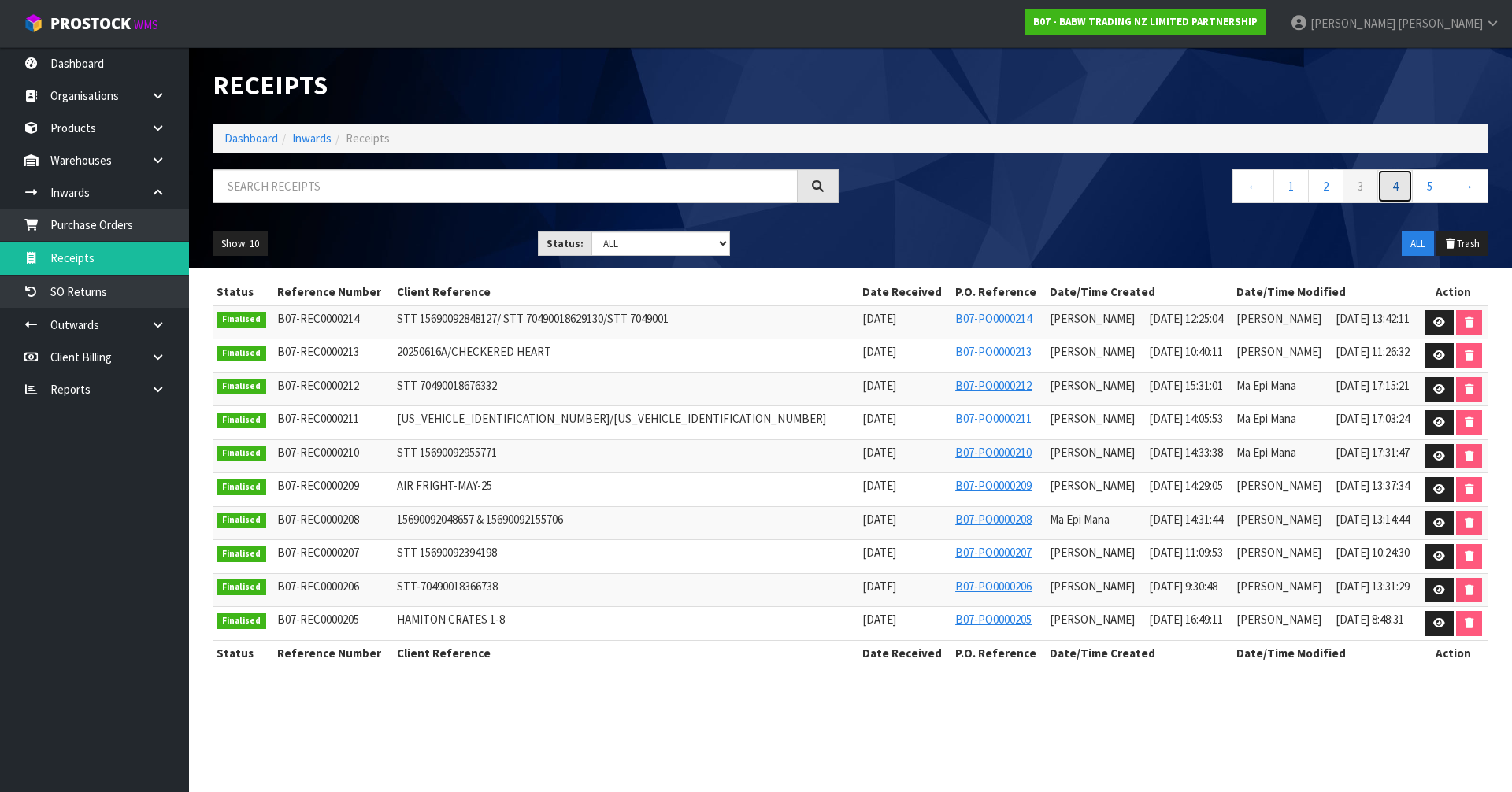
click at [1396, 183] on link "4" at bounding box center [1395, 186] width 35 height 34
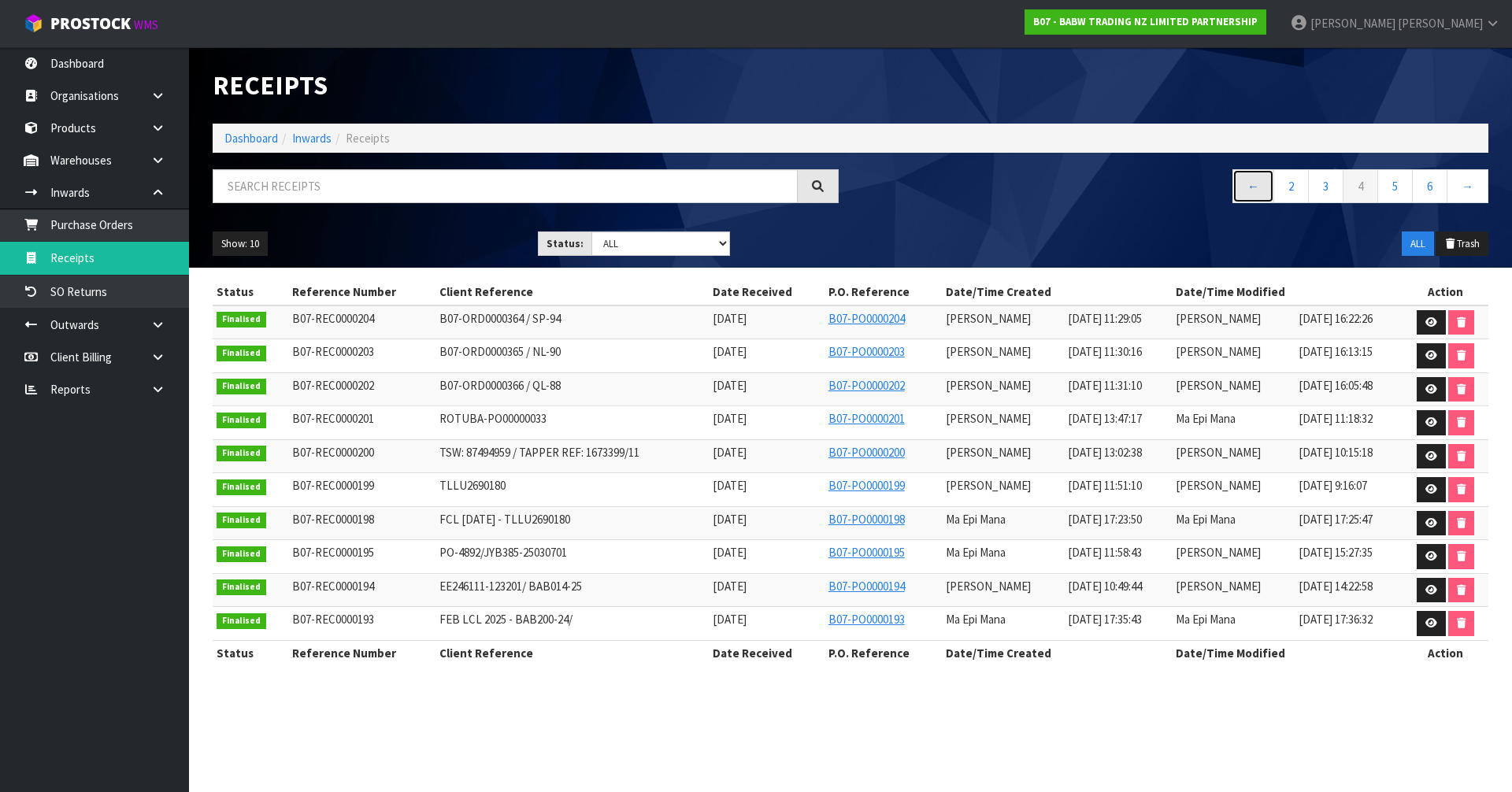
click at [1265, 186] on link "←" at bounding box center [1253, 186] width 42 height 34
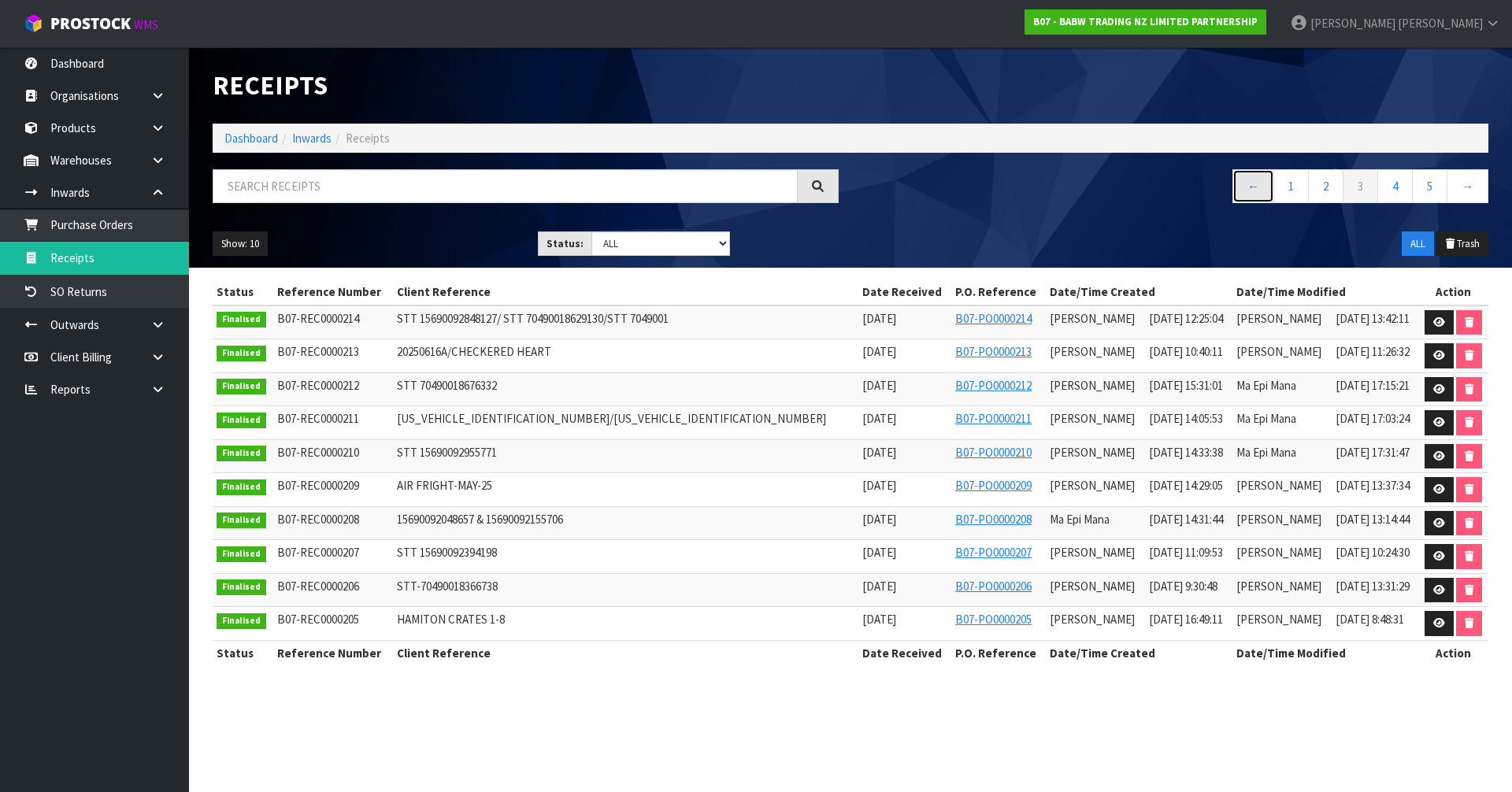
click at [1266, 185] on link "←" at bounding box center [1253, 186] width 42 height 34
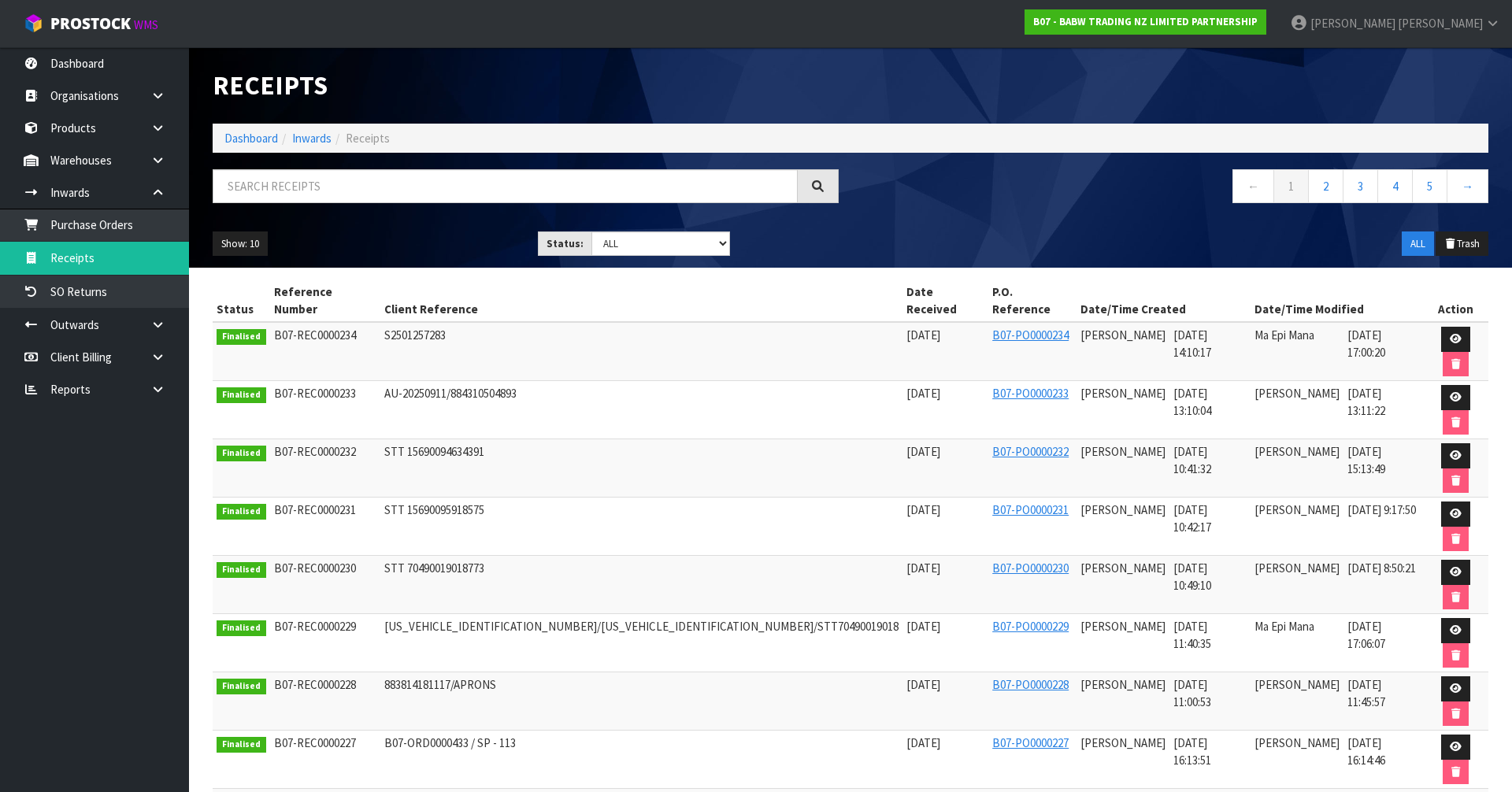
click at [302, 168] on div "Receipts Import Receipts Drop file here to import csv template Dashboard Inward…" at bounding box center [851, 157] width 1299 height 220
click at [304, 187] on input "text" at bounding box center [505, 186] width 585 height 34
click at [254, 136] on link "Dashboard" at bounding box center [251, 138] width 54 height 15
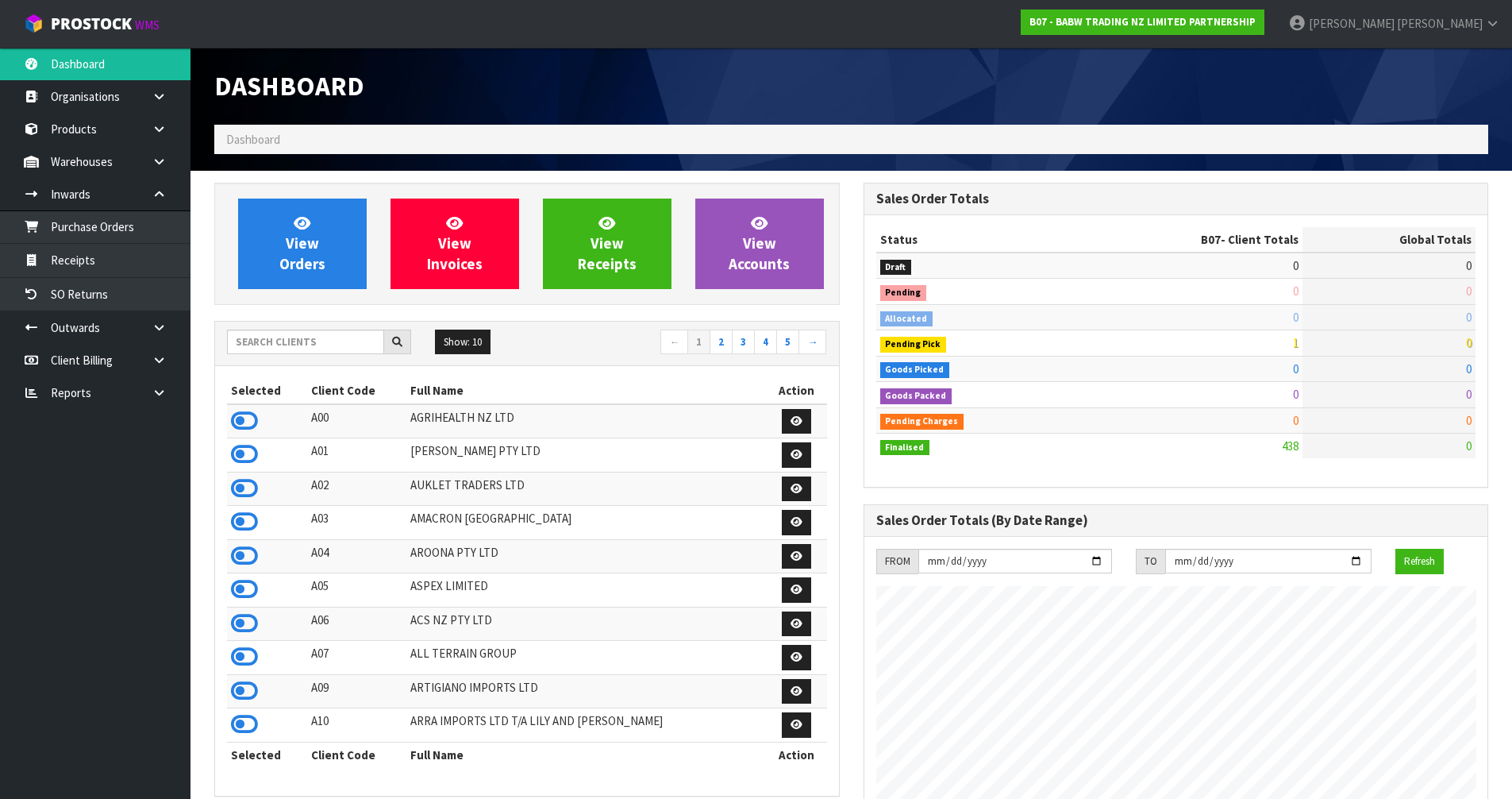
scroll to position [1203, 648]
click at [297, 365] on div "Show: 10 5 10 25 50 ← 1 2 3 4 5 →" at bounding box center [526, 344] width 624 height 45
click at [300, 343] on input "text" at bounding box center [305, 341] width 157 height 24
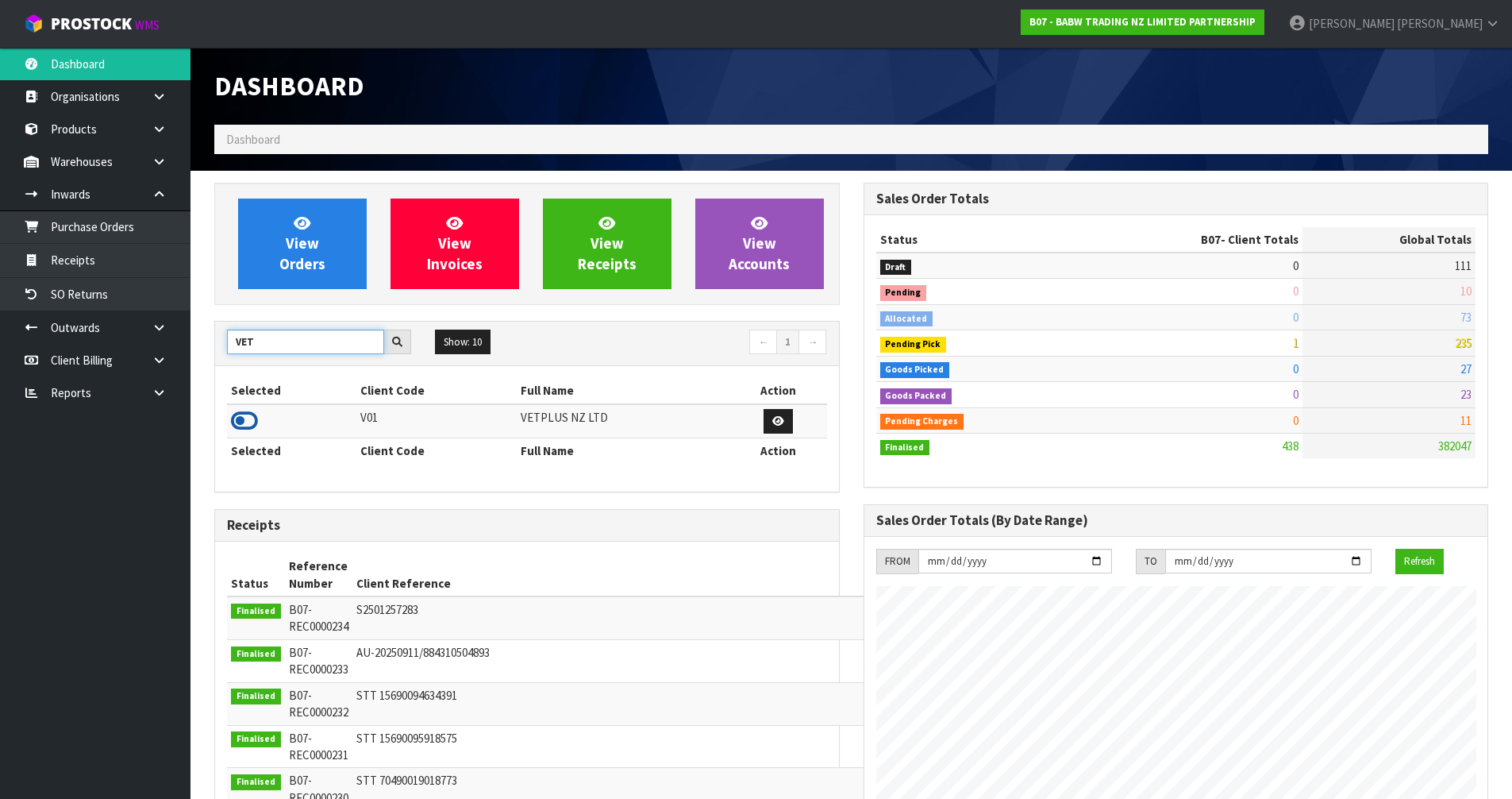
type input "VET"
click at [236, 427] on icon at bounding box center [244, 421] width 27 height 24
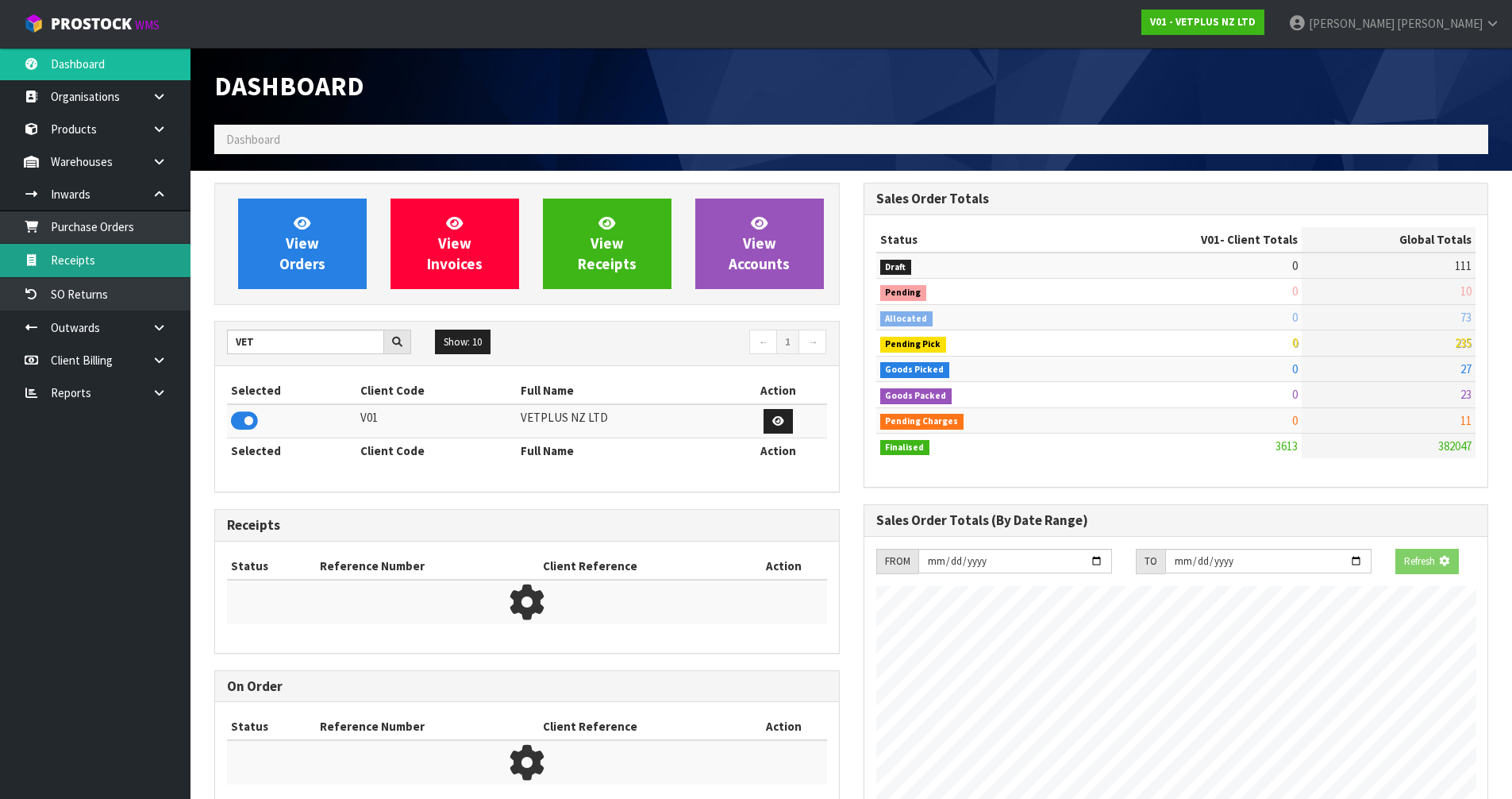
scroll to position [792916, 793013]
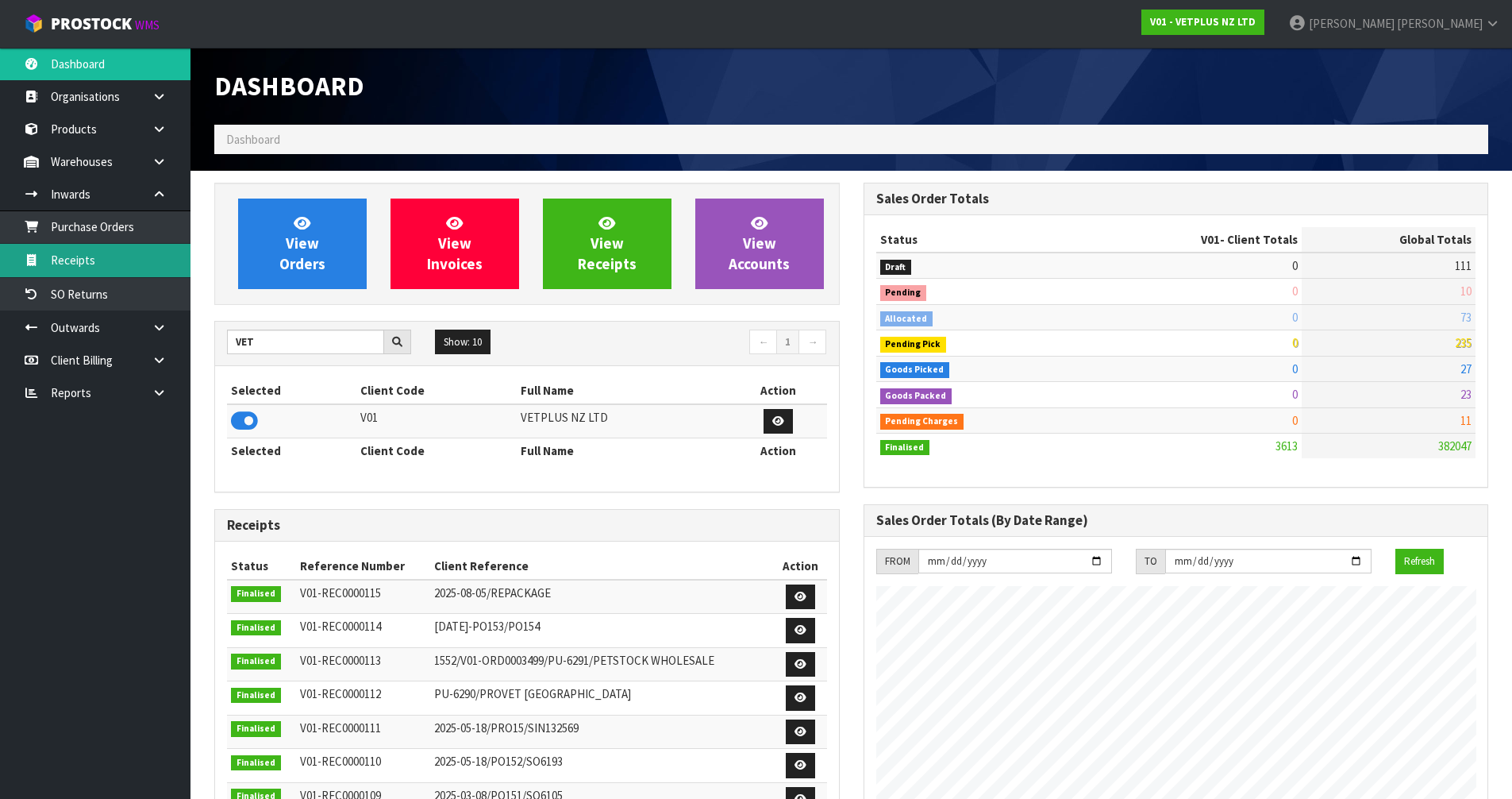
click at [156, 271] on link "Receipts" at bounding box center [95, 260] width 191 height 33
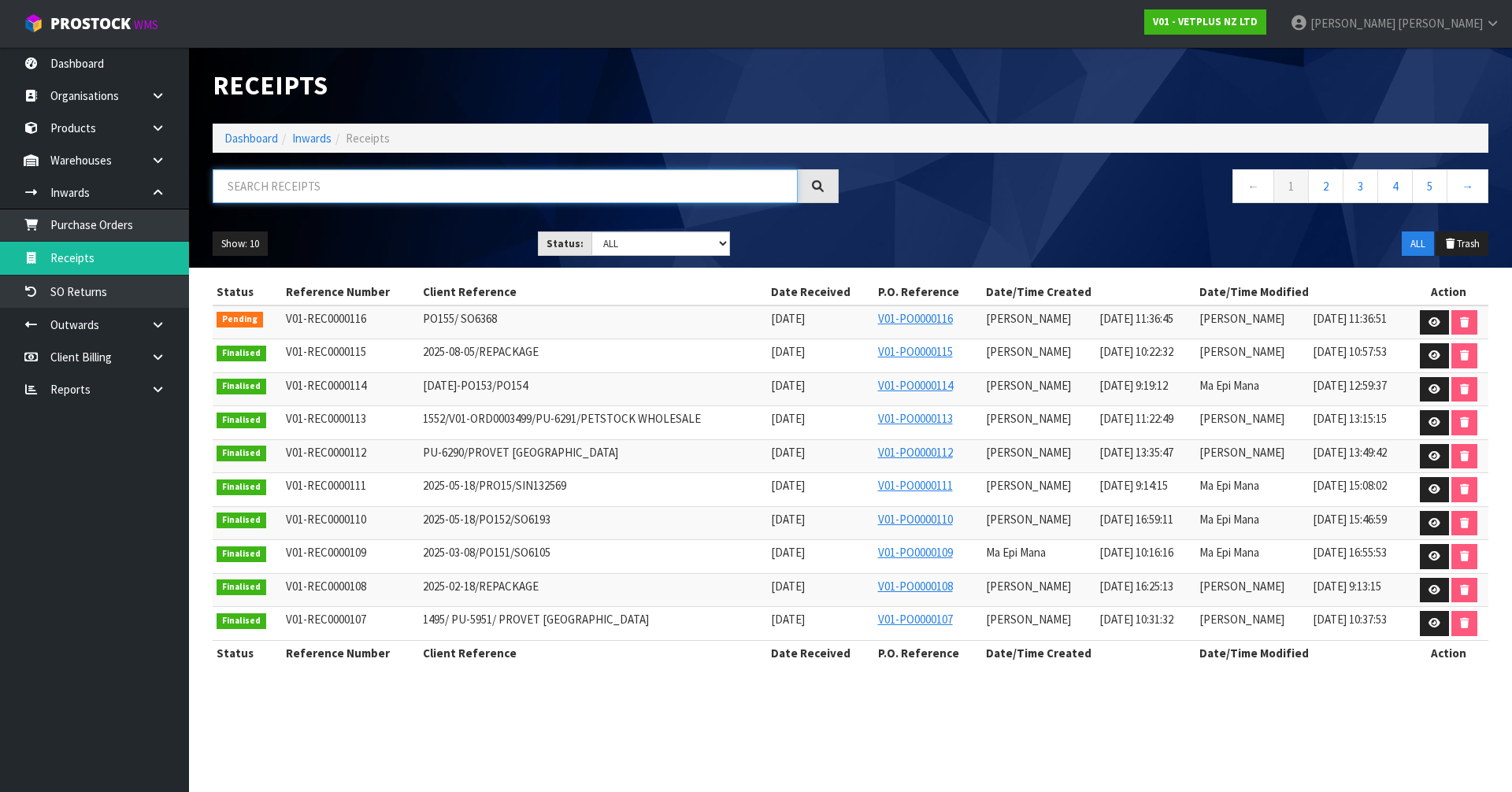
click at [357, 185] on input "text" at bounding box center [505, 186] width 585 height 34
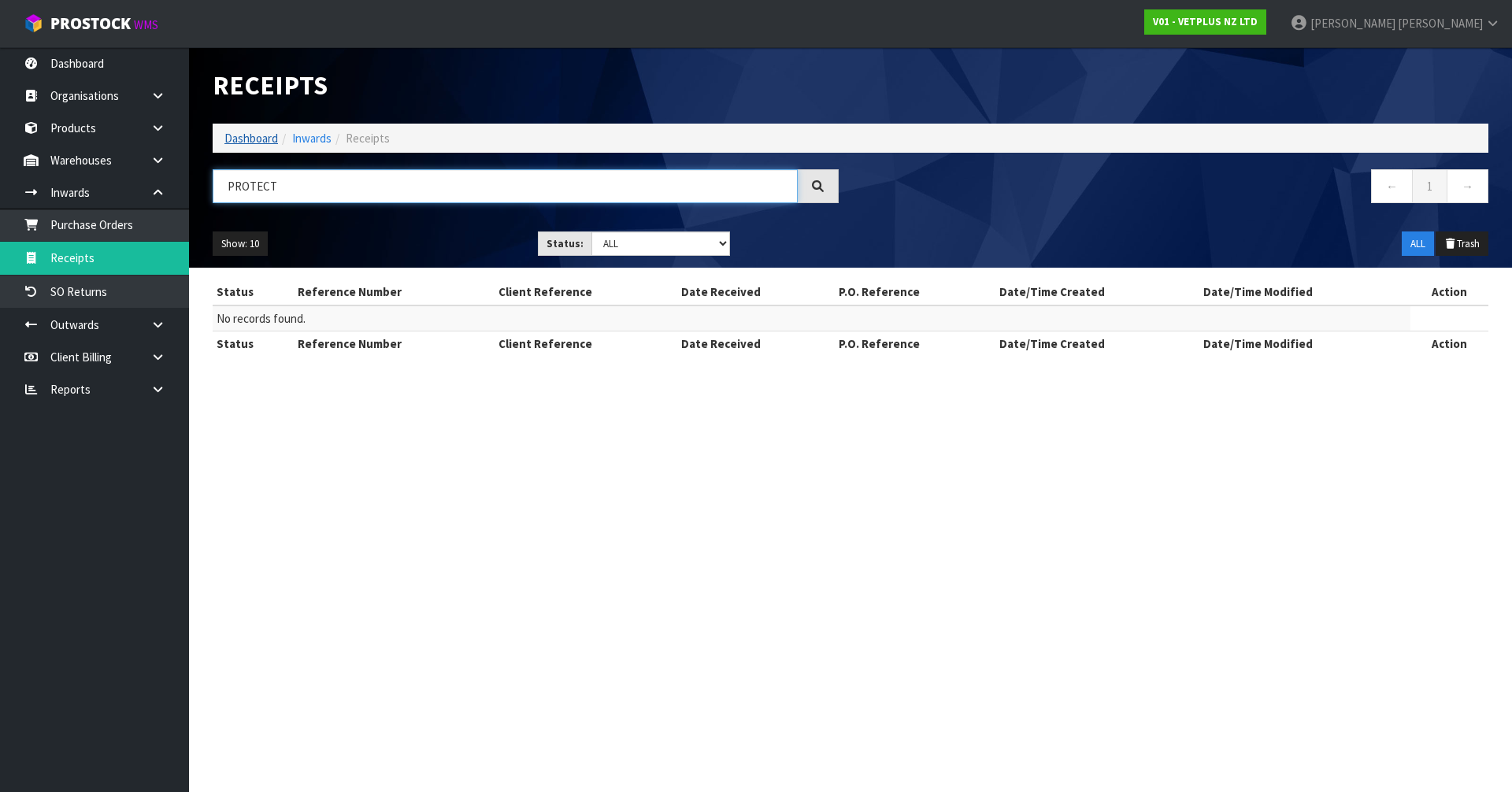
type input "PROTECT"
click at [246, 142] on link "Dashboard" at bounding box center [251, 138] width 54 height 15
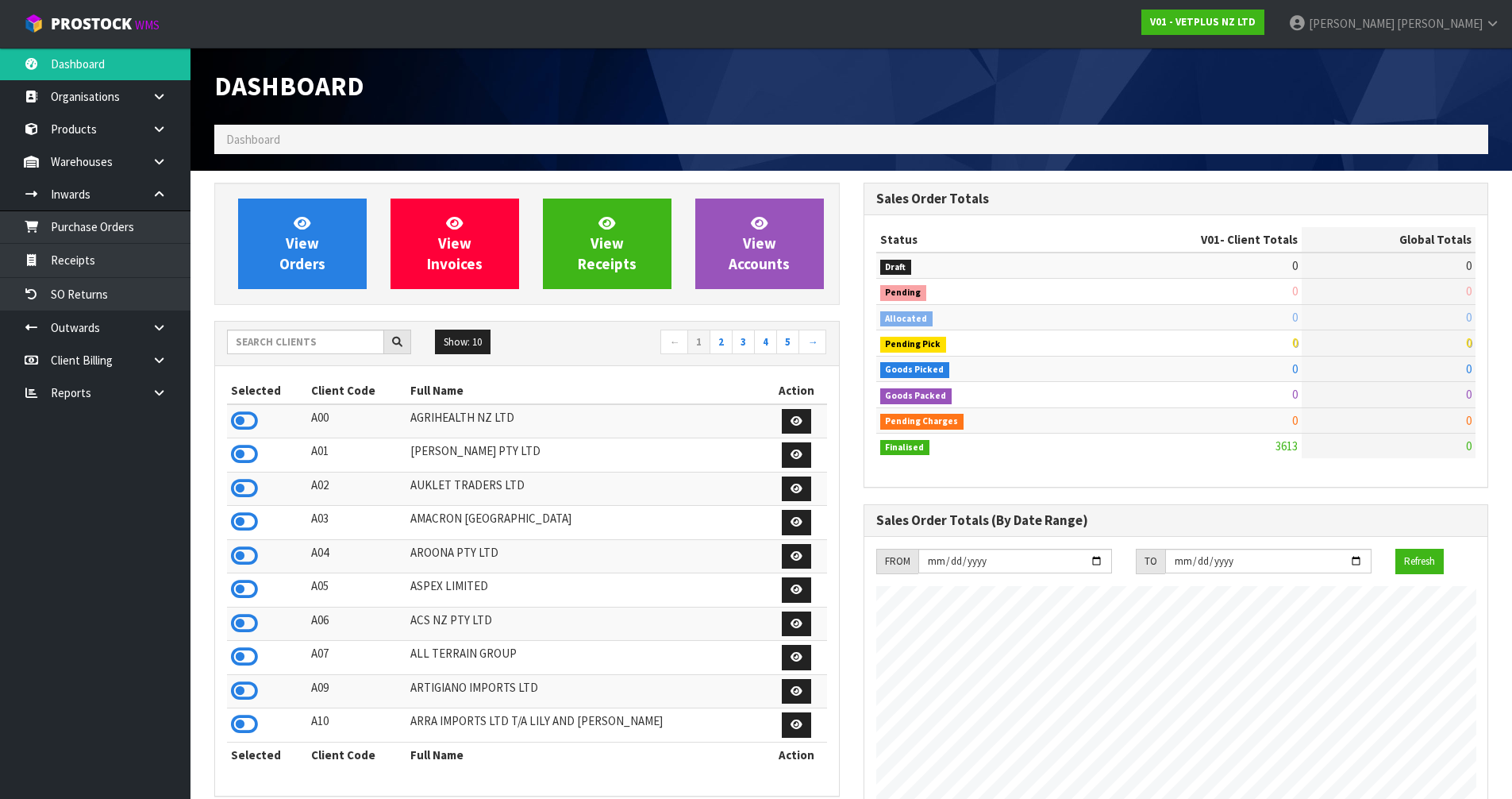
scroll to position [792916, 793013]
click at [291, 344] on input "text" at bounding box center [305, 341] width 157 height 24
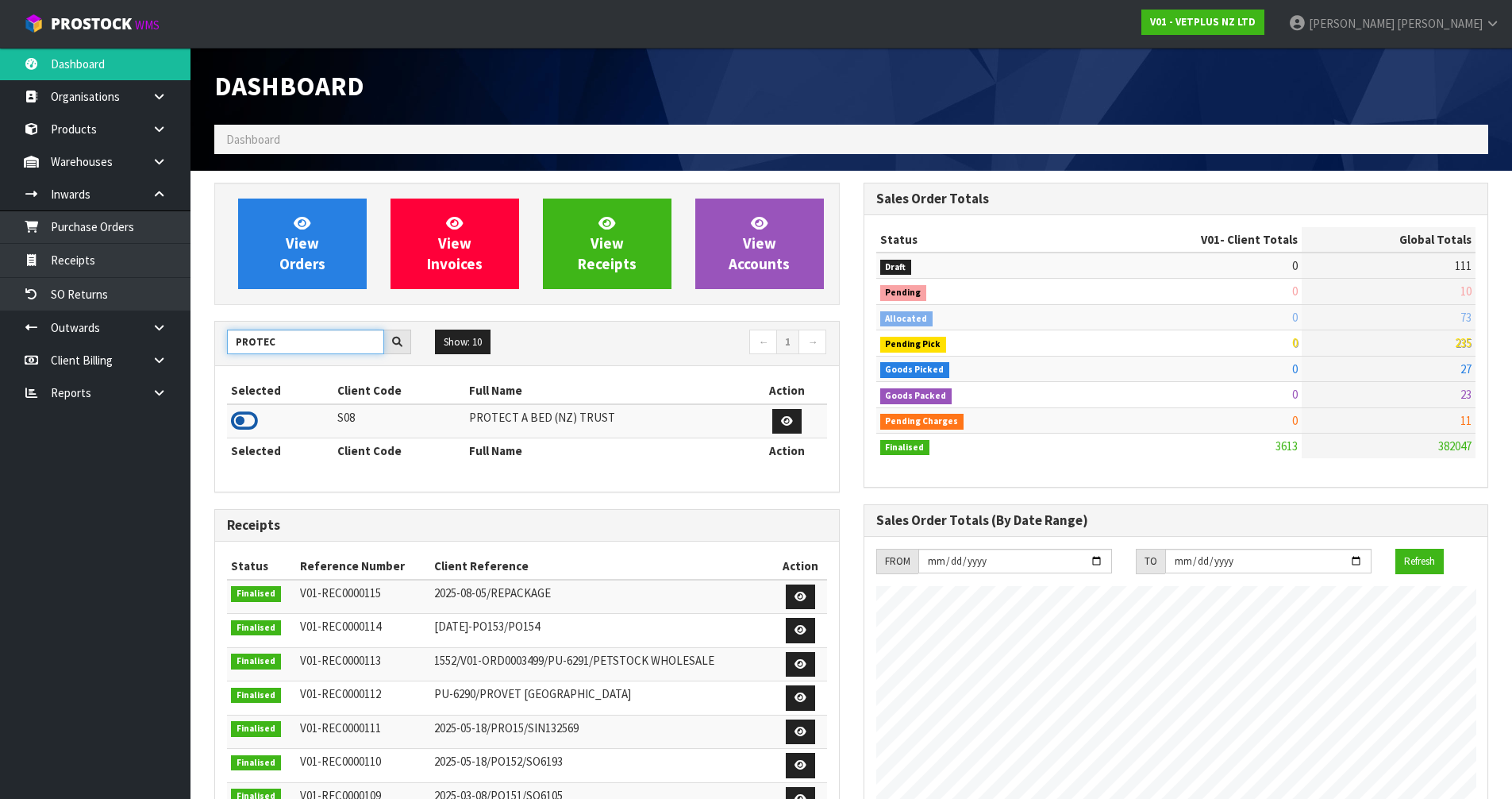
type input "PROTEC"
click at [246, 420] on icon at bounding box center [244, 421] width 27 height 24
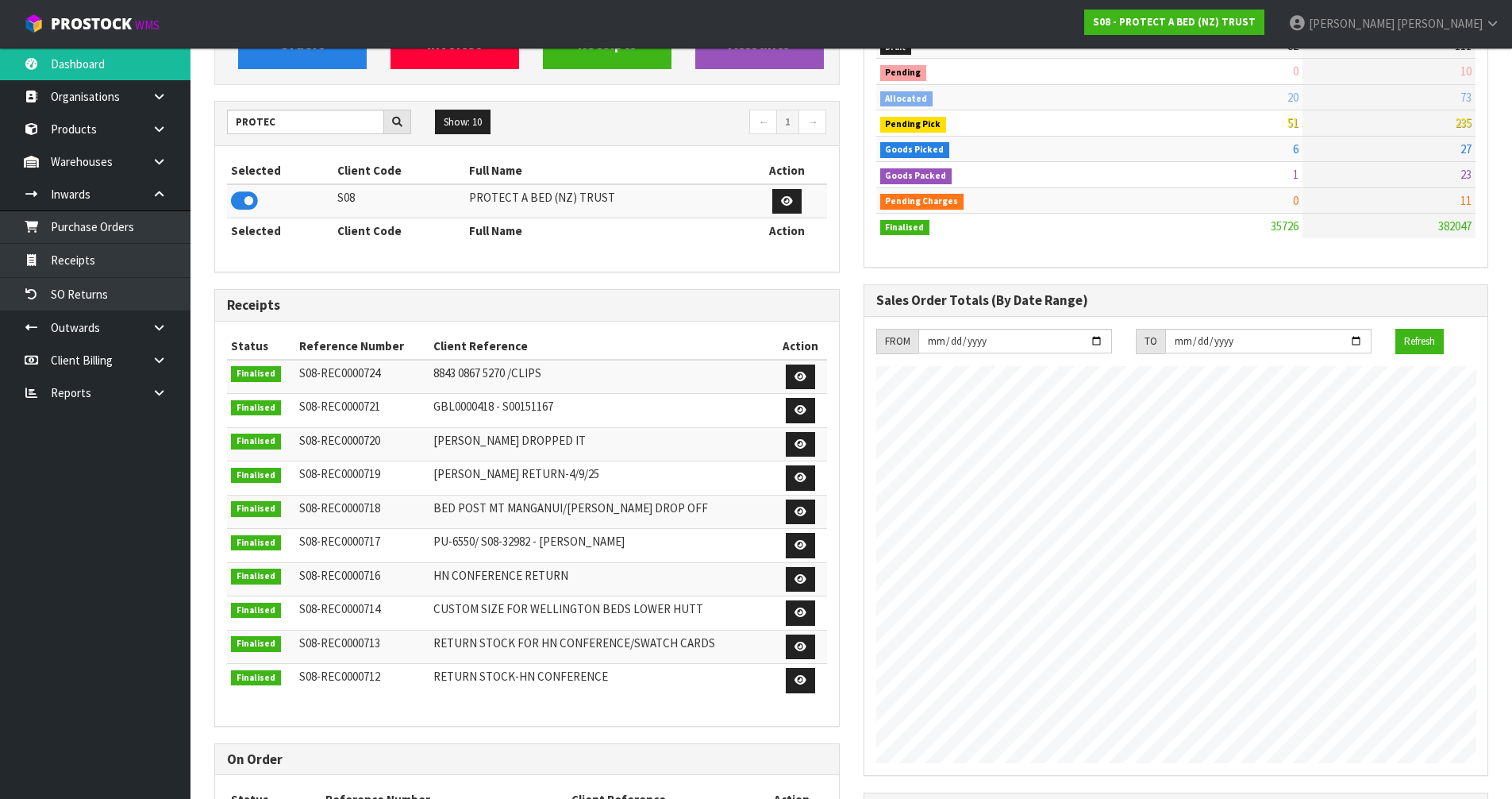
scroll to position [238, 0]
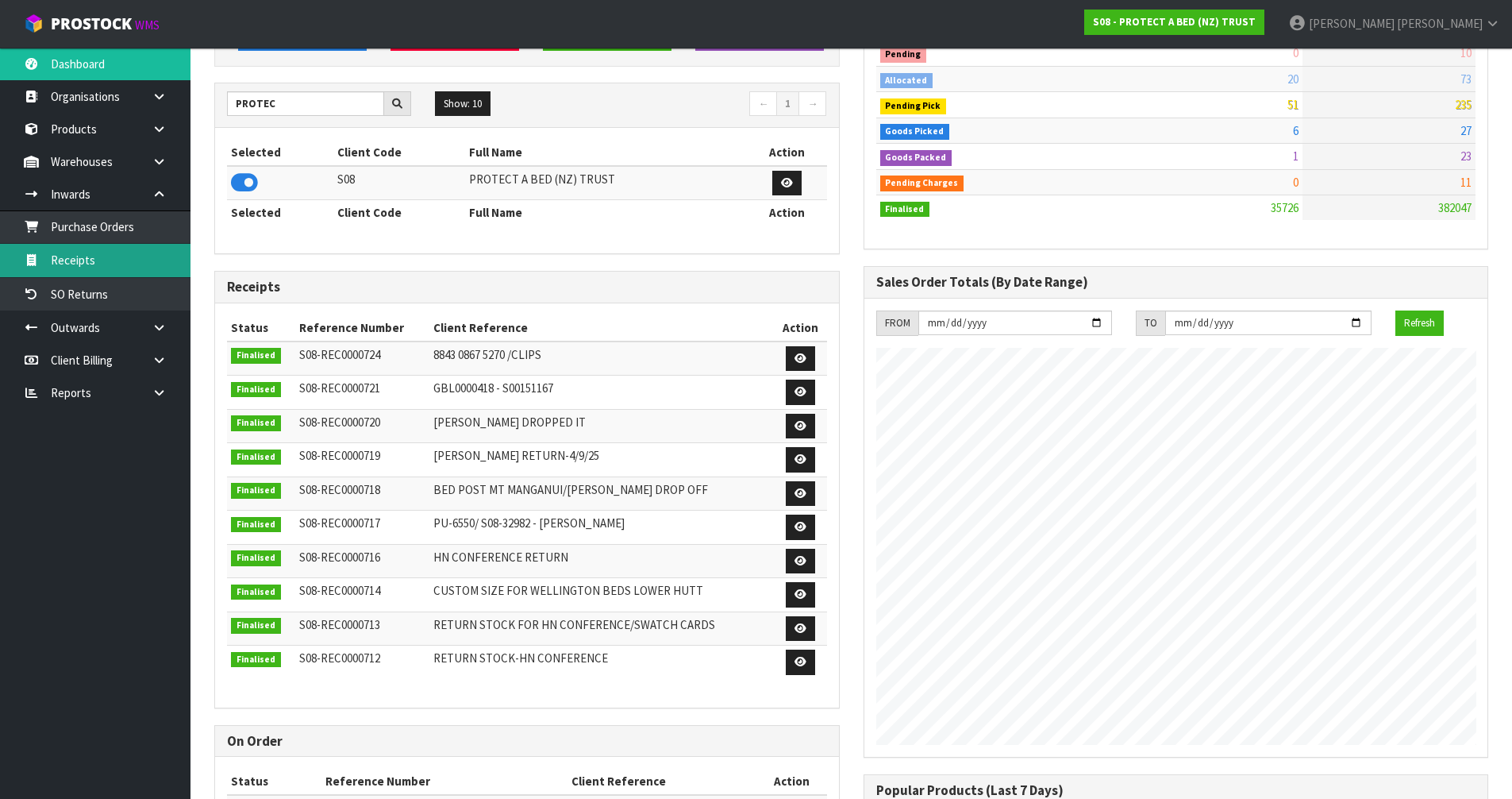
click at [30, 247] on link "Receipts" at bounding box center [95, 260] width 191 height 33
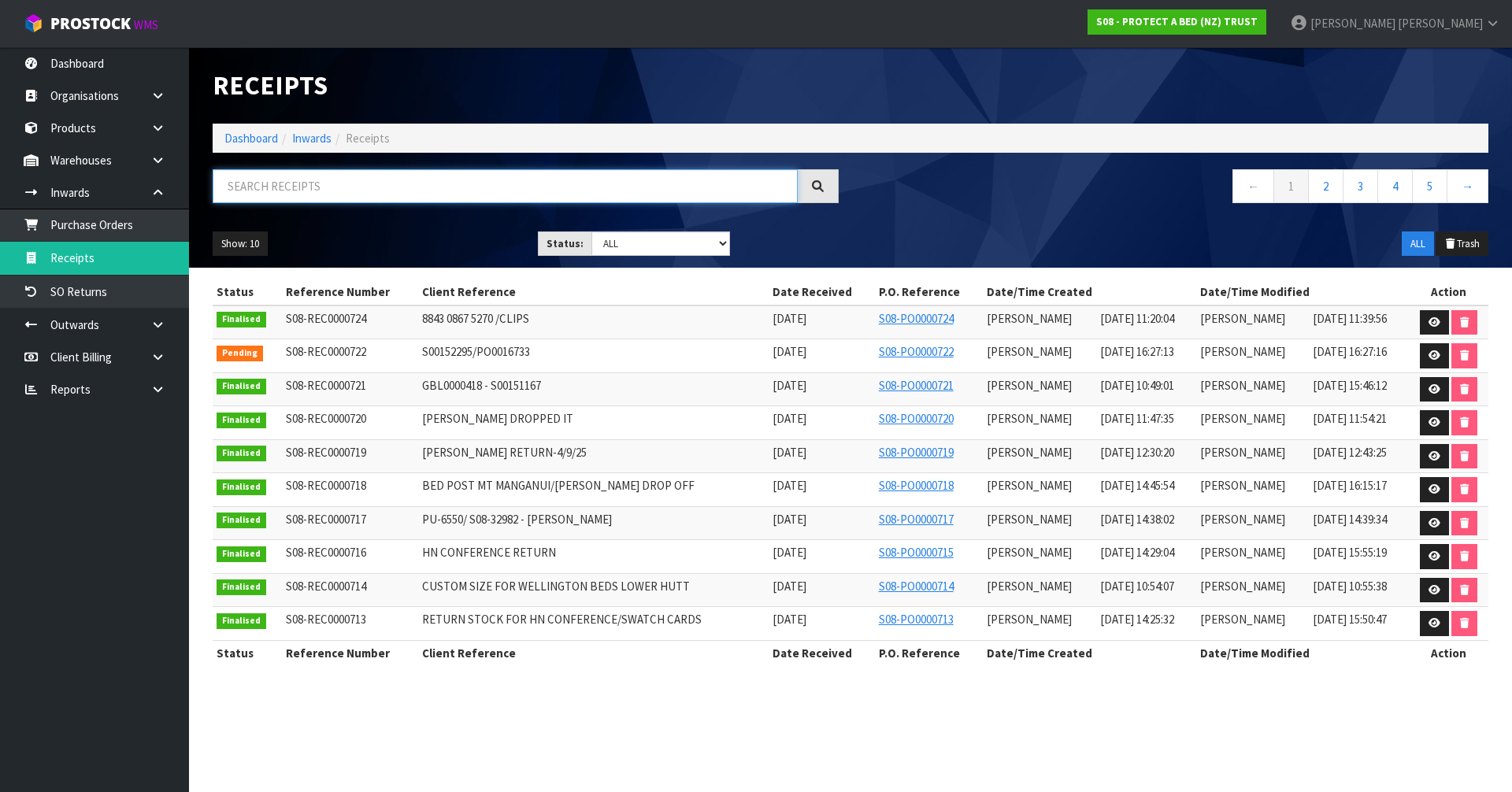
click at [229, 186] on input "text" at bounding box center [505, 186] width 585 height 34
